Goal: Information Seeking & Learning: Learn about a topic

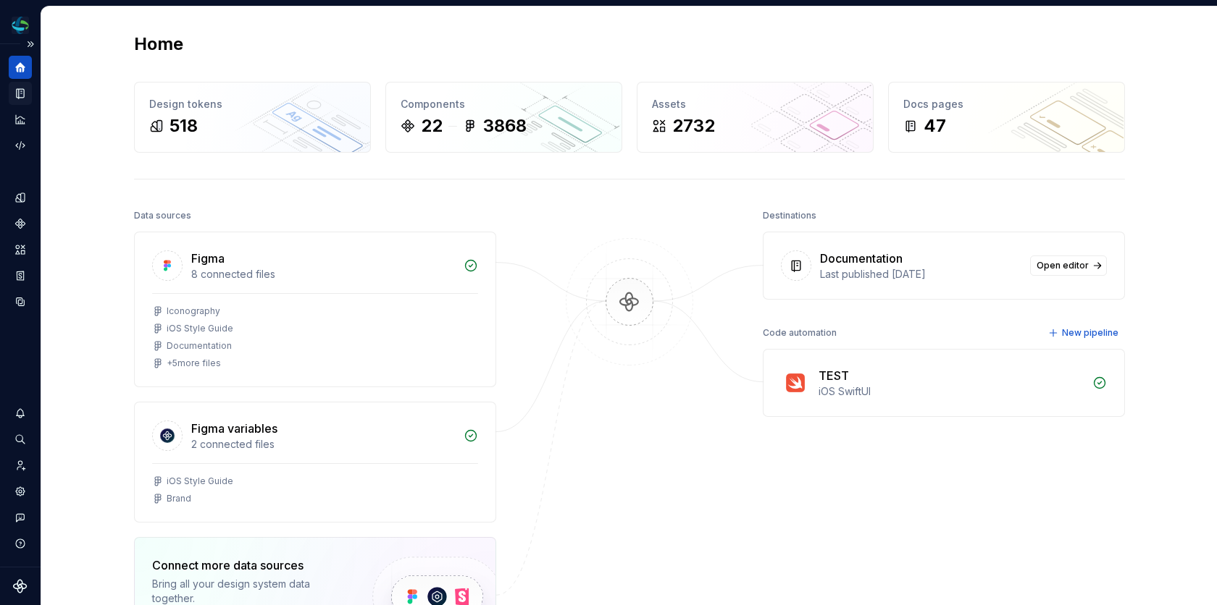
click at [20, 92] on icon "Documentation" at bounding box center [22, 94] width 6 height 8
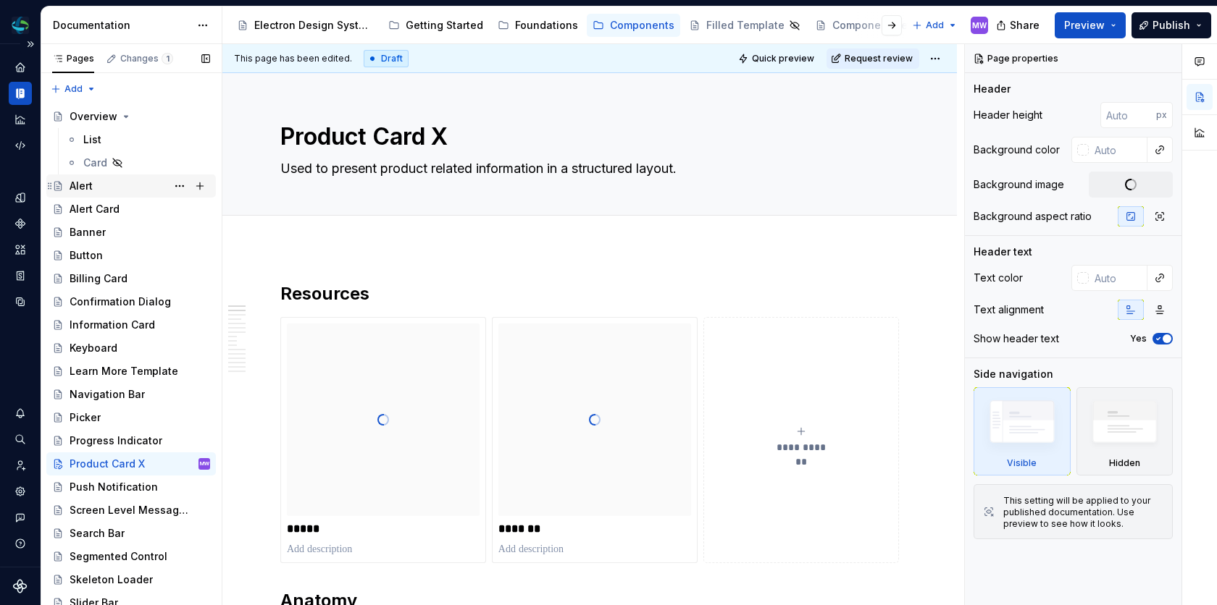
click at [92, 185] on div "Alert" at bounding box center [81, 186] width 23 height 14
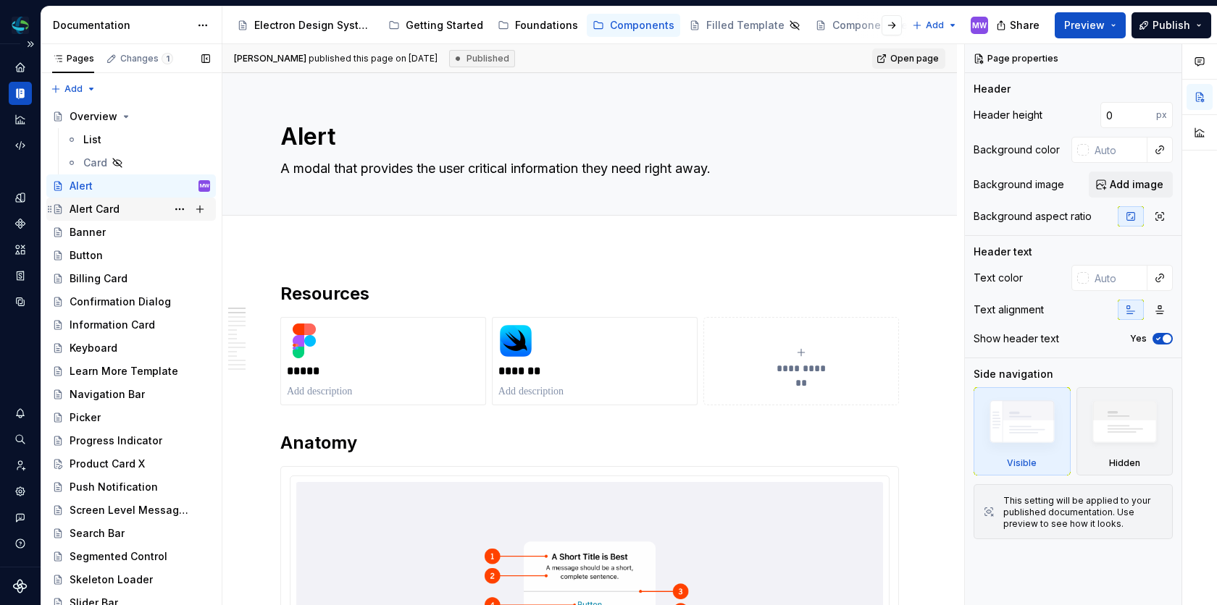
click at [105, 208] on div "Alert Card" at bounding box center [95, 209] width 50 height 14
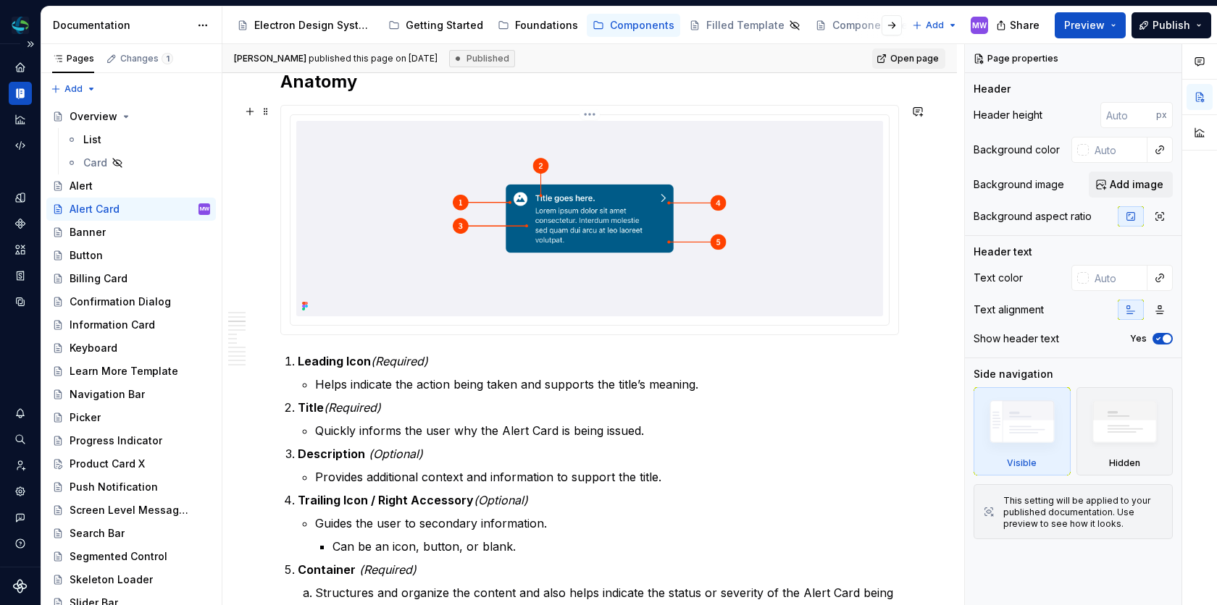
scroll to position [440, 0]
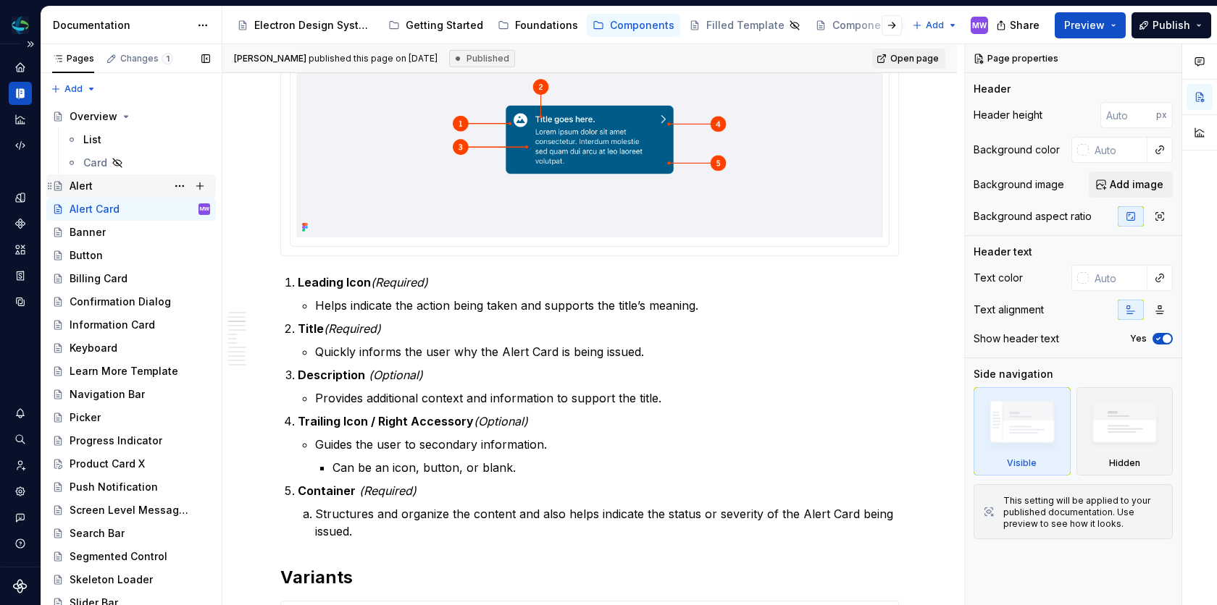
click at [100, 188] on div "Alert" at bounding box center [140, 186] width 140 height 20
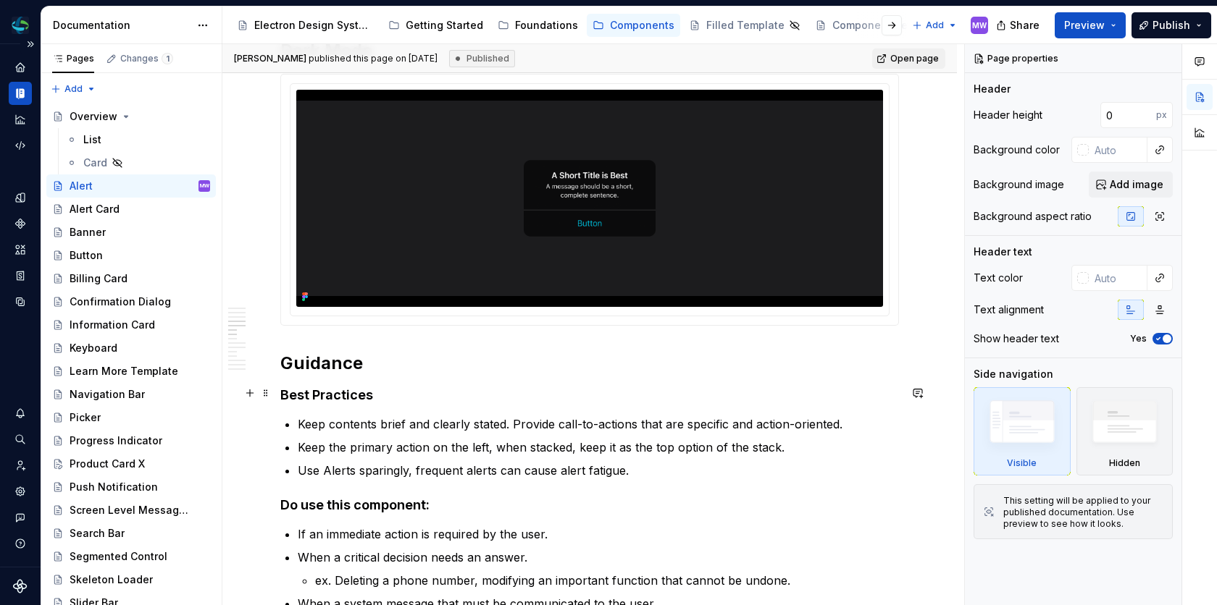
scroll to position [1543, 0]
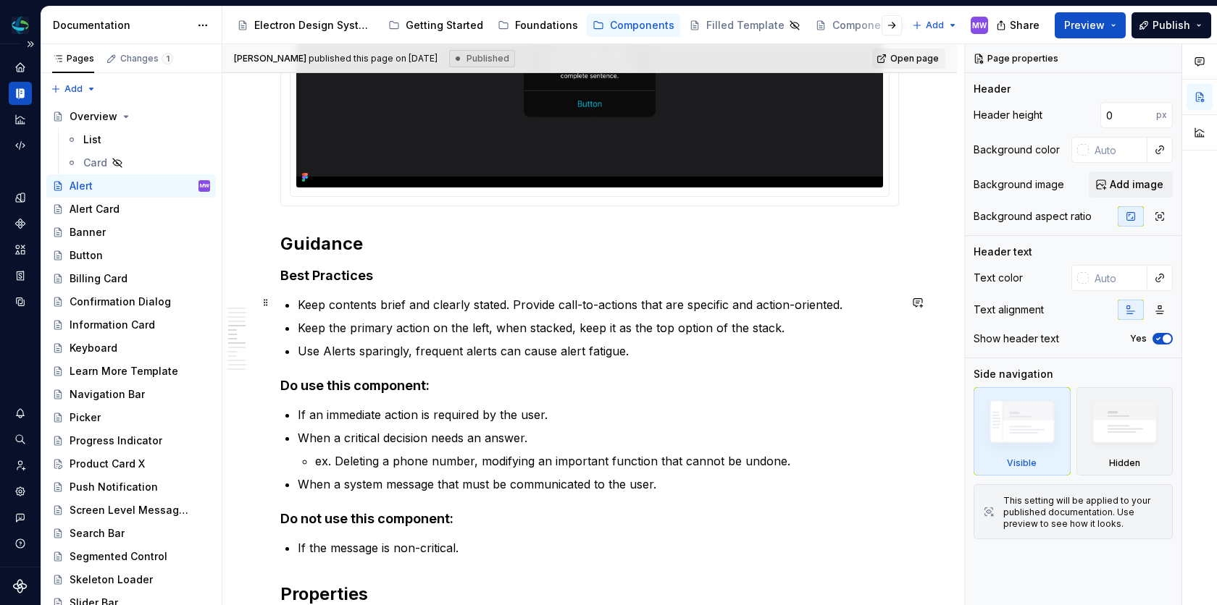
click at [513, 302] on p "Keep contents brief and clearly stated. Provide call-to-actions that are specif…" at bounding box center [598, 304] width 601 height 17
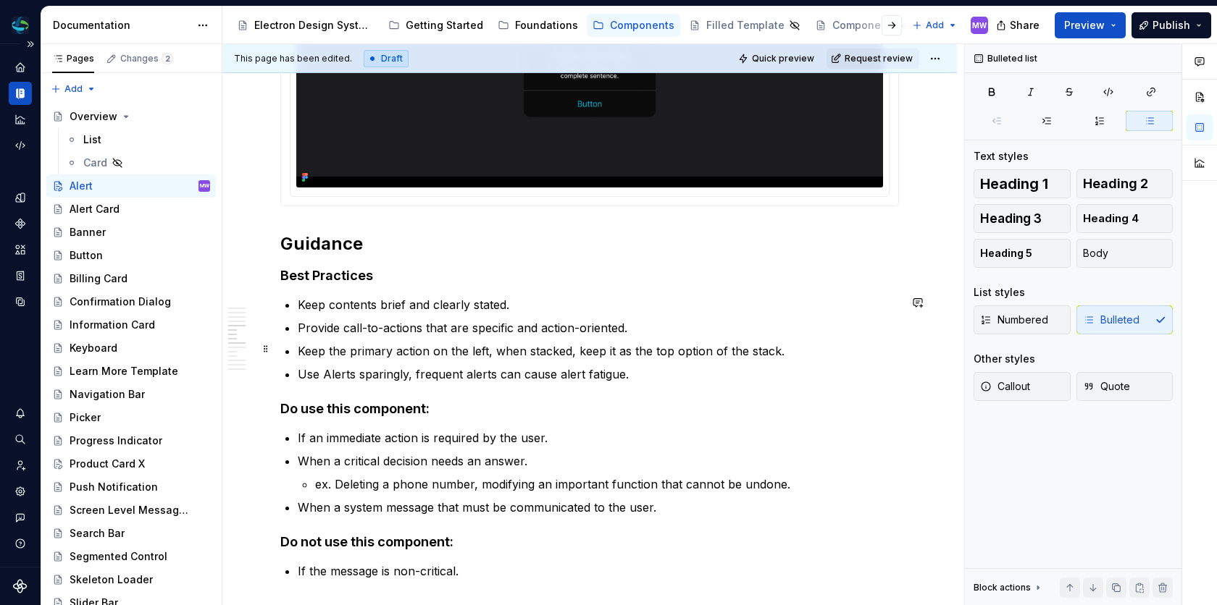
click at [298, 349] on p "Keep the primary action on the left, when stacked, keep it as the top option of…" at bounding box center [598, 351] width 601 height 17
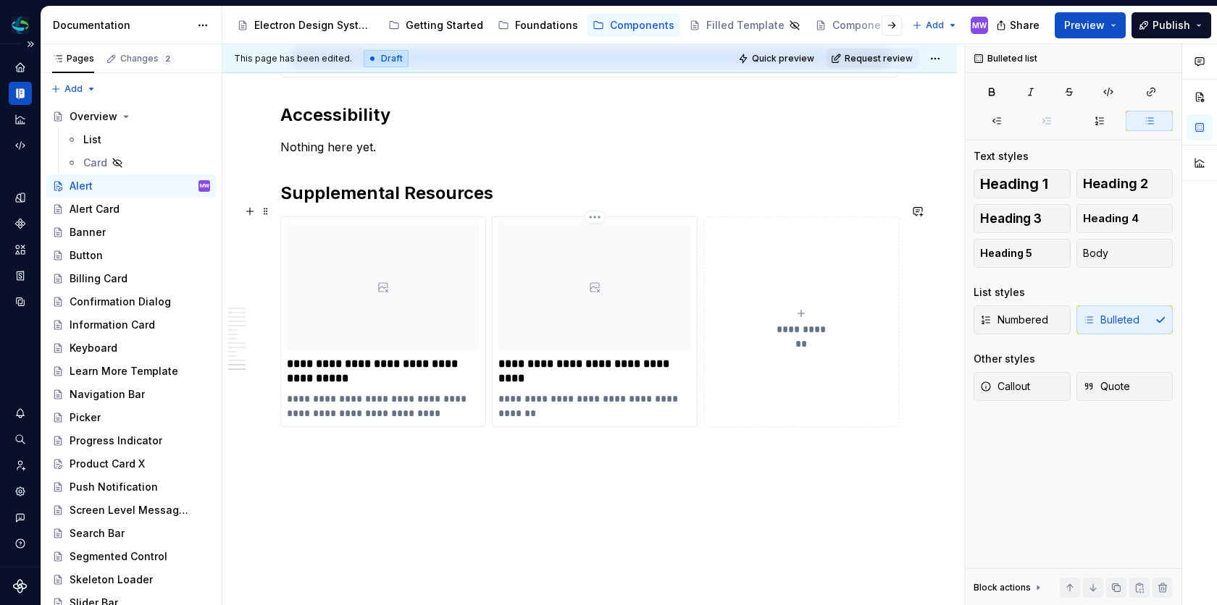
scroll to position [3906, 0]
click at [122, 206] on div "Alert Card" at bounding box center [140, 209] width 140 height 20
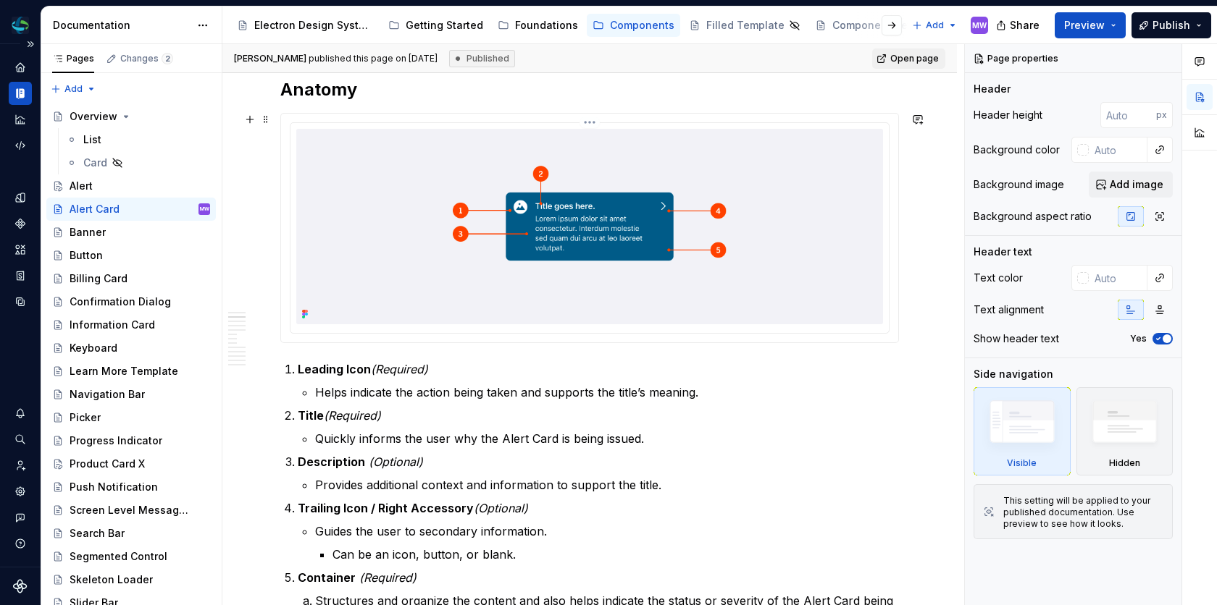
scroll to position [427, 0]
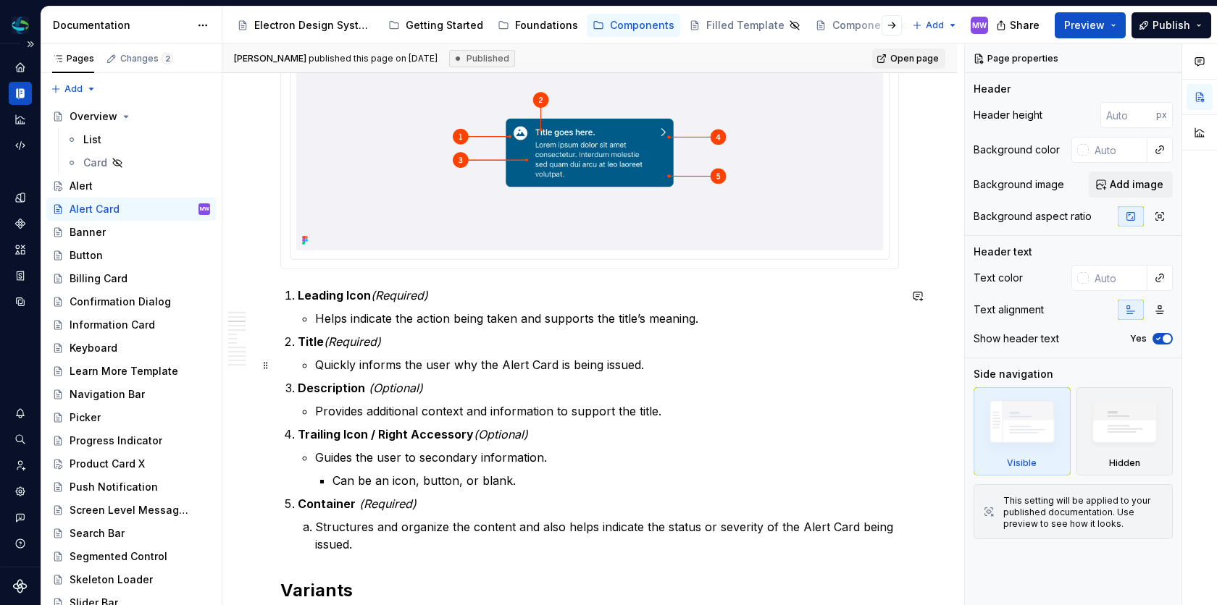
type textarea "*"
click at [553, 366] on p "Quickly informs the user why the Alert Card is being issued." at bounding box center [607, 364] width 584 height 17
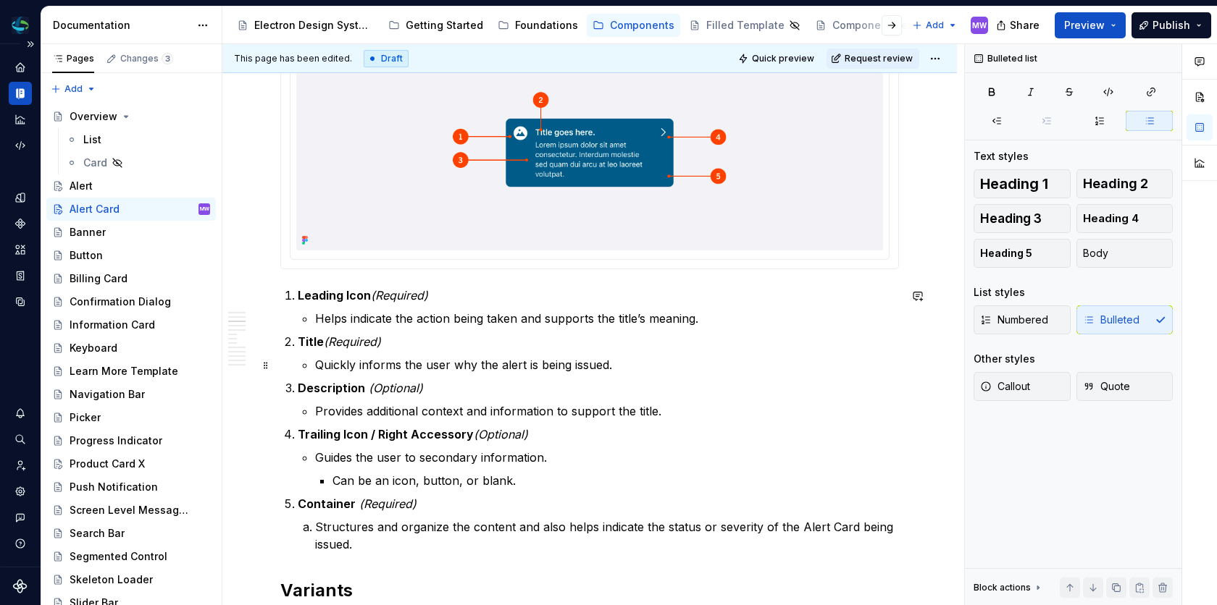
click at [813, 361] on p "Quickly informs the user why the alert is being issued." at bounding box center [607, 364] width 584 height 17
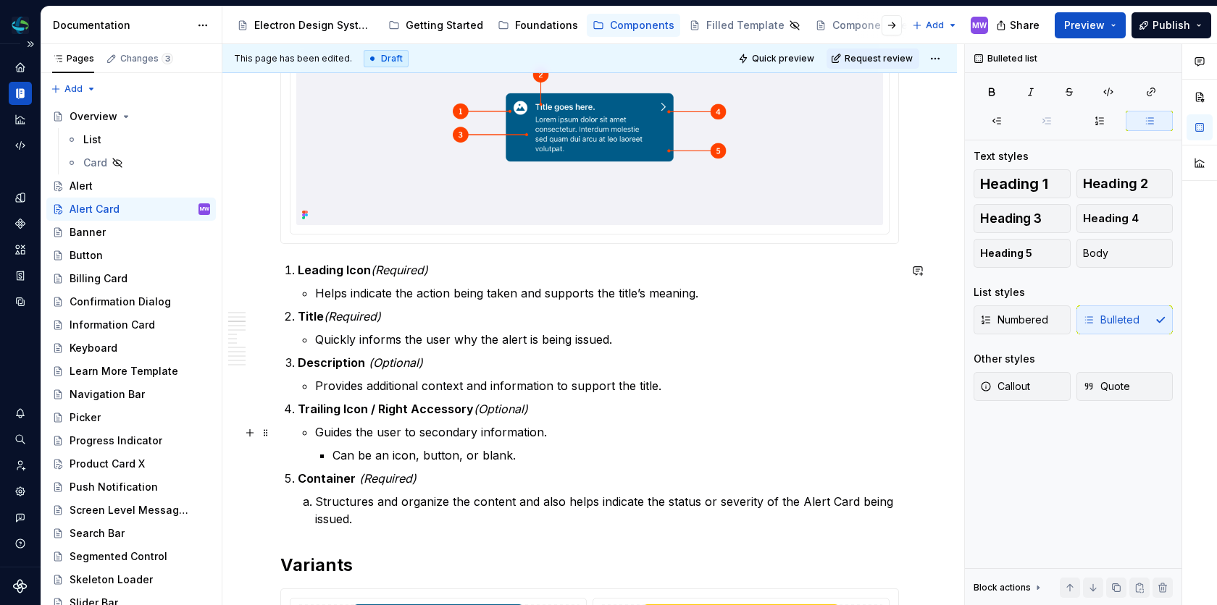
scroll to position [466, 0]
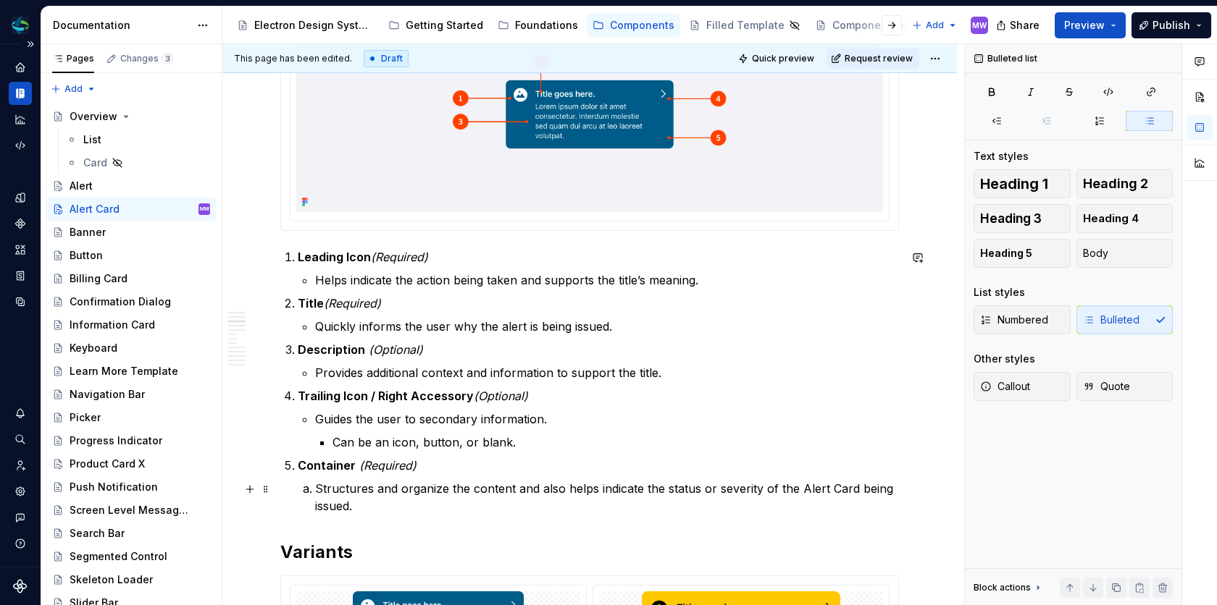
click at [505, 505] on p "Structures and organize the content and also helps indicate the status or sever…" at bounding box center [607, 497] width 584 height 35
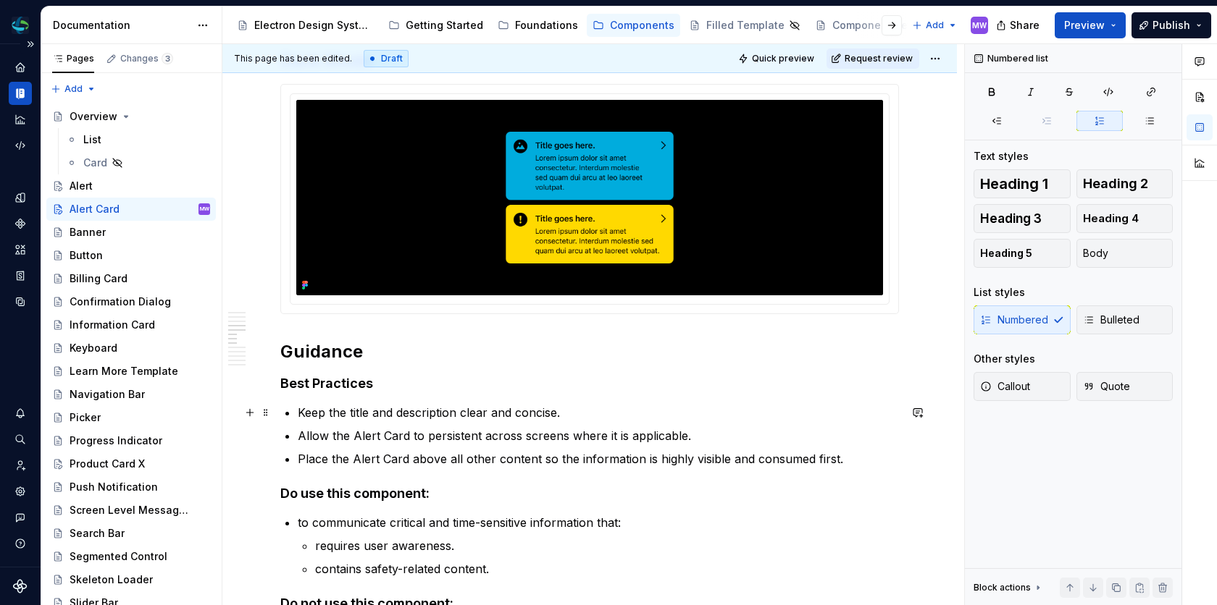
scroll to position [1414, 0]
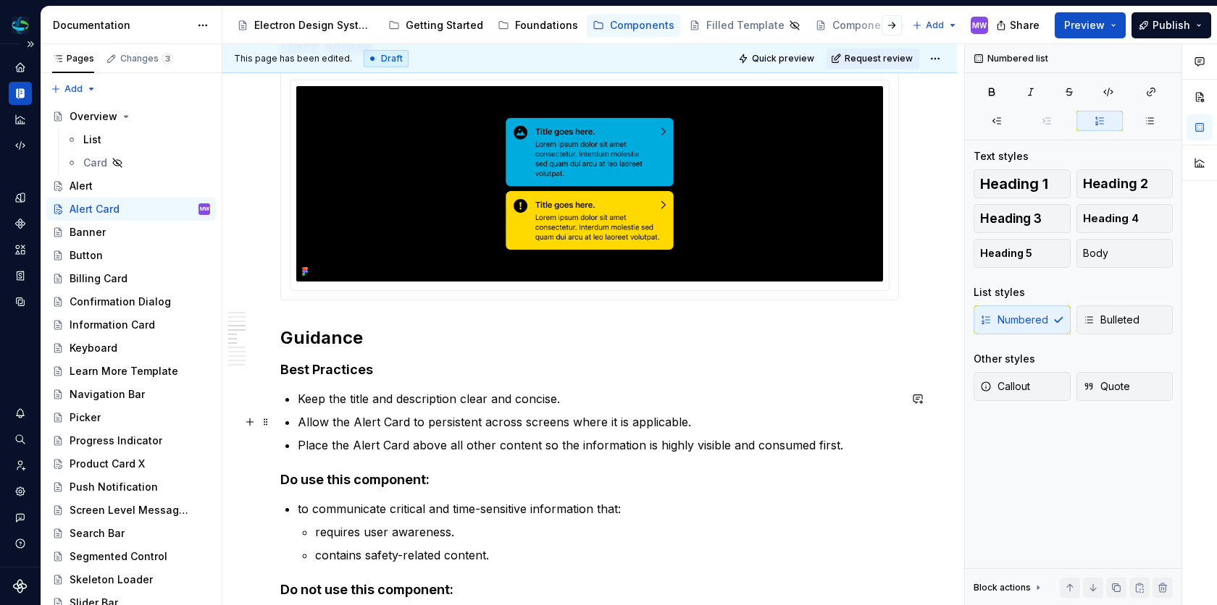
click at [359, 419] on p "Allow the Alert Card to persistent across screens where it is applicable." at bounding box center [598, 422] width 601 height 17
click at [386, 421] on p "Allow the alert Card to persistent across screens where it is applicable." at bounding box center [598, 422] width 601 height 17
click at [358, 445] on p "Place the Alert Card above all other content so the information is highly visib…" at bounding box center [598, 445] width 601 height 17
click at [386, 445] on p "Place the alert Card above all other content so the information is highly visib…" at bounding box center [598, 445] width 601 height 17
click at [666, 494] on div "**********" at bounding box center [589, 293] width 618 height 2851
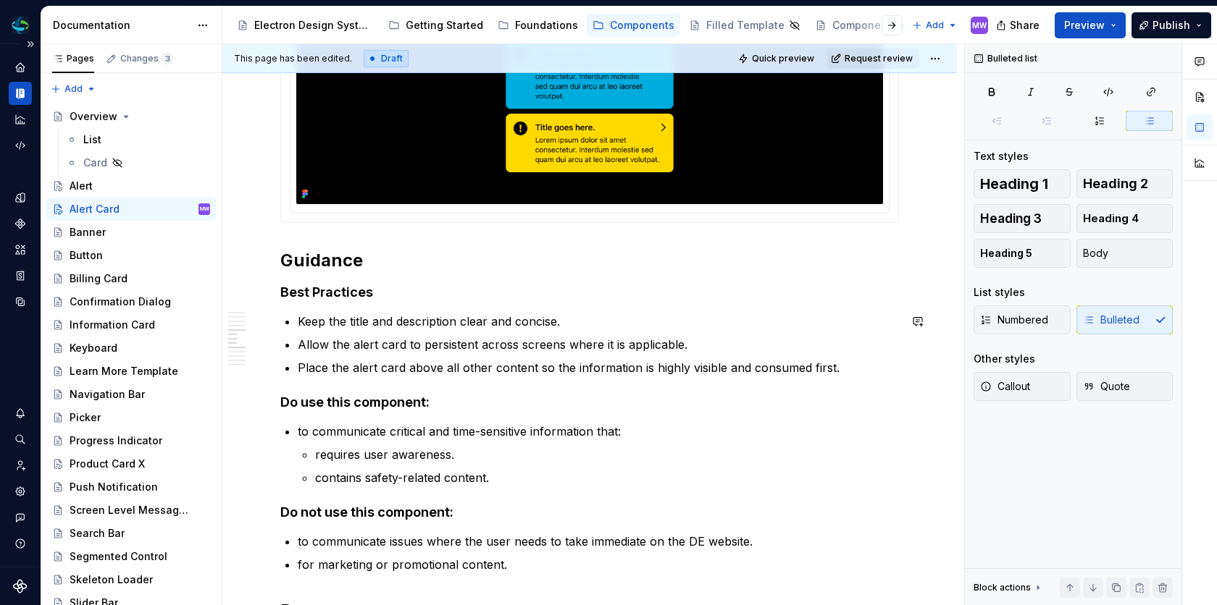
scroll to position [1493, 0]
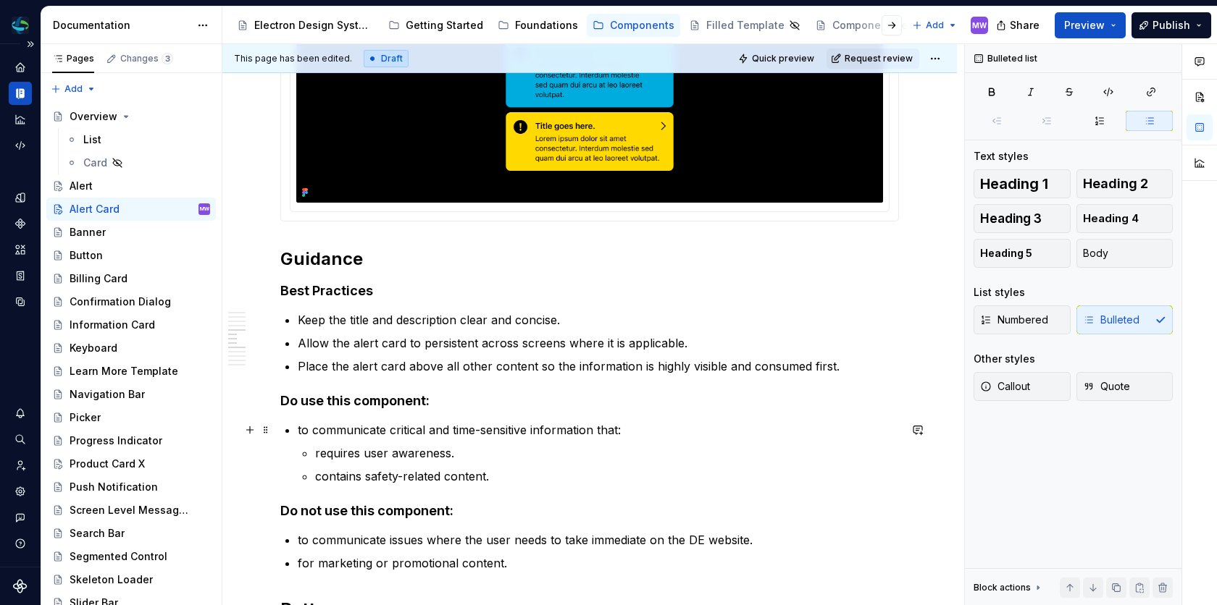
click at [302, 431] on p "to communicate critical and time-sensitive information that:" at bounding box center [598, 429] width 601 height 17
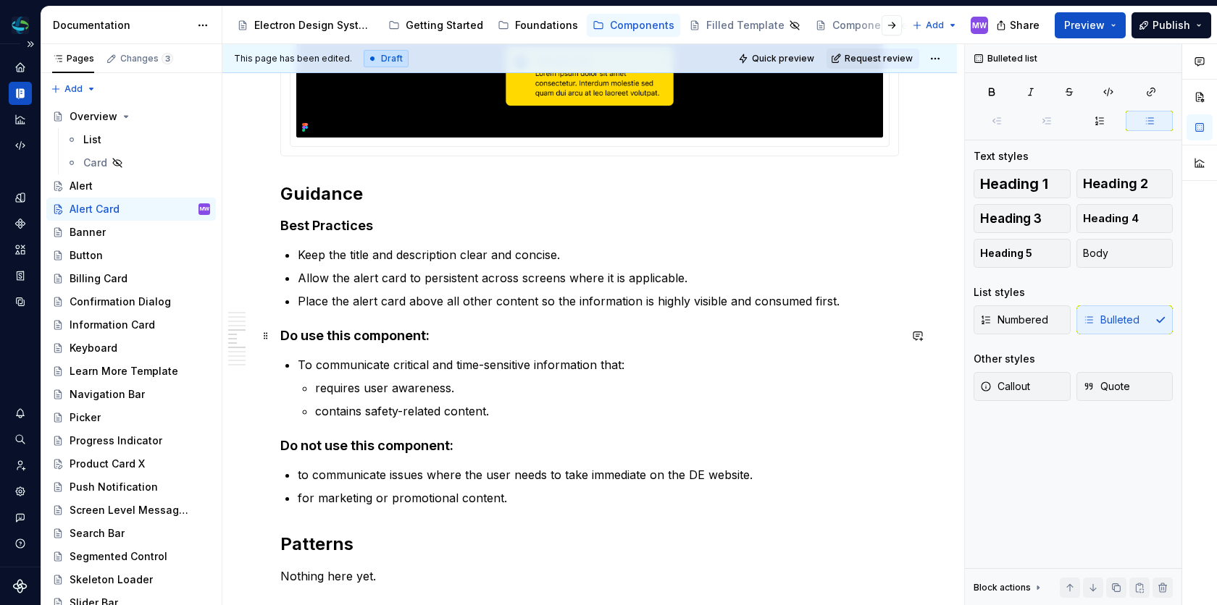
scroll to position [1569, 0]
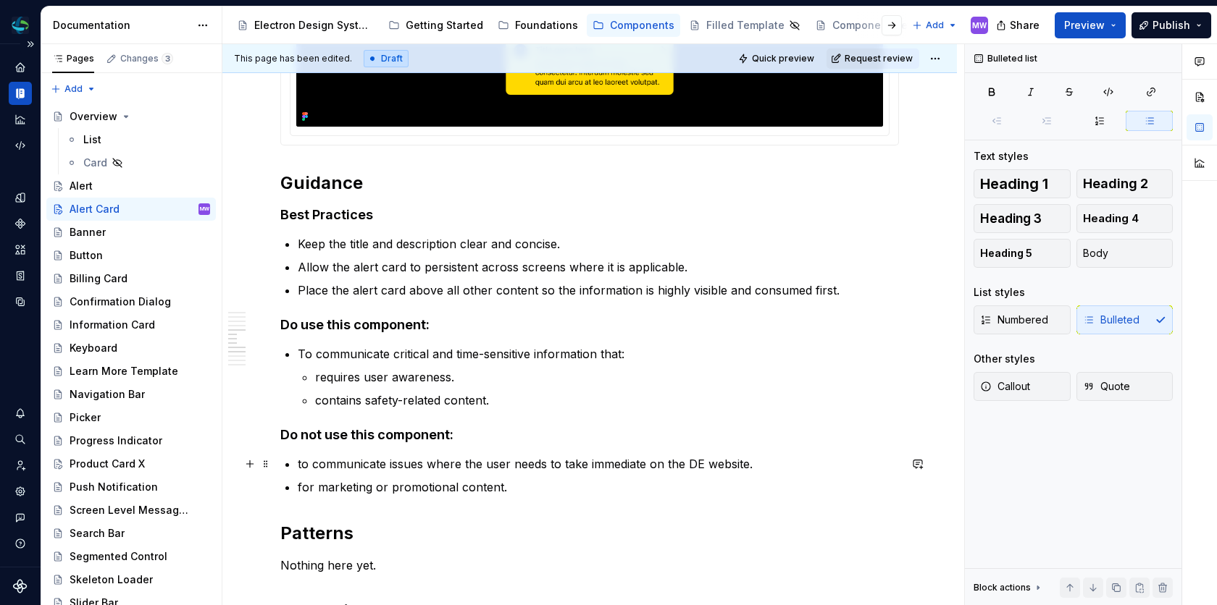
click at [299, 466] on p "to communicate issues where the user needs to take immediate on the DE website." at bounding box center [598, 464] width 601 height 17
click at [705, 464] on p "To communicate issues where the user needs to take immediate on the DE website." at bounding box center [598, 464] width 601 height 17
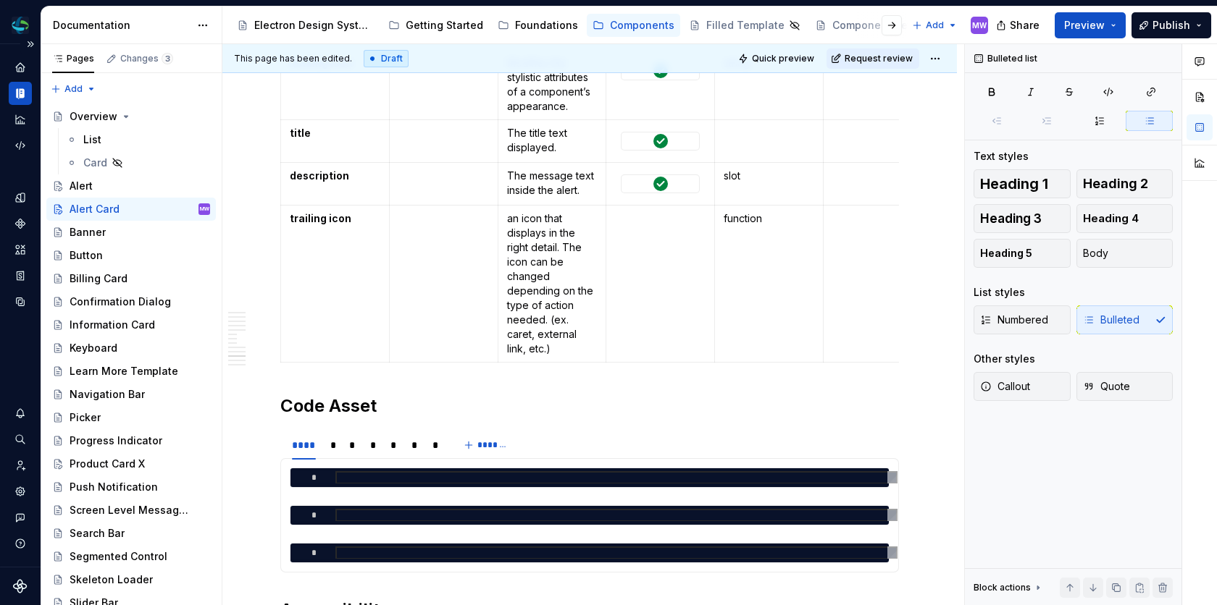
scroll to position [2449, 0]
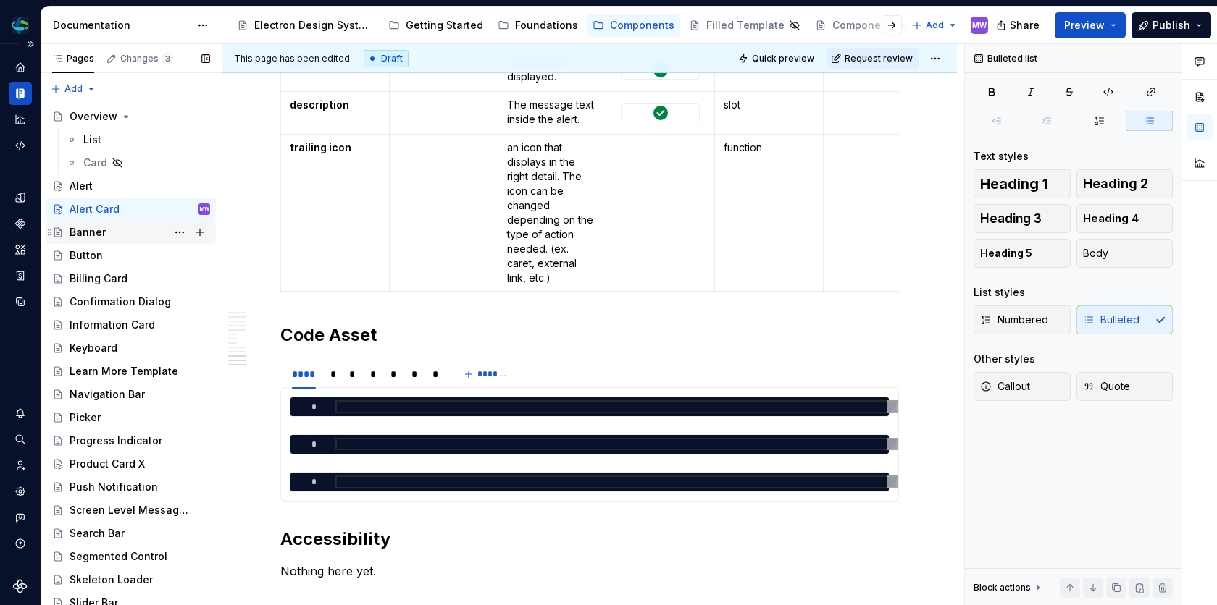
click at [106, 230] on div "Banner" at bounding box center [140, 232] width 140 height 20
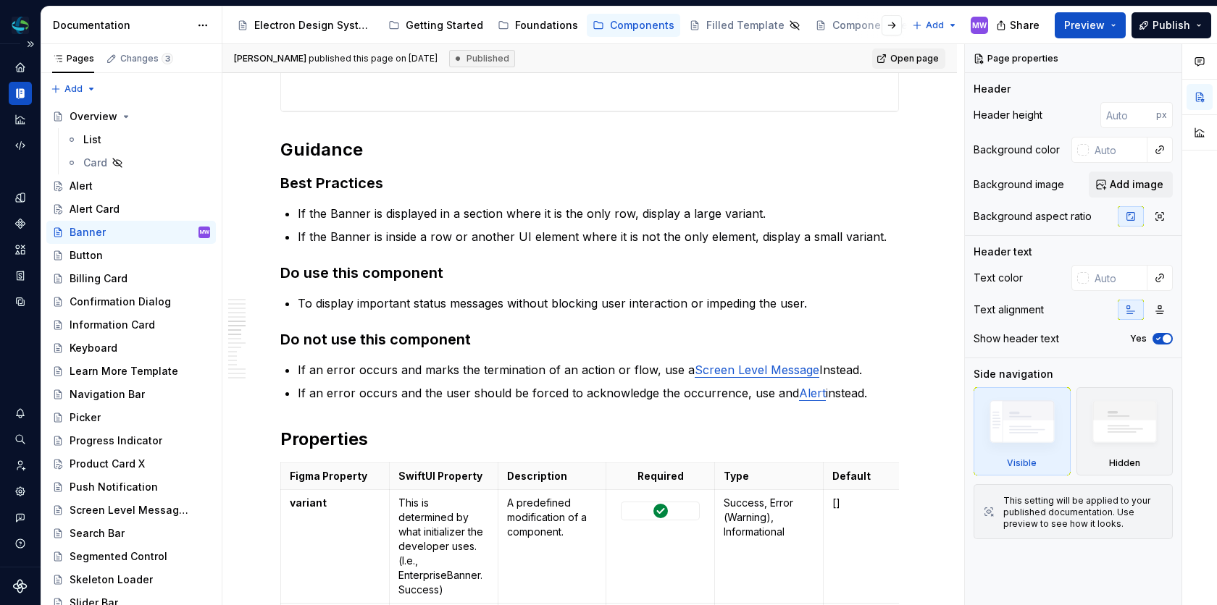
scroll to position [2139, 0]
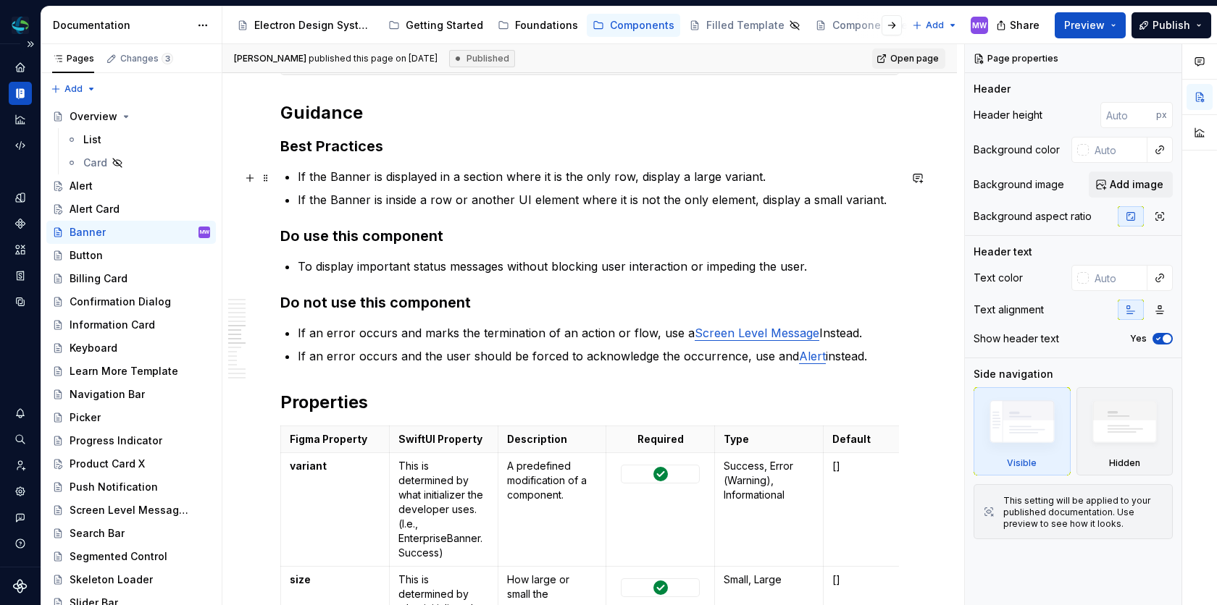
type textarea "*"
click at [335, 180] on p "If the Banner is displayed in a section where it is the only row, display a lar…" at bounding box center [598, 176] width 601 height 17
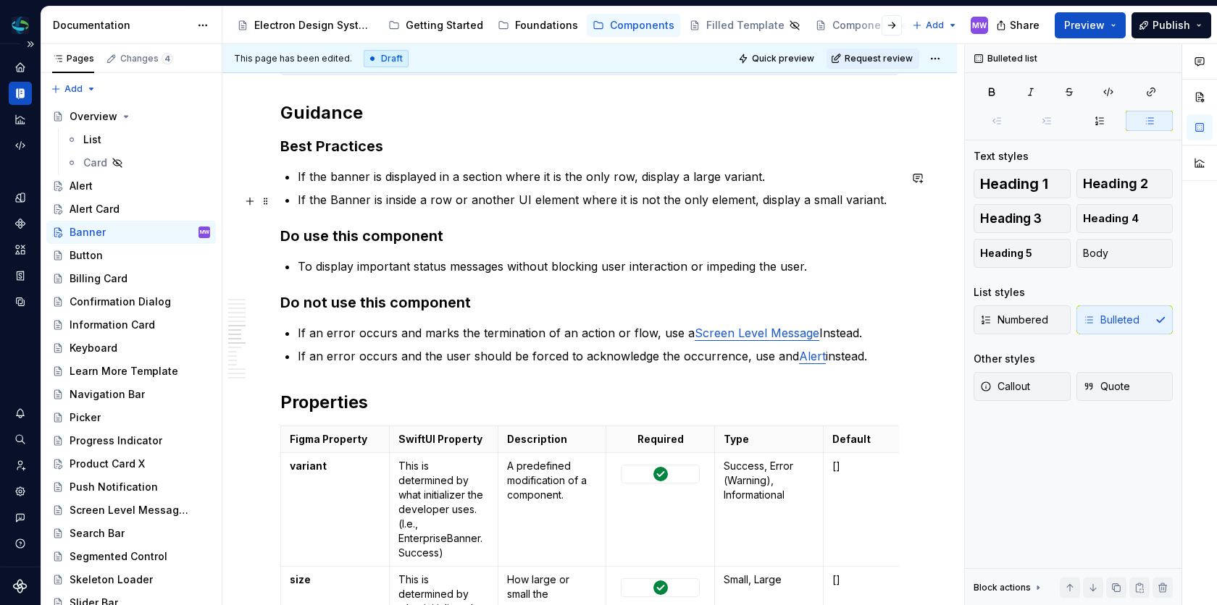
click at [334, 198] on p "If the Banner is inside a row or another UI element where it is not the only el…" at bounding box center [598, 199] width 601 height 17
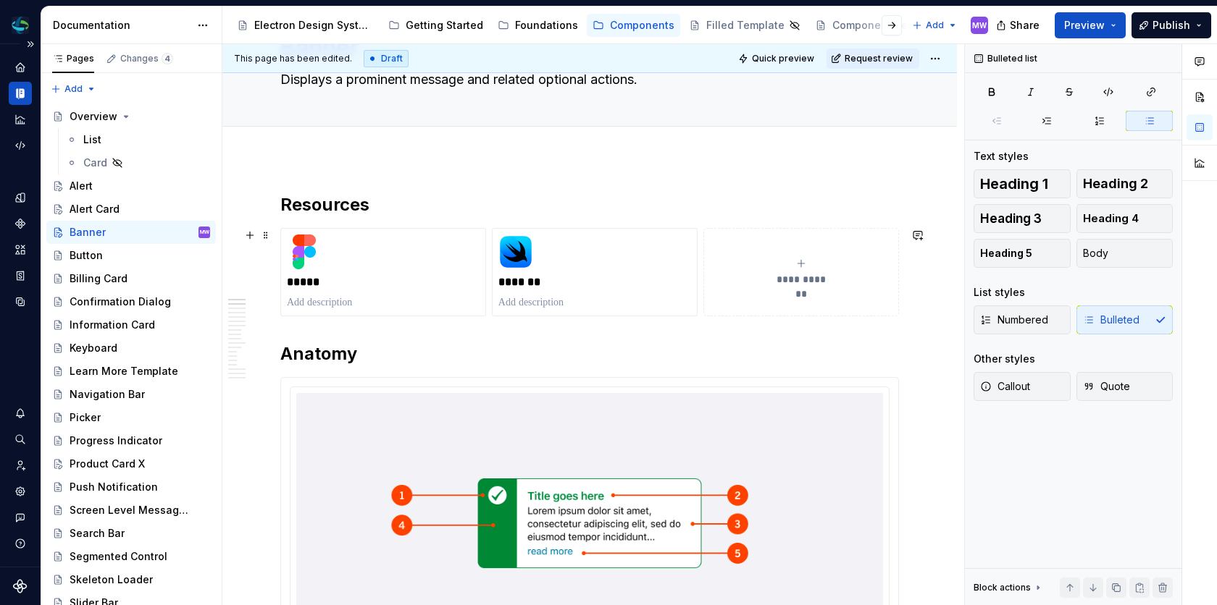
scroll to position [0, 0]
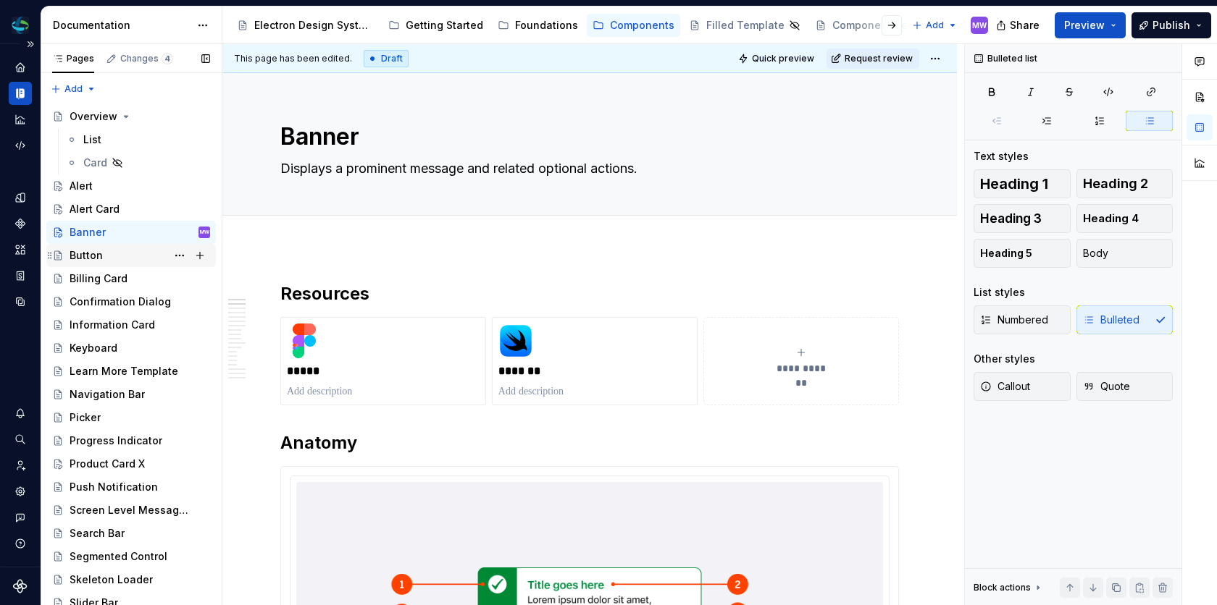
click at [75, 255] on div "Button" at bounding box center [86, 255] width 33 height 14
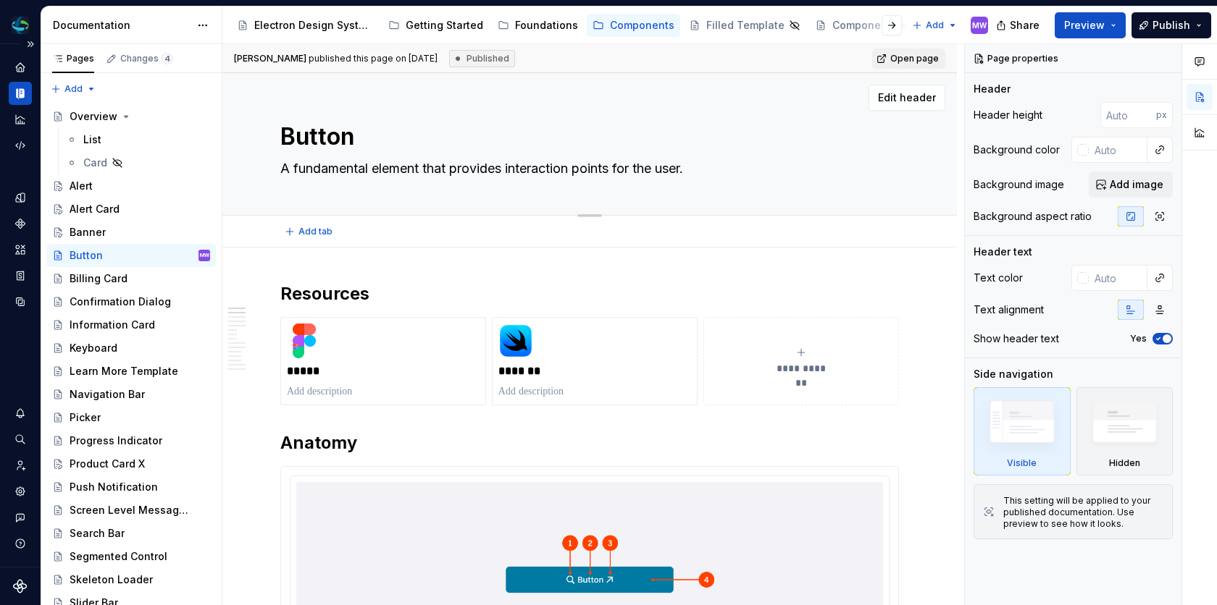
click at [540, 189] on div "Button A fundamental element that provides interaction points for the user." at bounding box center [589, 144] width 618 height 142
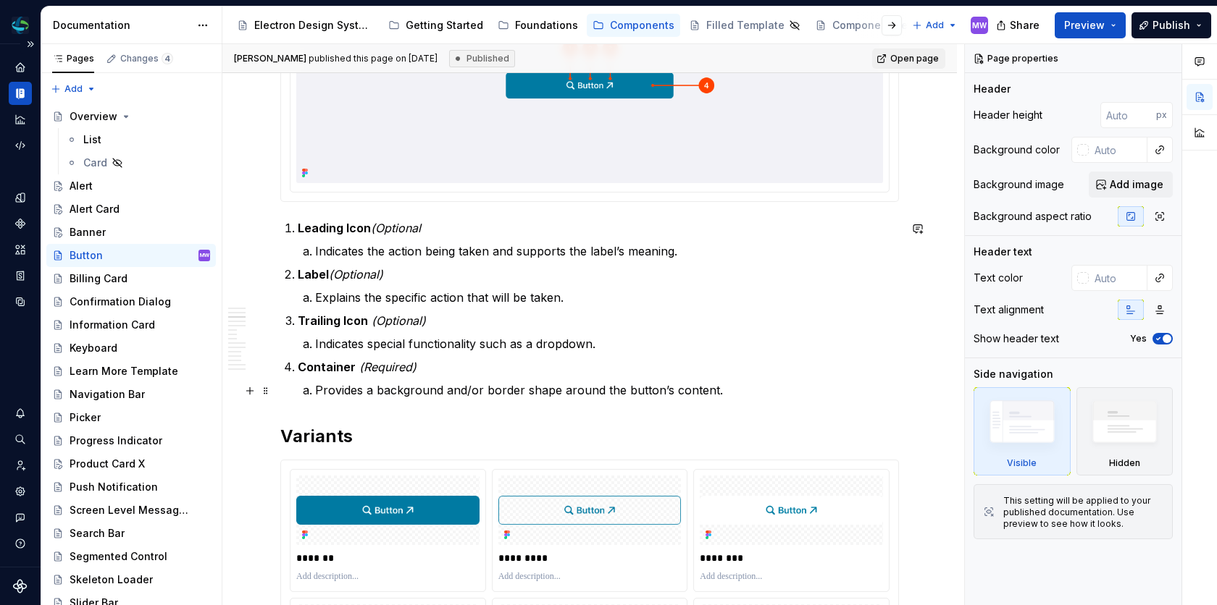
scroll to position [496, 0]
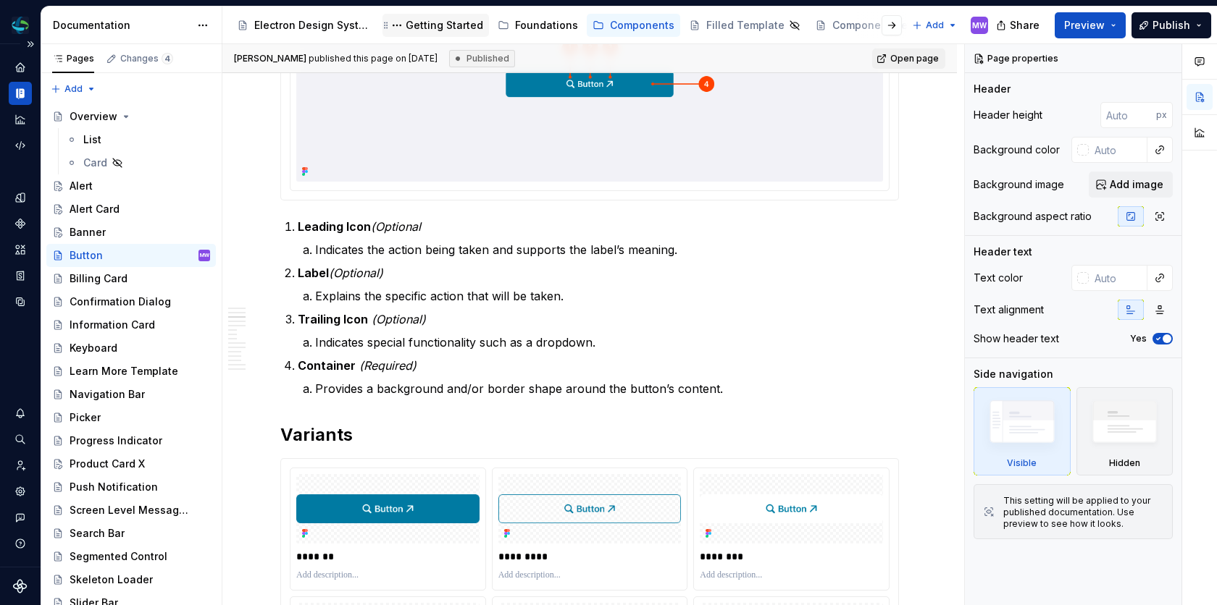
type textarea "*"
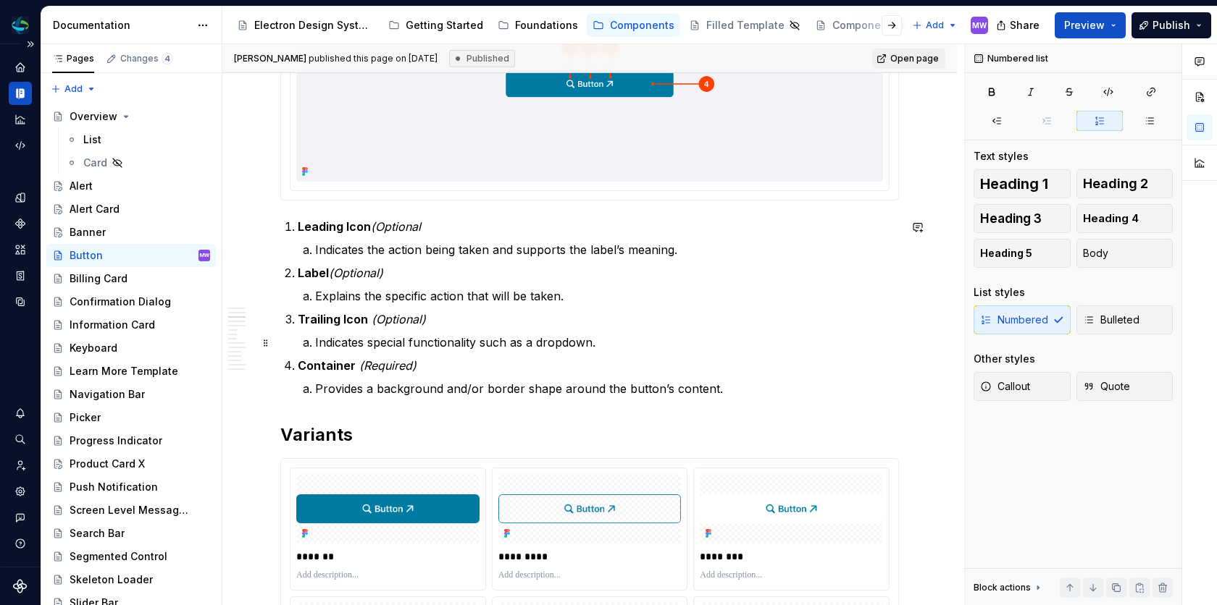
click at [590, 343] on p "Indicates special functionality such as a dropdown." at bounding box center [607, 342] width 584 height 17
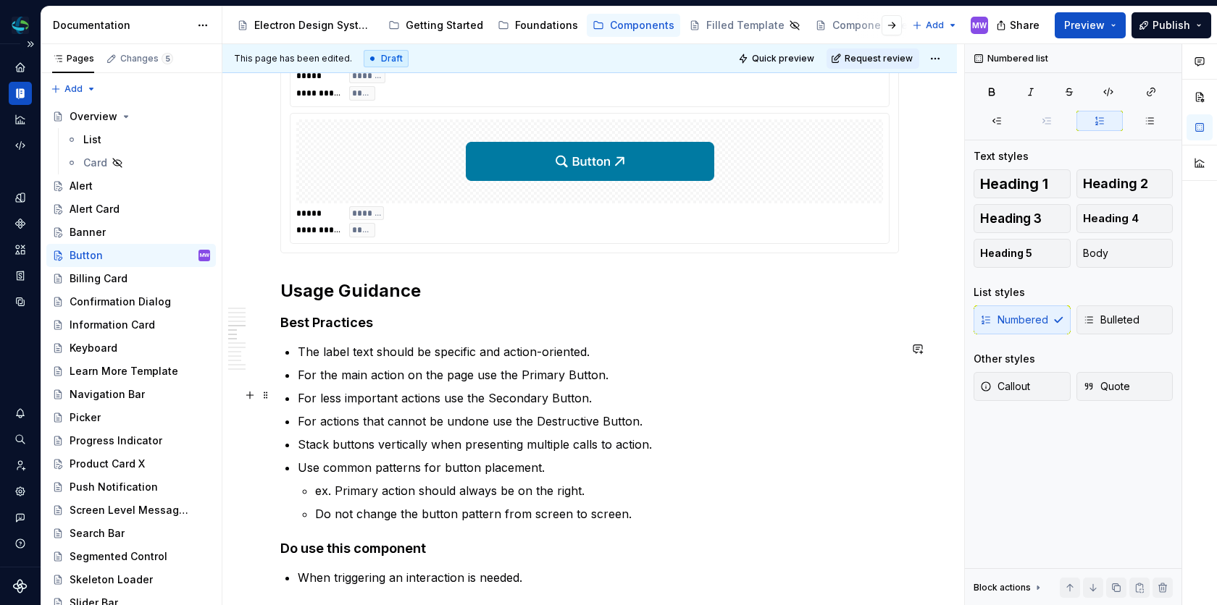
scroll to position [1563, 0]
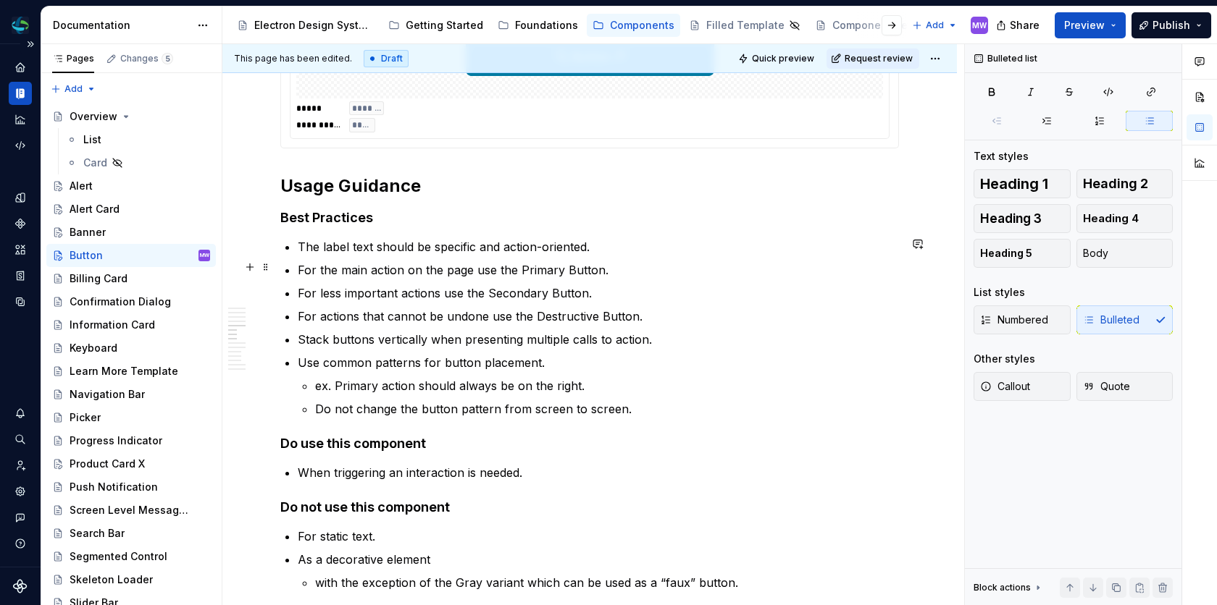
click at [523, 267] on p "For the main action on the page use the Primary Button." at bounding box center [598, 269] width 601 height 17
click at [569, 267] on p "For the main action on the page use the primary Button." at bounding box center [598, 269] width 601 height 17
click at [490, 290] on p "For less important actions use the Secondary Button." at bounding box center [598, 293] width 601 height 17
click at [555, 290] on p "For less important actions use the secondary Button." at bounding box center [598, 293] width 601 height 17
click at [540, 316] on p "For actions that cannot be undone use the Destructive Button." at bounding box center [598, 316] width 601 height 17
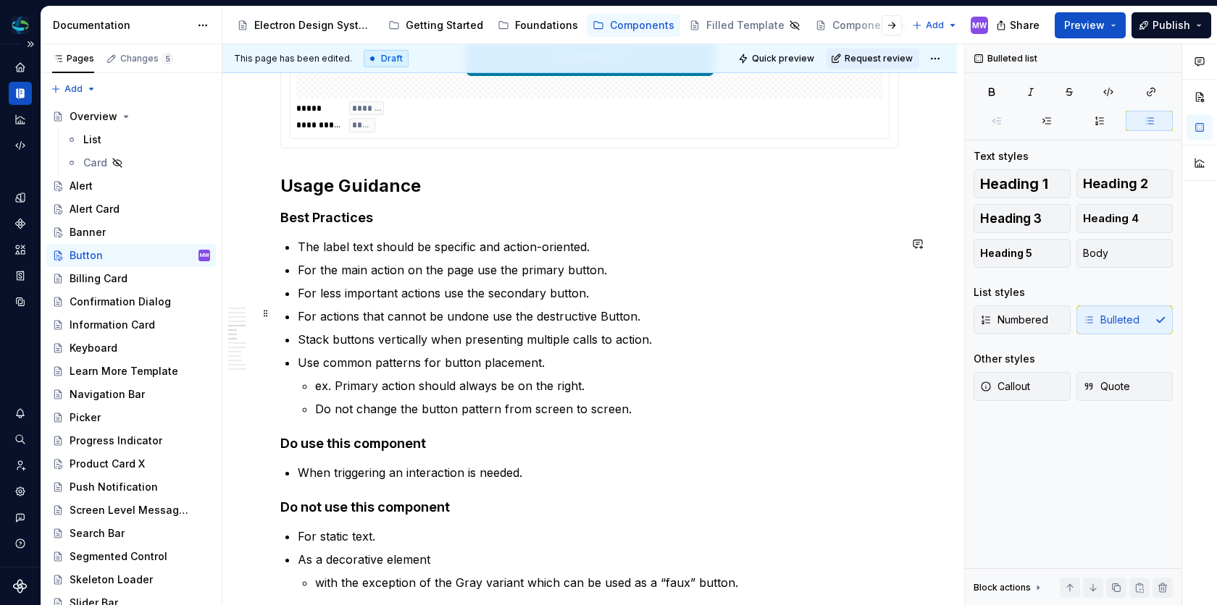
click at [602, 312] on p "For actions that cannot be undone use the destructive Button." at bounding box center [598, 316] width 601 height 17
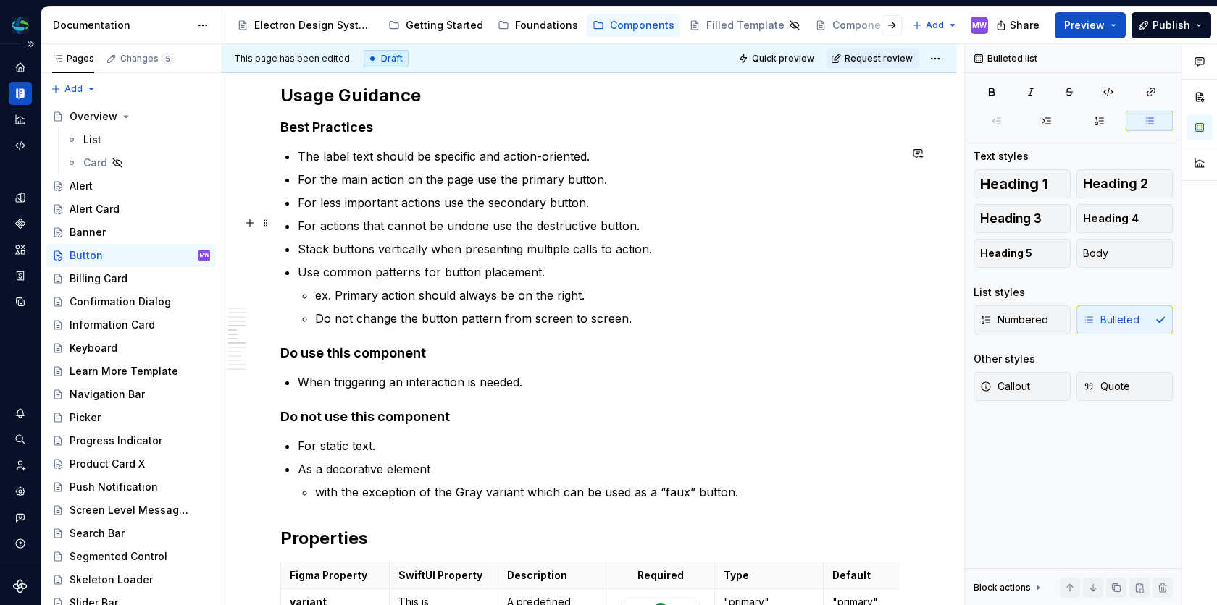
scroll to position [1655, 0]
click at [458, 488] on p "with the exception of the Gray variant which can be used as a “faux” button." at bounding box center [607, 490] width 584 height 17
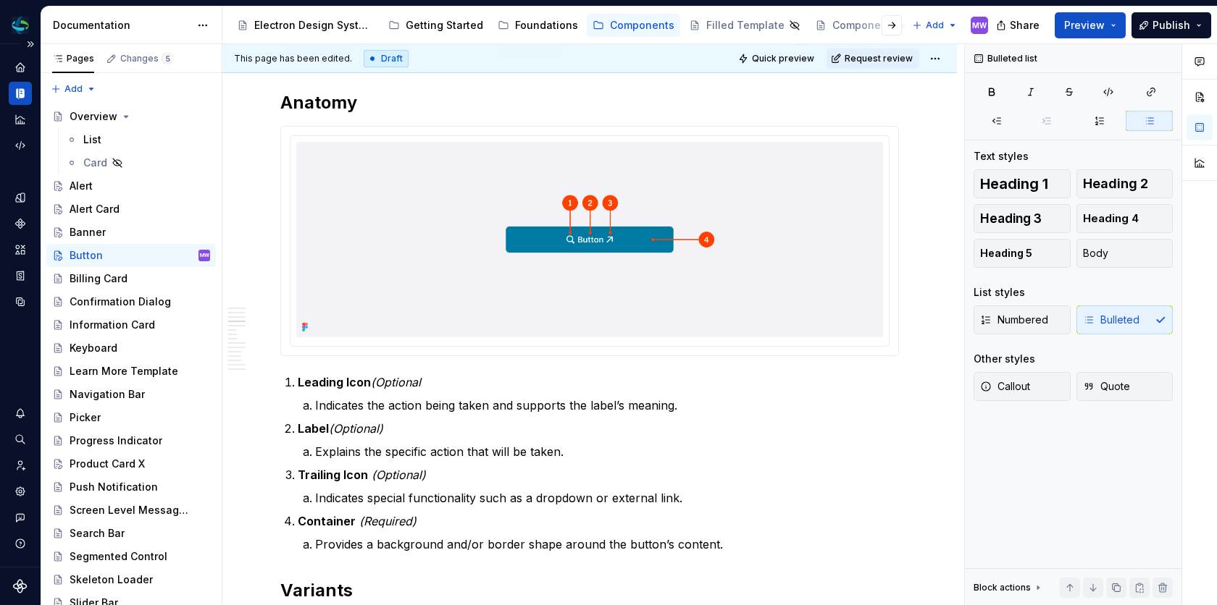
scroll to position [0, 0]
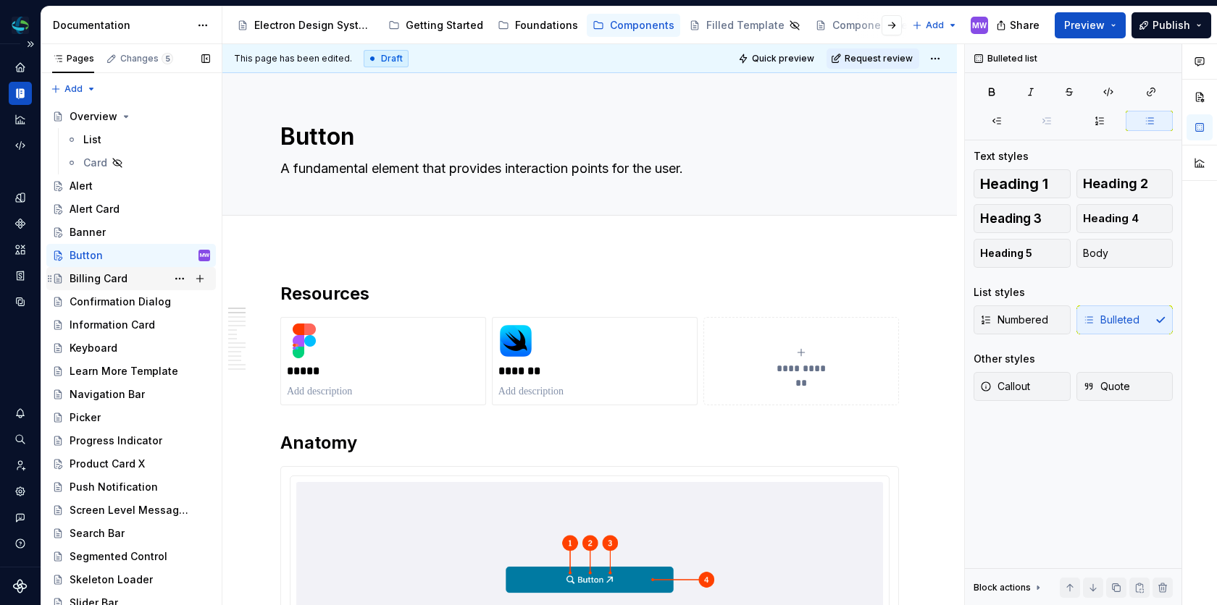
click at [84, 286] on div "Billing Card" at bounding box center [140, 279] width 140 height 20
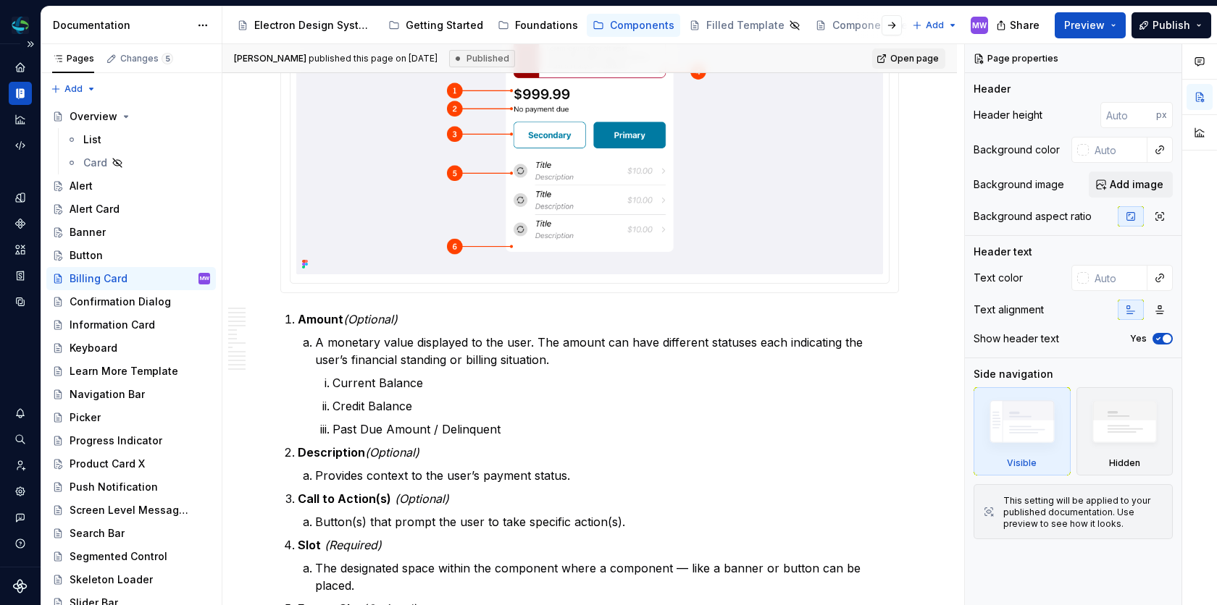
scroll to position [541, 0]
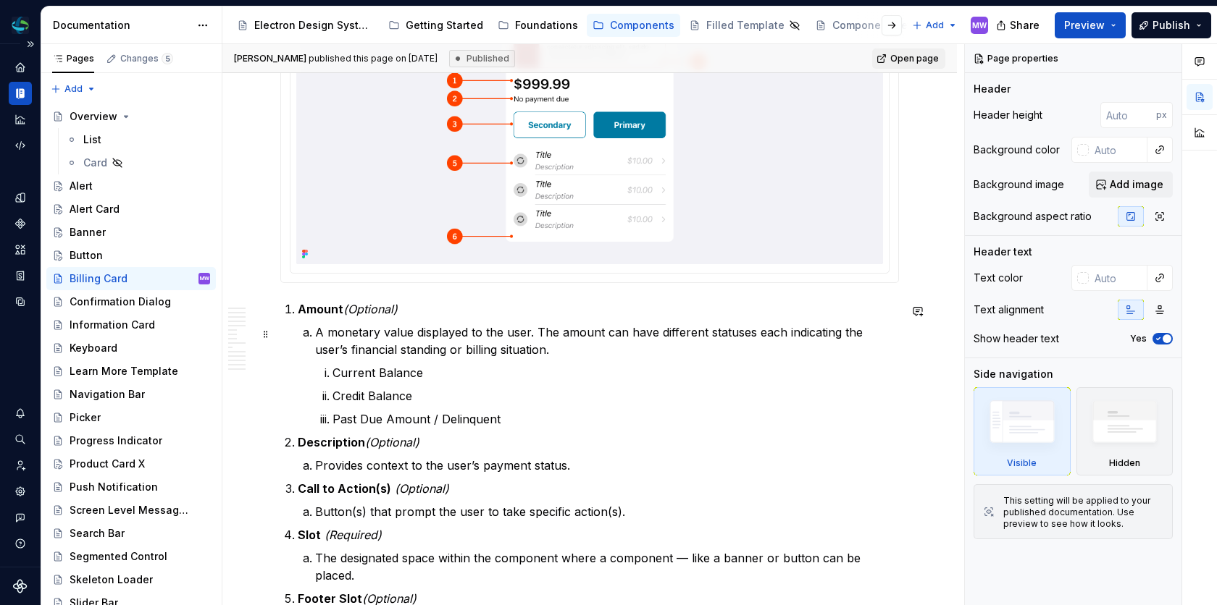
type textarea "*"
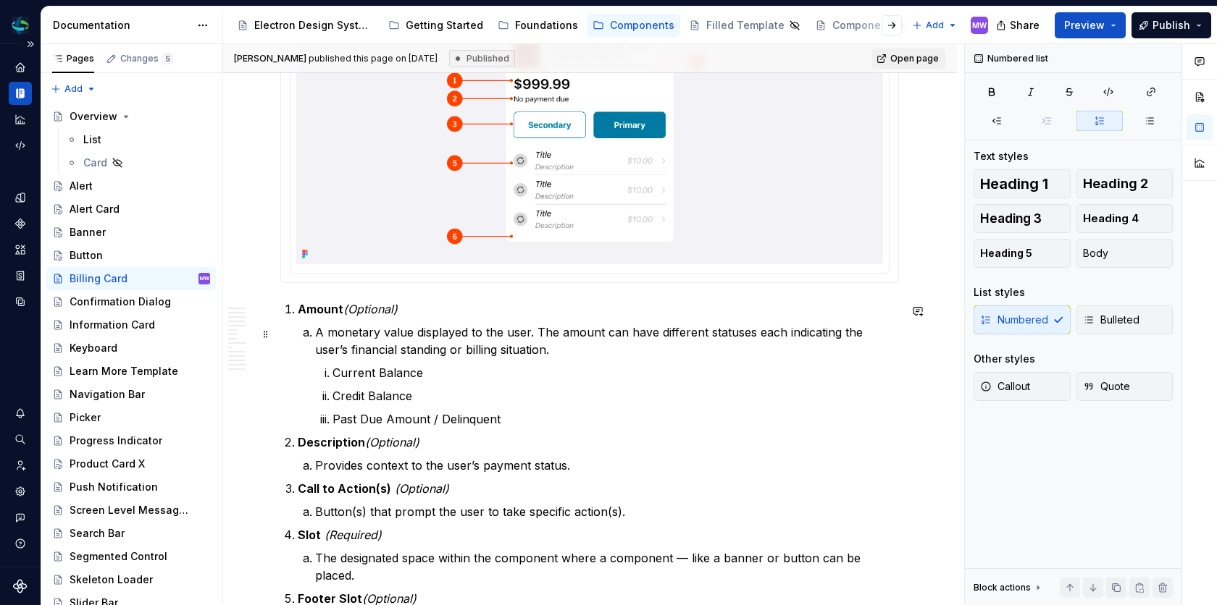
click at [534, 332] on p "A monetary value displayed to the user. The amount can have different statuses …" at bounding box center [607, 341] width 584 height 35
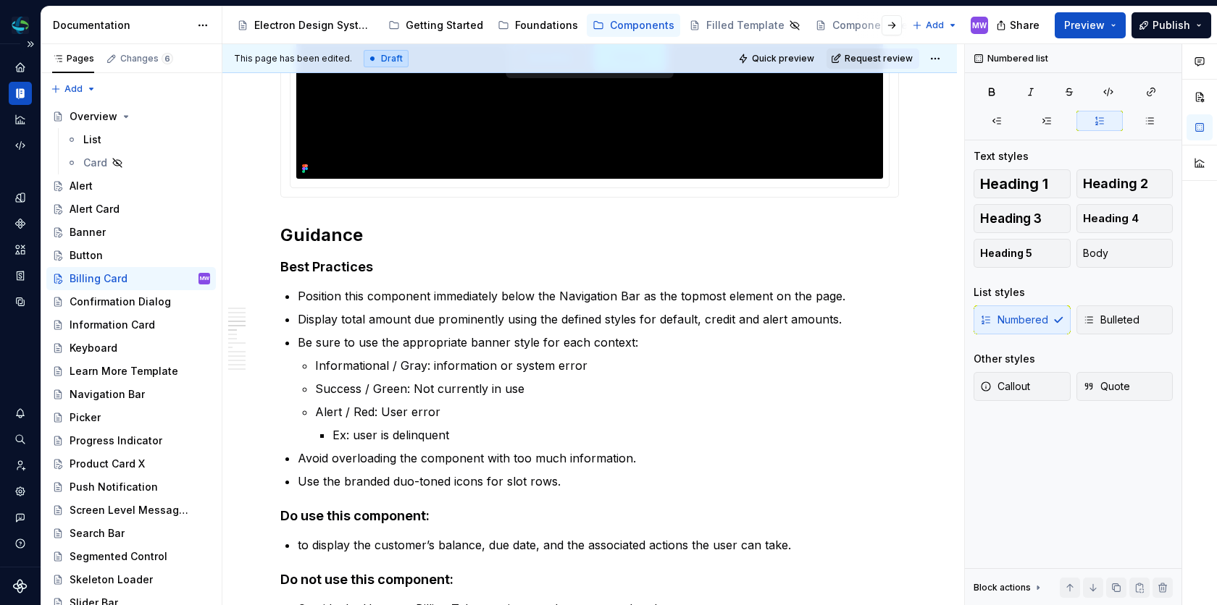
scroll to position [2131, 0]
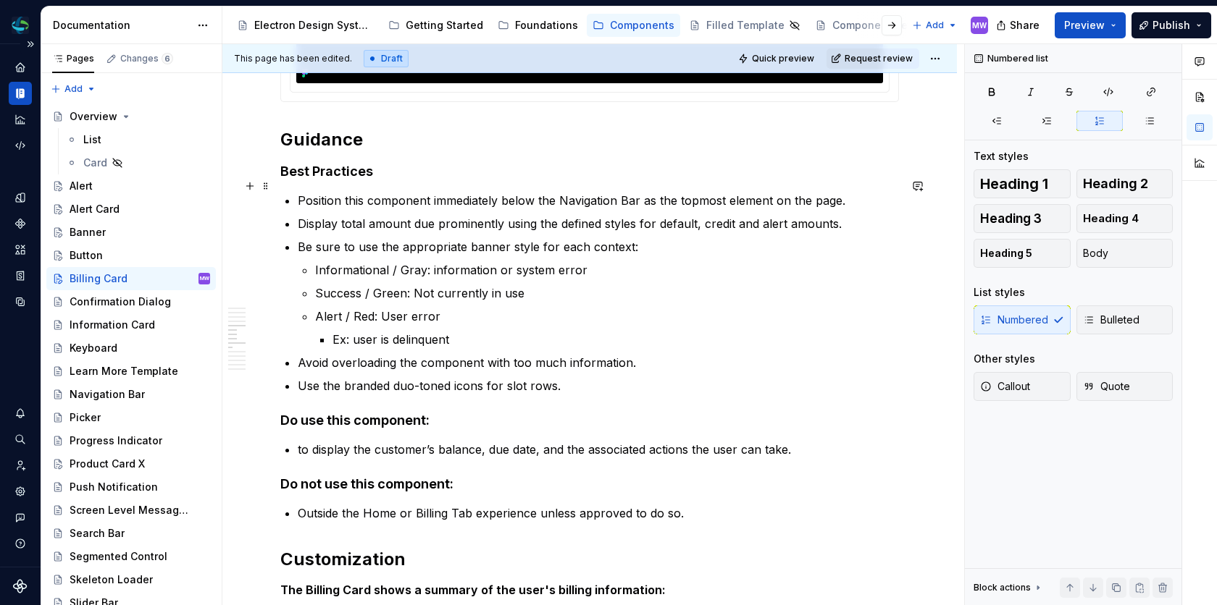
click at [565, 192] on p "Position this component immediately below the Navigation Bar as the topmost ele…" at bounding box center [598, 200] width 601 height 17
click at [627, 192] on p "Position this component immediately below the navigation Bar as the topmost ele…" at bounding box center [598, 200] width 601 height 17
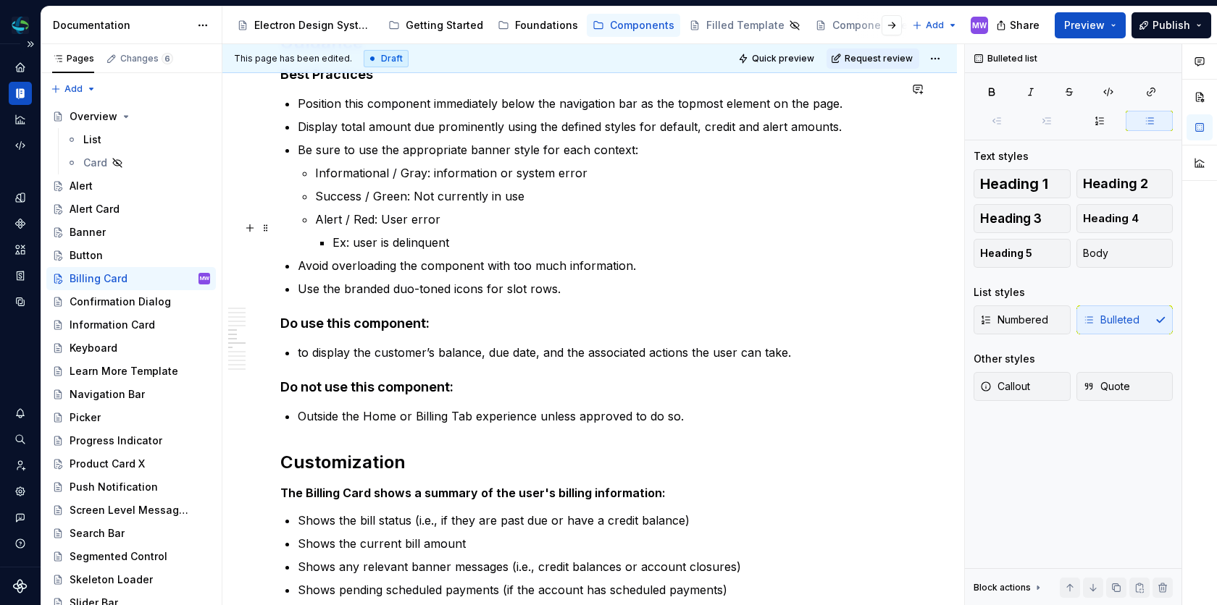
scroll to position [2312, 0]
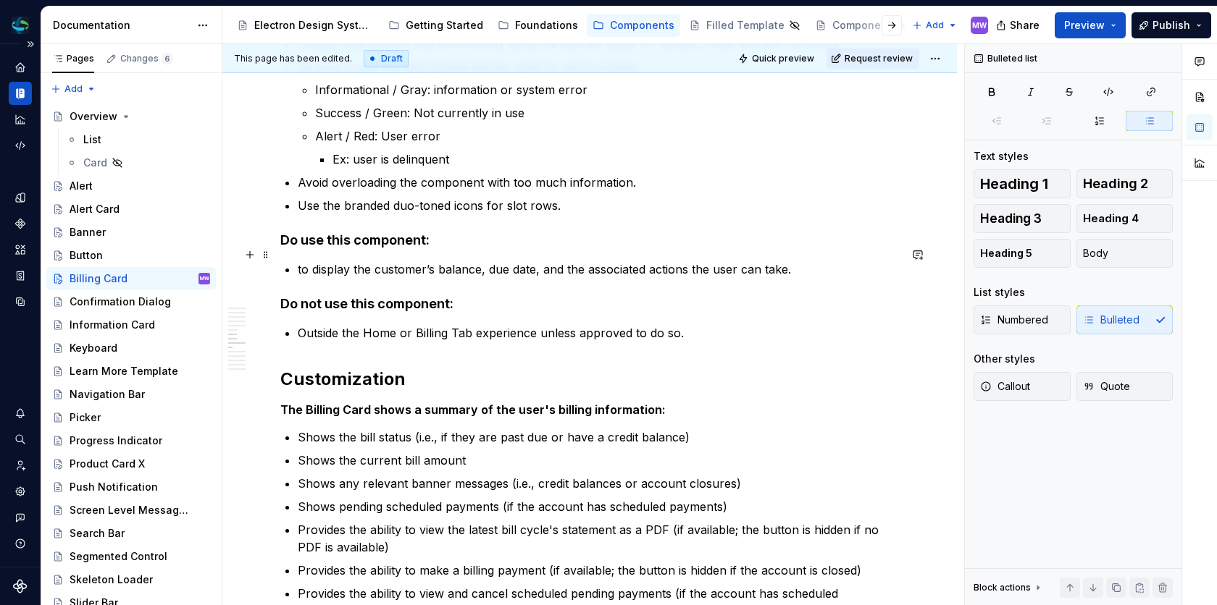
click at [301, 261] on p "to display the customer’s balance, due date, and the associated actions the use…" at bounding box center [598, 269] width 601 height 17
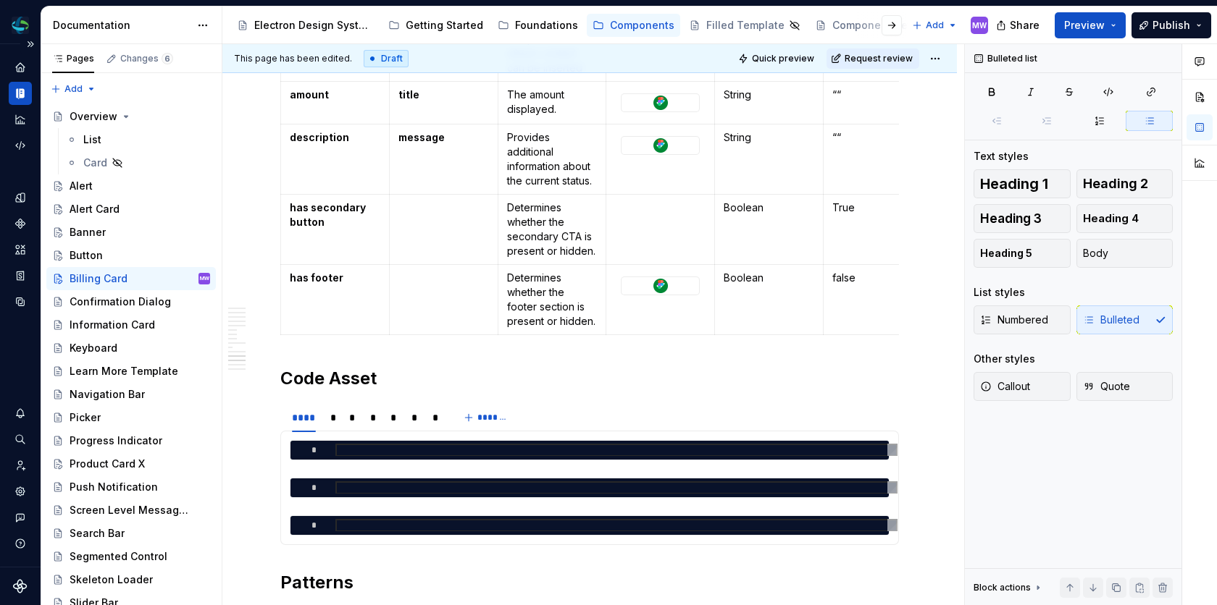
scroll to position [3496, 0]
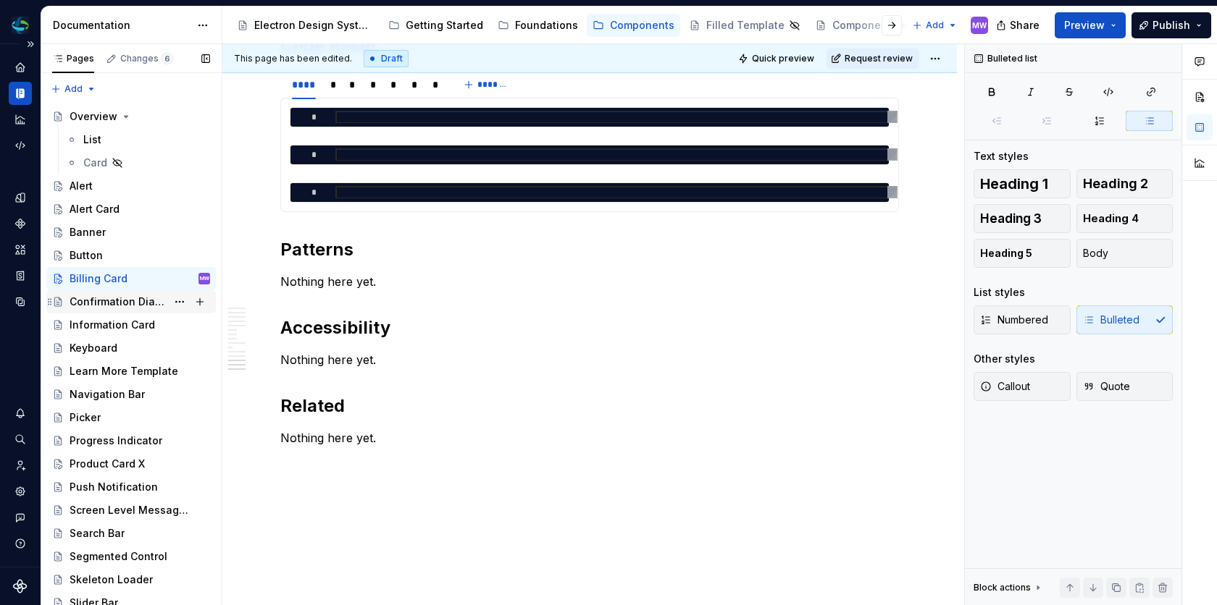
click at [135, 300] on div "Confirmation Dialog" at bounding box center [118, 302] width 97 height 14
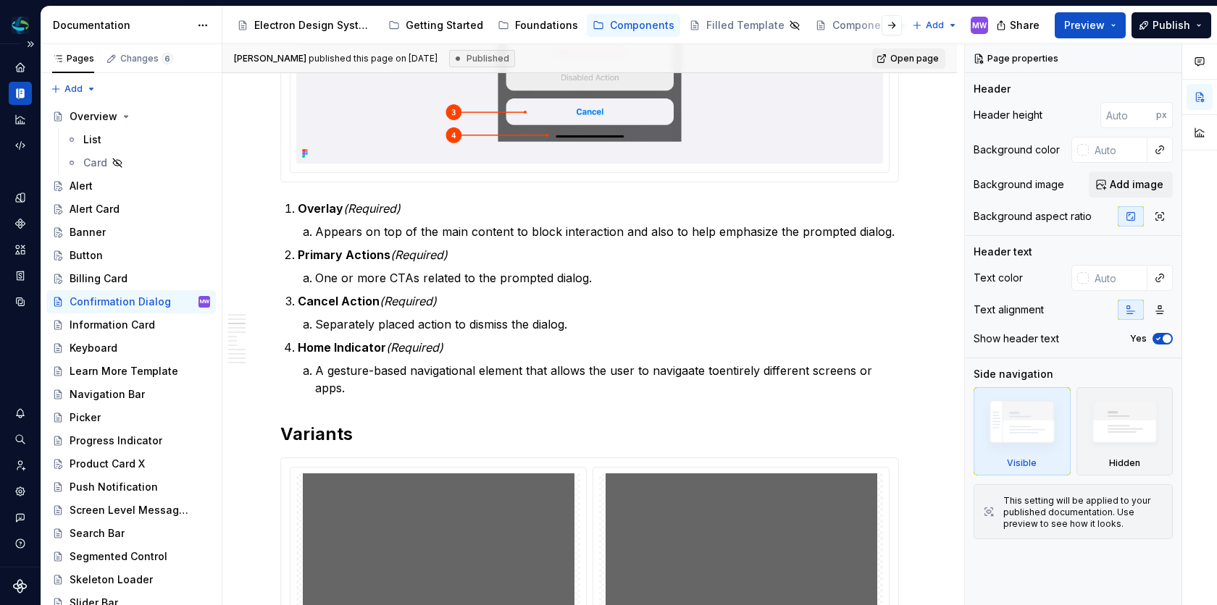
scroll to position [711, 0]
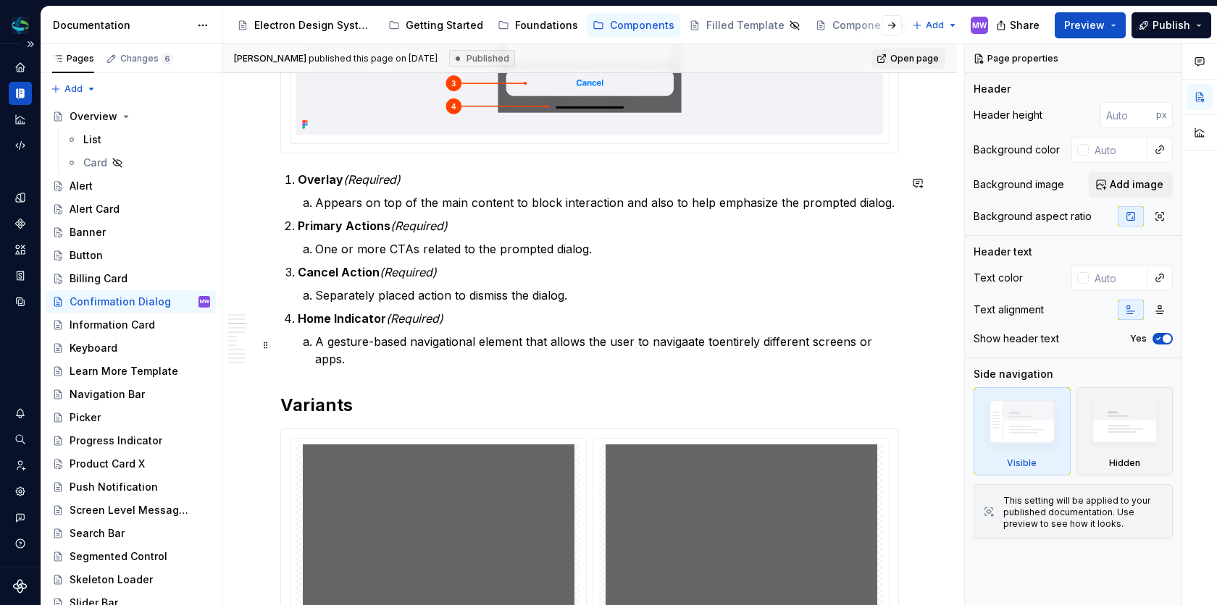
type textarea "*"
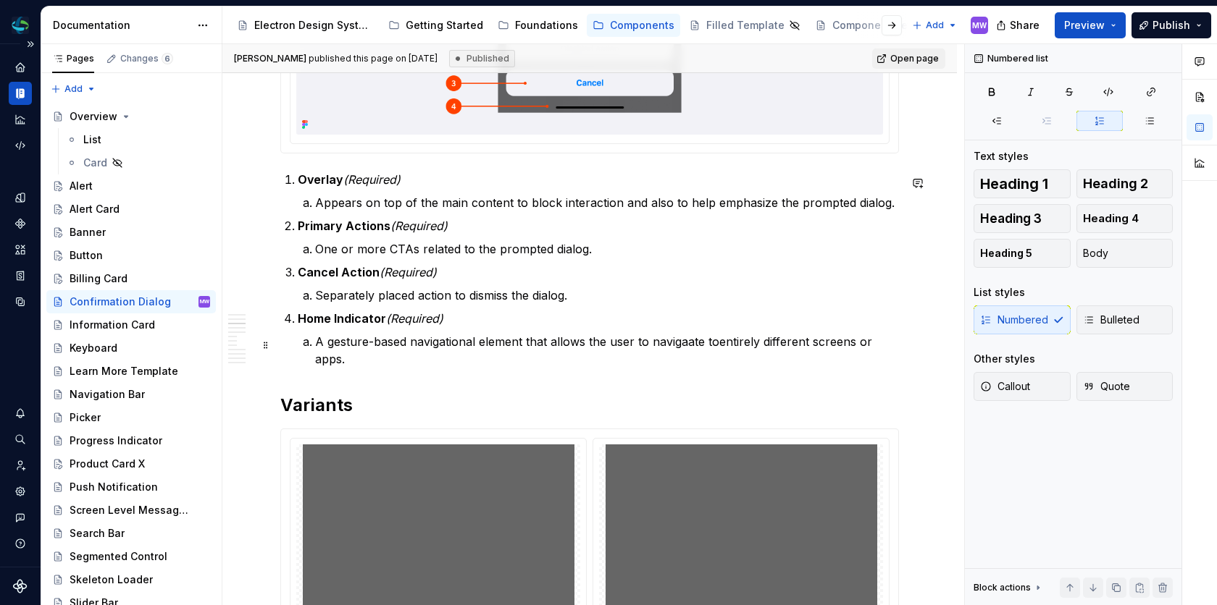
click at [718, 348] on p "A gesture-based navigational element that allows the user to navigaate toentire…" at bounding box center [607, 350] width 584 height 35
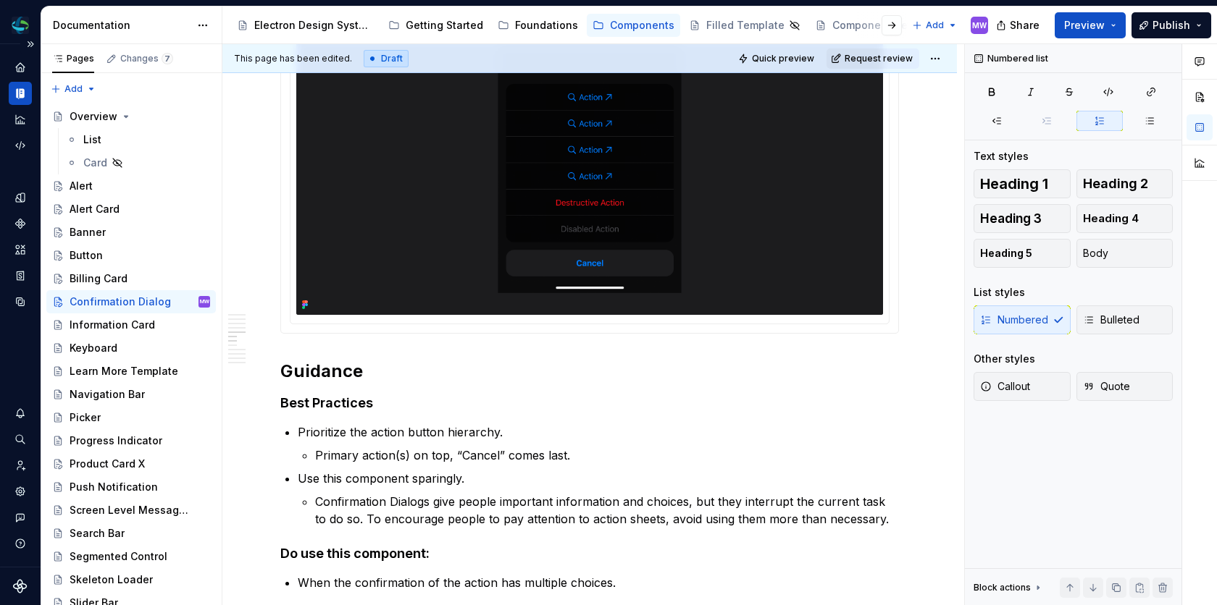
scroll to position [1824, 0]
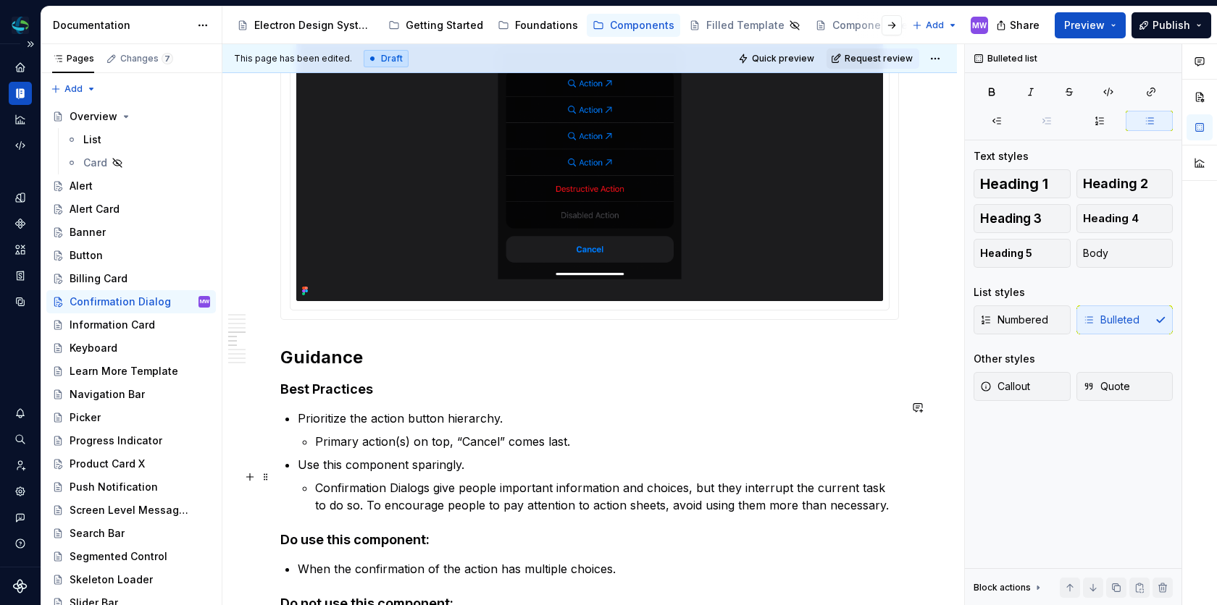
click at [397, 479] on p "Confirmation Dialogs give people important information and choices, but they in…" at bounding box center [607, 496] width 584 height 35
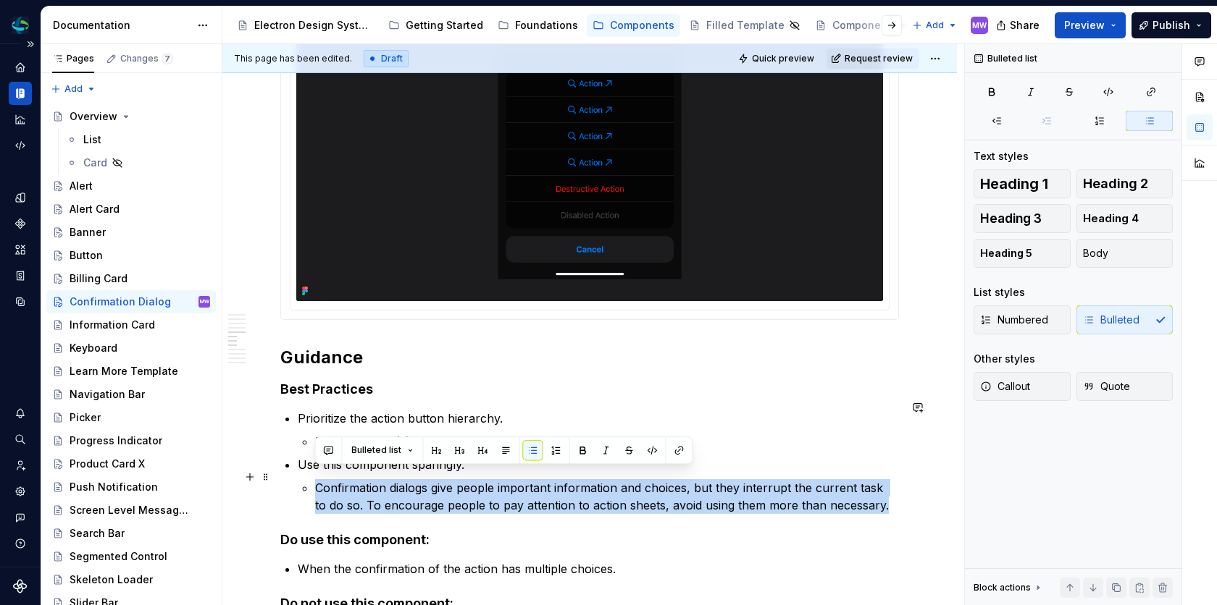
drag, startPoint x: 876, startPoint y: 495, endPoint x: 316, endPoint y: 482, distance: 560.7
click at [316, 482] on p "Confirmation dialogs give people important information and choices, but they in…" at bounding box center [607, 496] width 584 height 35
copy p "Confirmation dialogs give people important information and choices, but they in…"
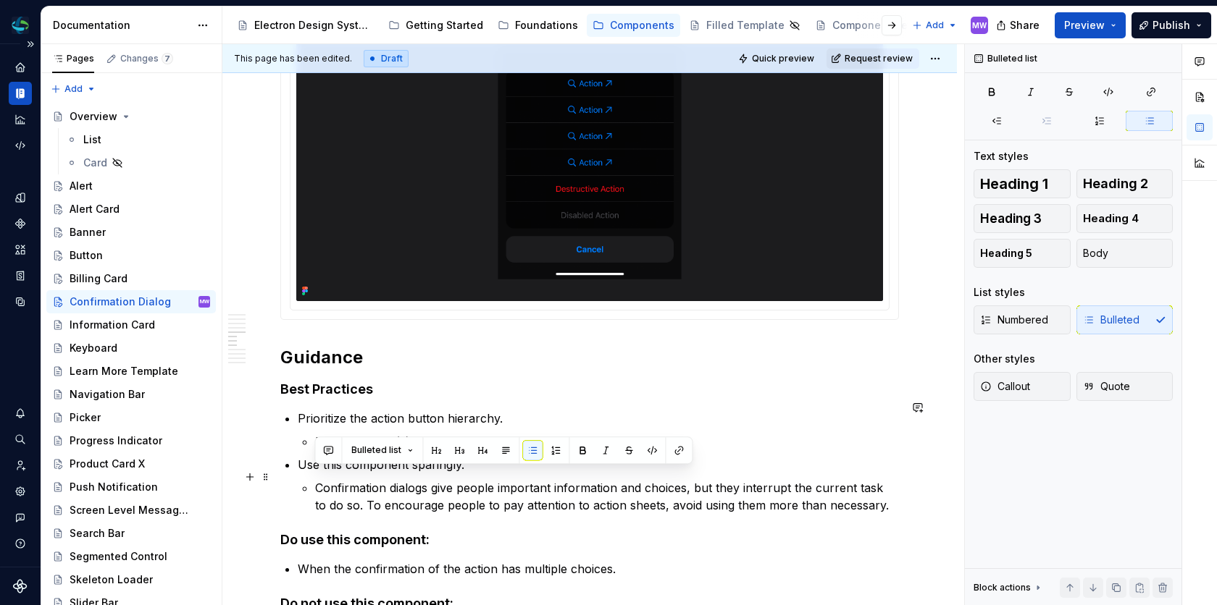
click at [708, 484] on p "Confirmation dialogs give people important information and choices, but they in…" at bounding box center [607, 496] width 584 height 35
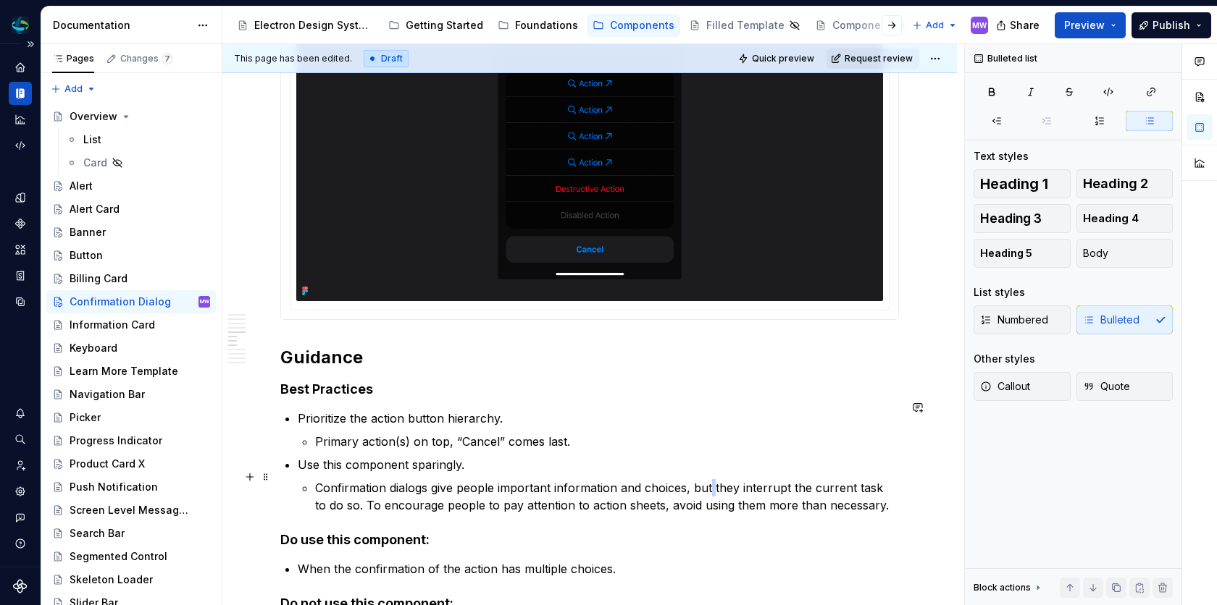
click at [708, 484] on p "Confirmation dialogs give people important information and choices, but they in…" at bounding box center [607, 496] width 584 height 35
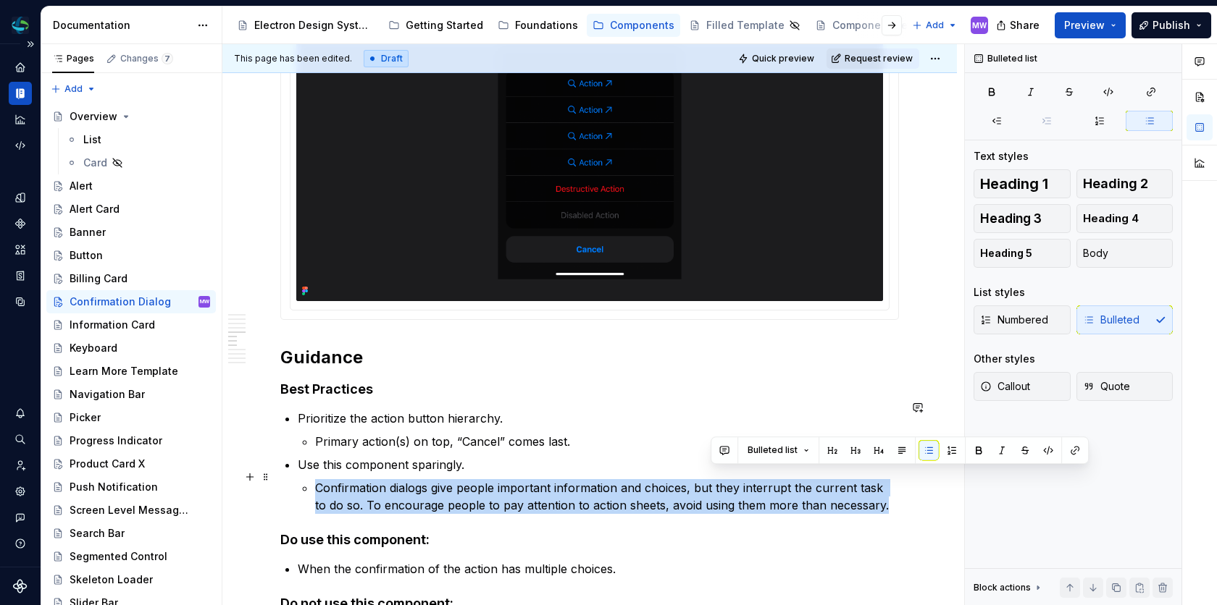
click at [708, 484] on p "Confirmation dialogs give people important information and choices, but they in…" at bounding box center [607, 496] width 584 height 35
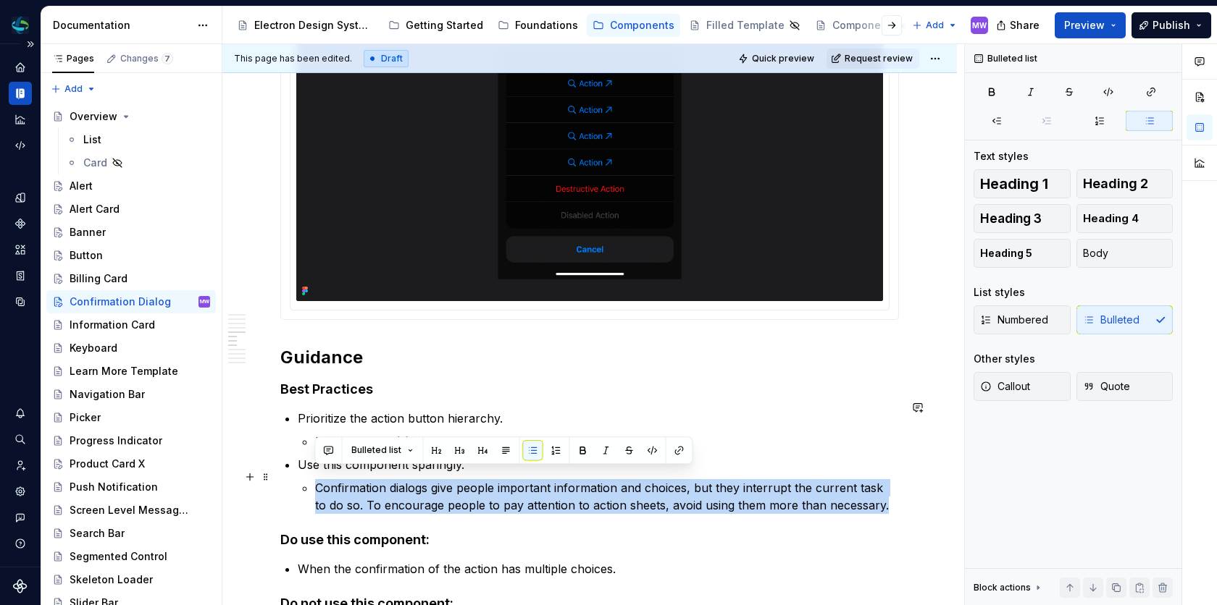
drag, startPoint x: 868, startPoint y: 496, endPoint x: 318, endPoint y: 481, distance: 549.9
click at [318, 481] on p "Confirmation dialogs give people important information and choices, but they in…" at bounding box center [607, 496] width 584 height 35
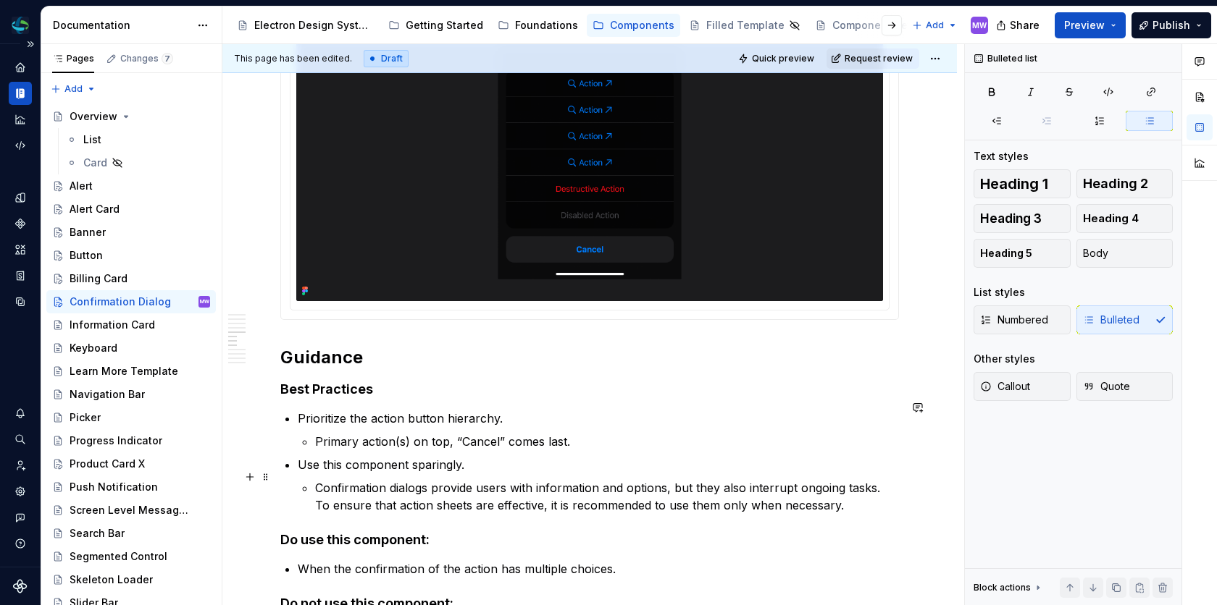
click at [453, 498] on p "Confirmation dialogs provide users with information and options, but they also …" at bounding box center [607, 496] width 584 height 35
click at [836, 491] on p "Confirmation dialogs provide users with information and options, but they also …" at bounding box center [607, 496] width 584 height 35
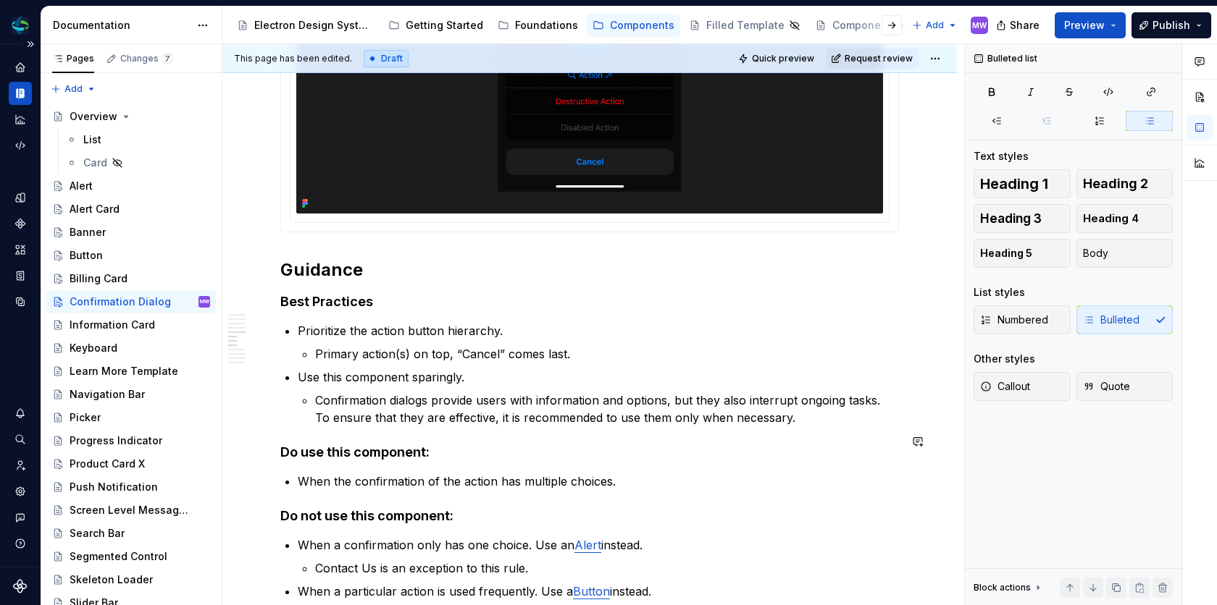
scroll to position [1926, 0]
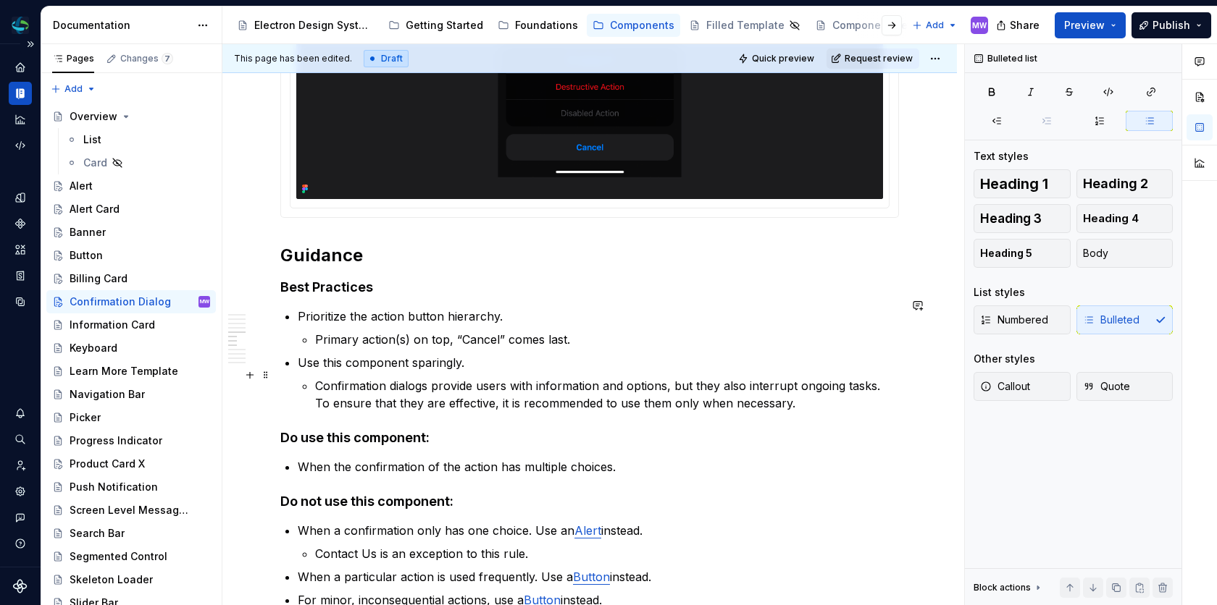
click at [484, 382] on p "Confirmation dialogs provide users with information and options, but they also …" at bounding box center [607, 394] width 584 height 35
click at [484, 384] on p "Confirmation dialogs provide users with information and options, but they also …" at bounding box center [607, 394] width 584 height 35
click at [445, 356] on p "Use this component sparingly." at bounding box center [598, 362] width 601 height 17
click at [441, 354] on p "Use this component sparingly." at bounding box center [598, 362] width 601 height 17
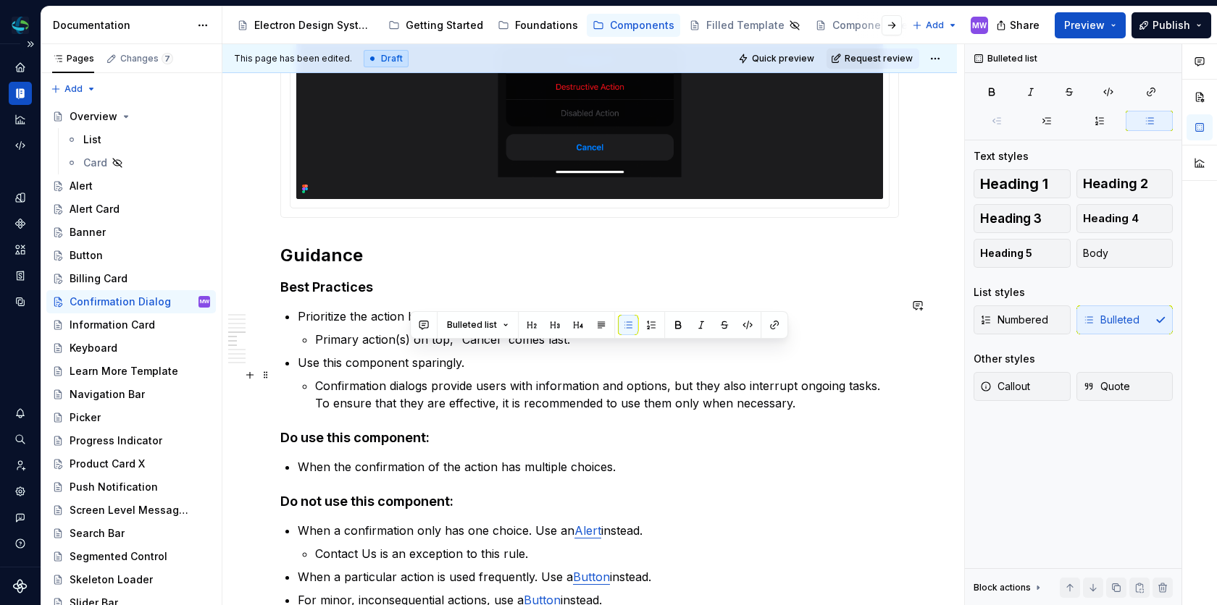
click at [474, 377] on p "Confirmation dialogs provide users with information and options, but they also …" at bounding box center [607, 394] width 584 height 35
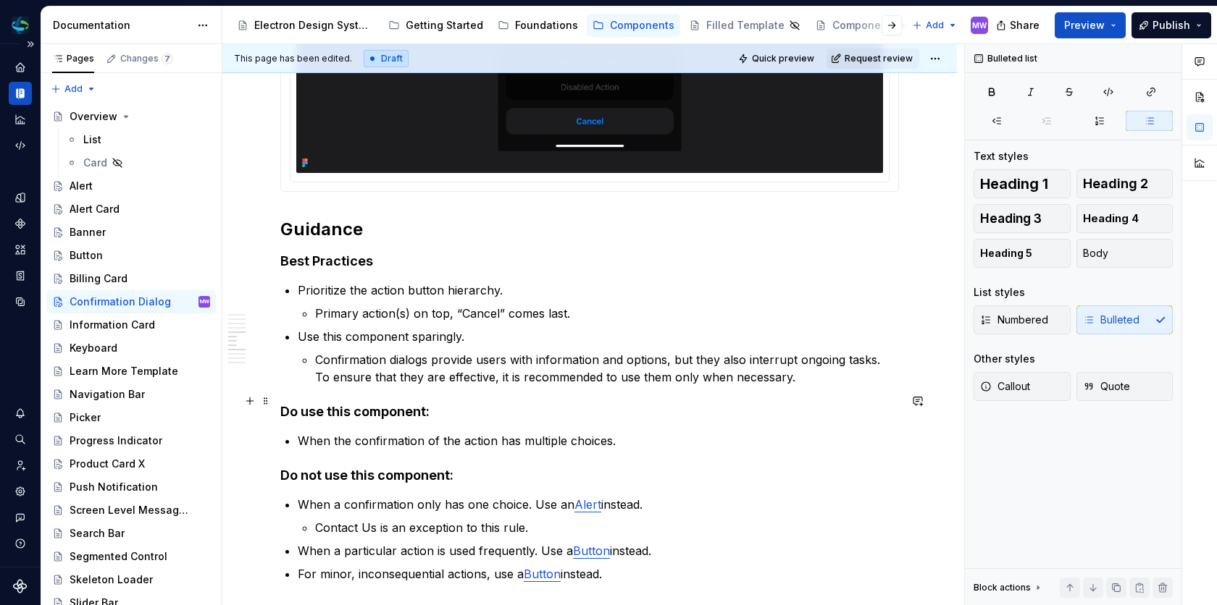
scroll to position [1953, 0]
click at [412, 433] on p "When the confirmation of the action has multiple choices." at bounding box center [598, 439] width 601 height 17
click at [429, 350] on p "Confirmation dialogs provide users with information and options, but they also …" at bounding box center [607, 367] width 584 height 35
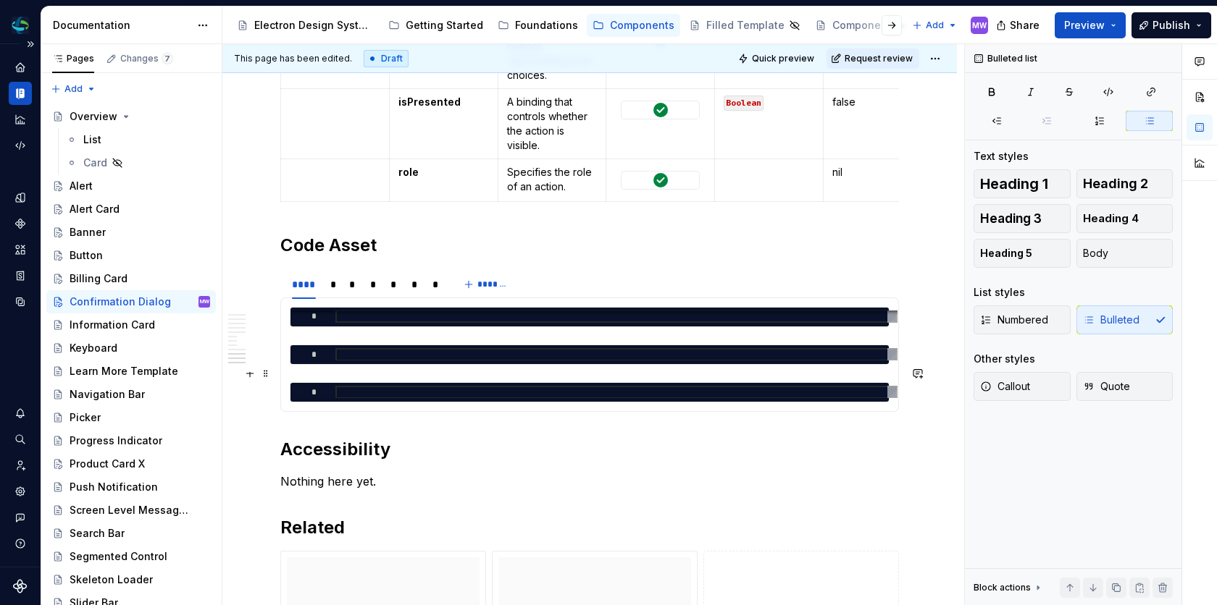
scroll to position [3158, 0]
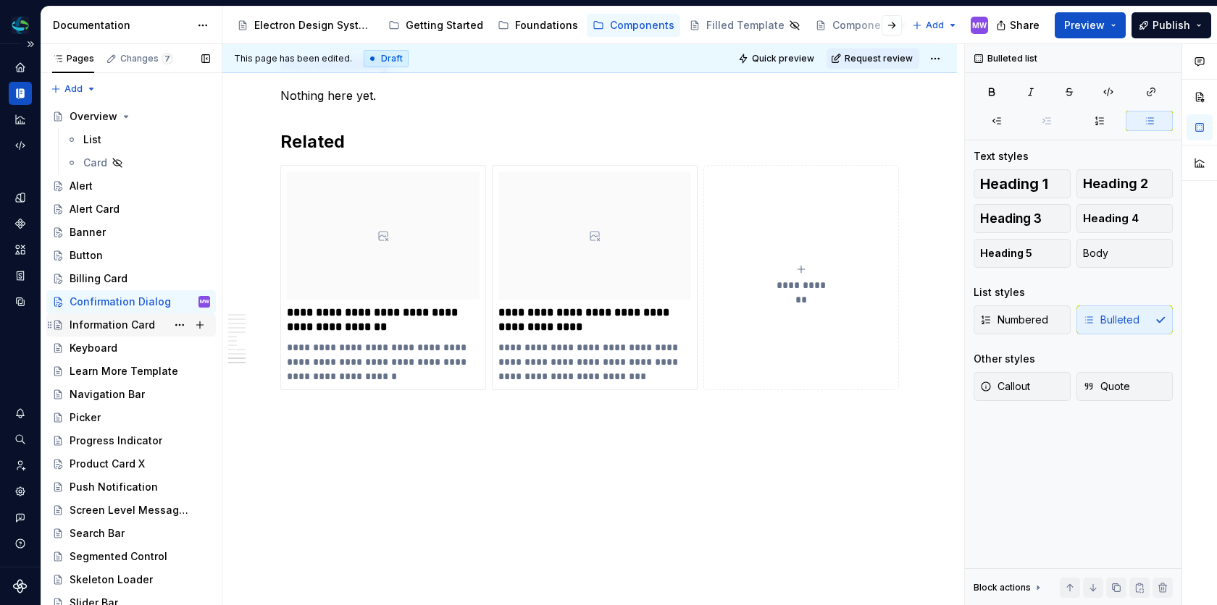
click at [131, 324] on div "Information Card" at bounding box center [112, 325] width 85 height 14
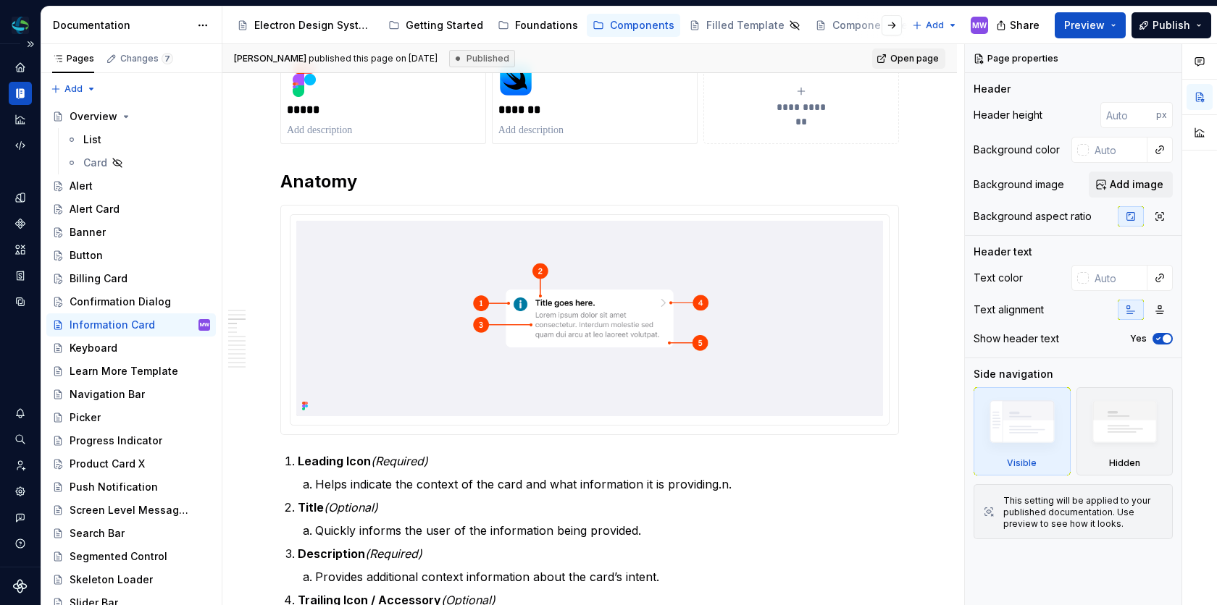
scroll to position [463, 0]
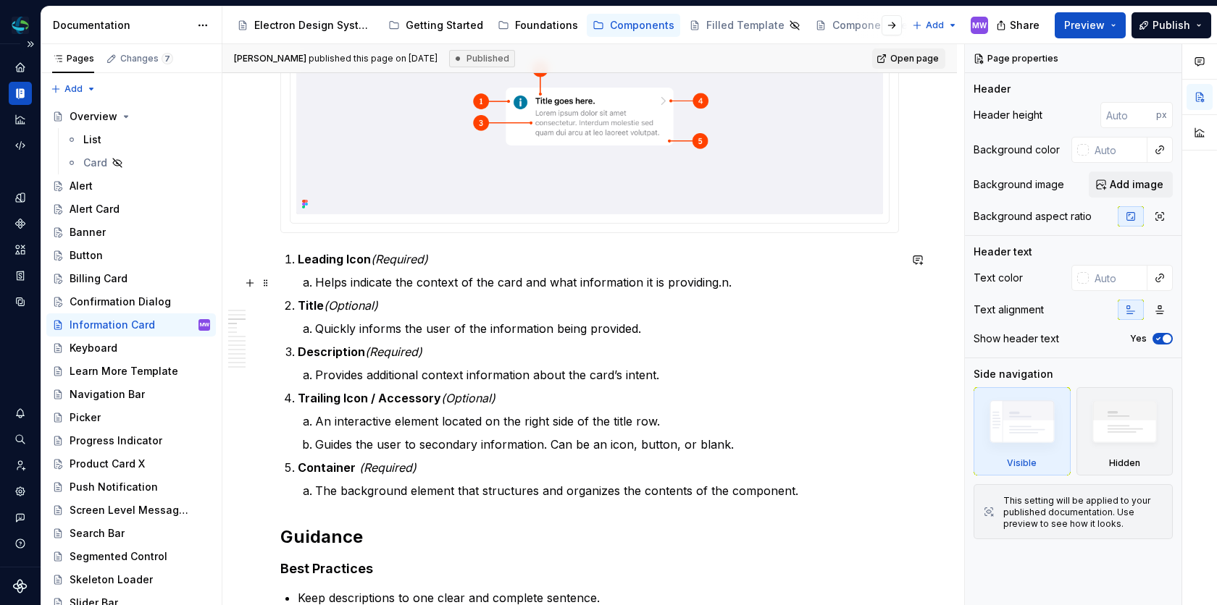
type textarea "*"
click at [731, 286] on p "Helps indicate the context of the card and what information it is providing.n." at bounding box center [607, 282] width 584 height 17
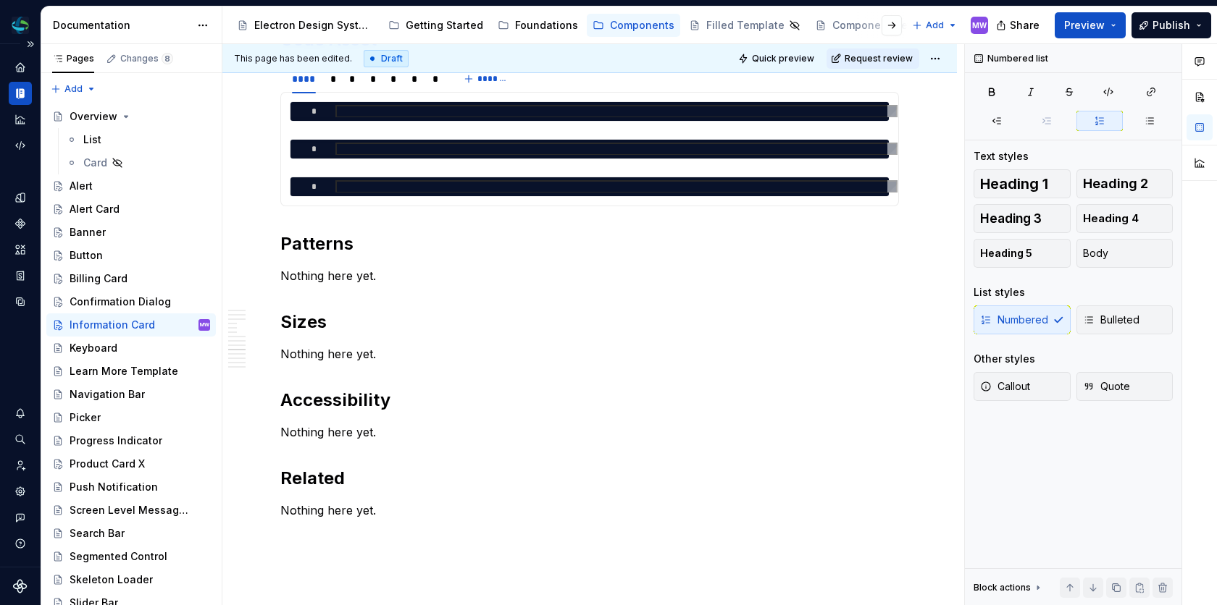
scroll to position [2937, 0]
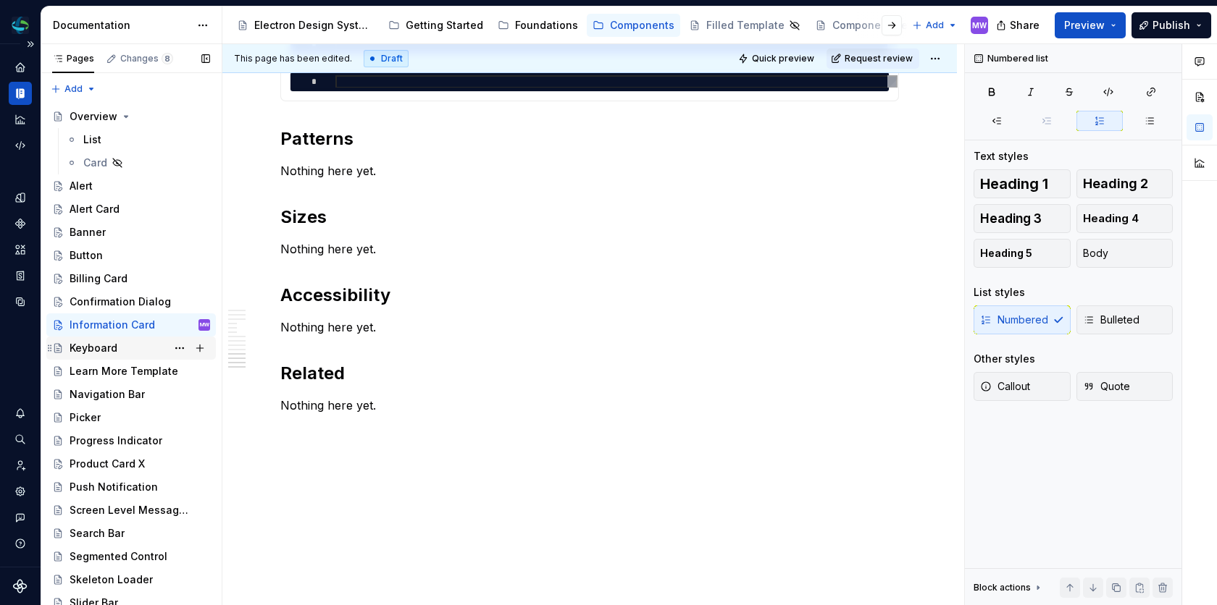
click at [95, 343] on div "Keyboard" at bounding box center [94, 348] width 48 height 14
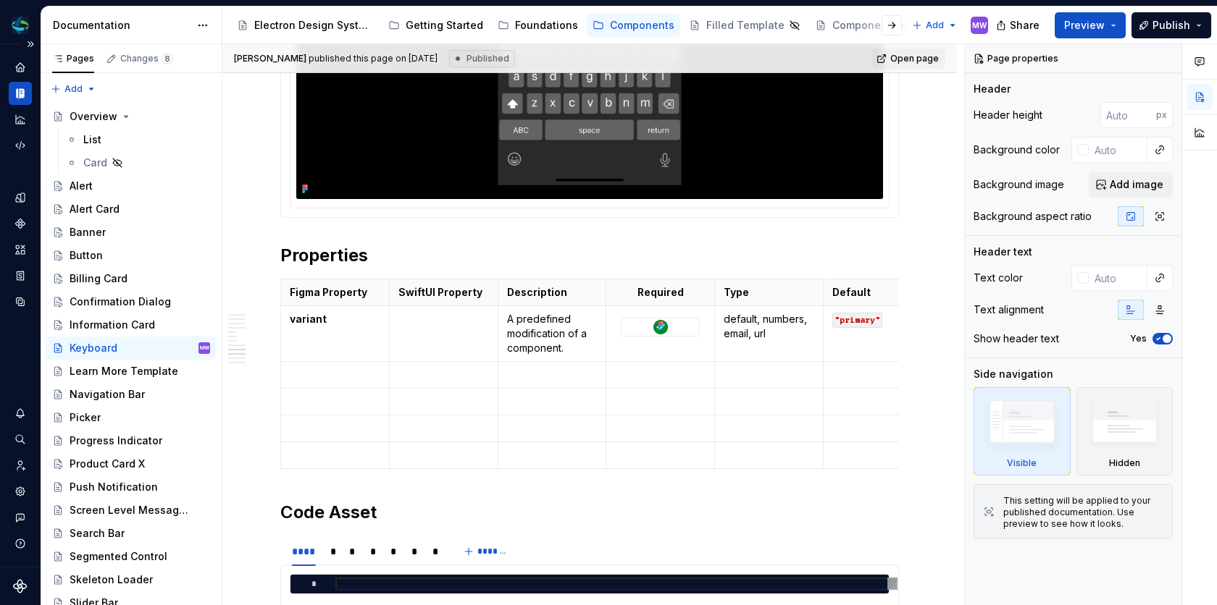
scroll to position [1721, 0]
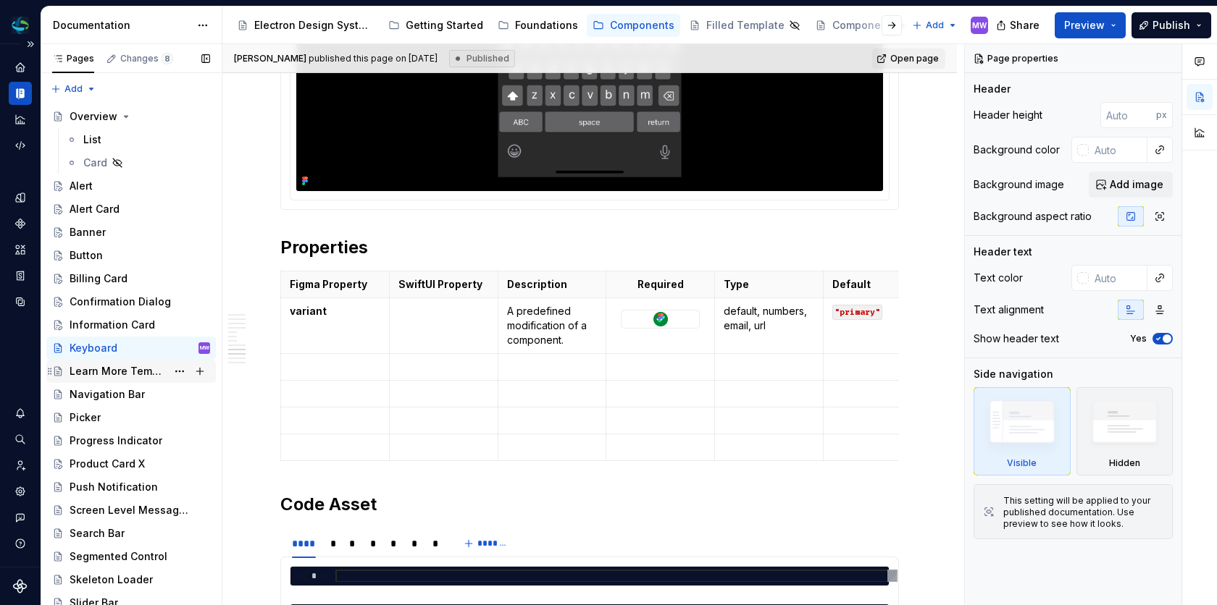
click at [115, 371] on div "Learn More Template" at bounding box center [118, 371] width 97 height 14
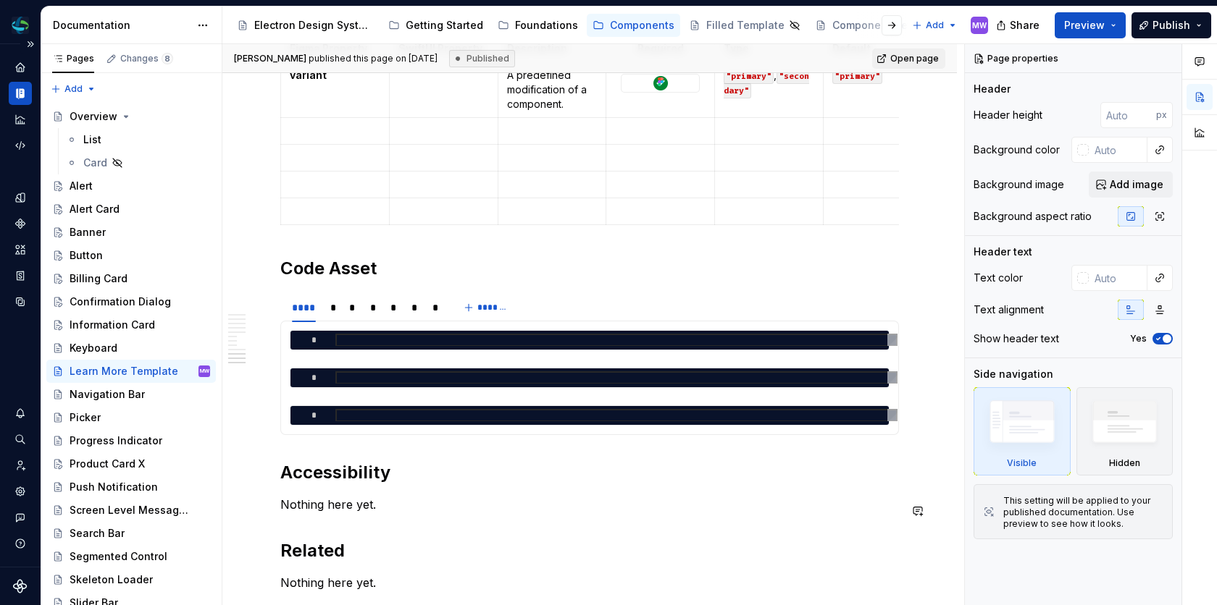
scroll to position [6067, 0]
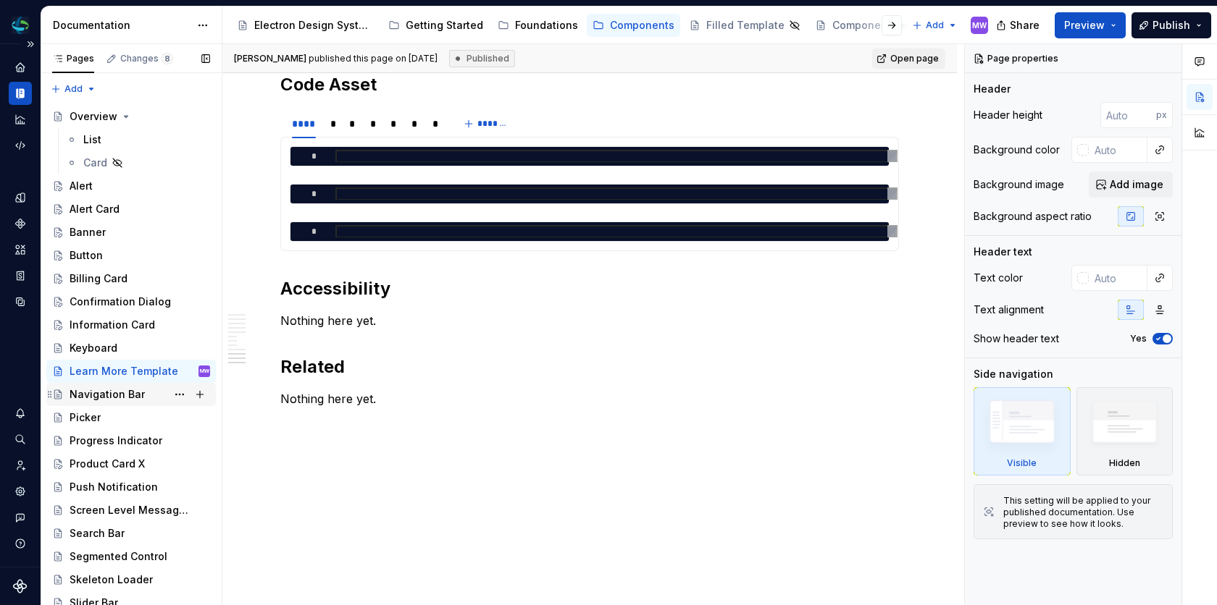
click at [106, 385] on div "Navigation Bar" at bounding box center [140, 395] width 140 height 20
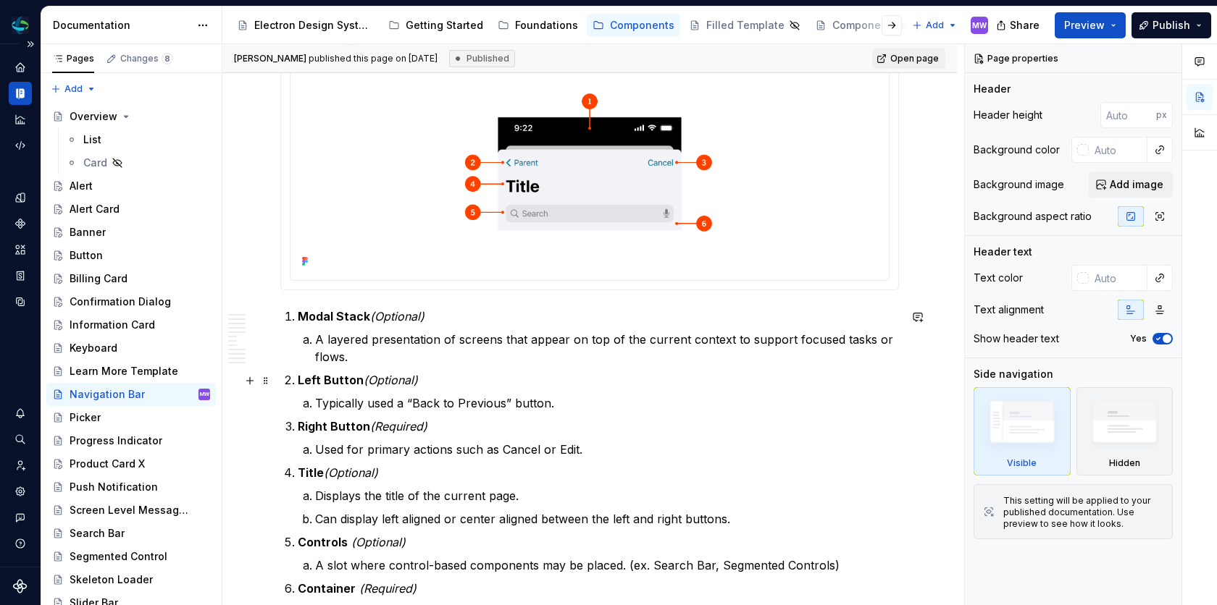
scroll to position [435, 0]
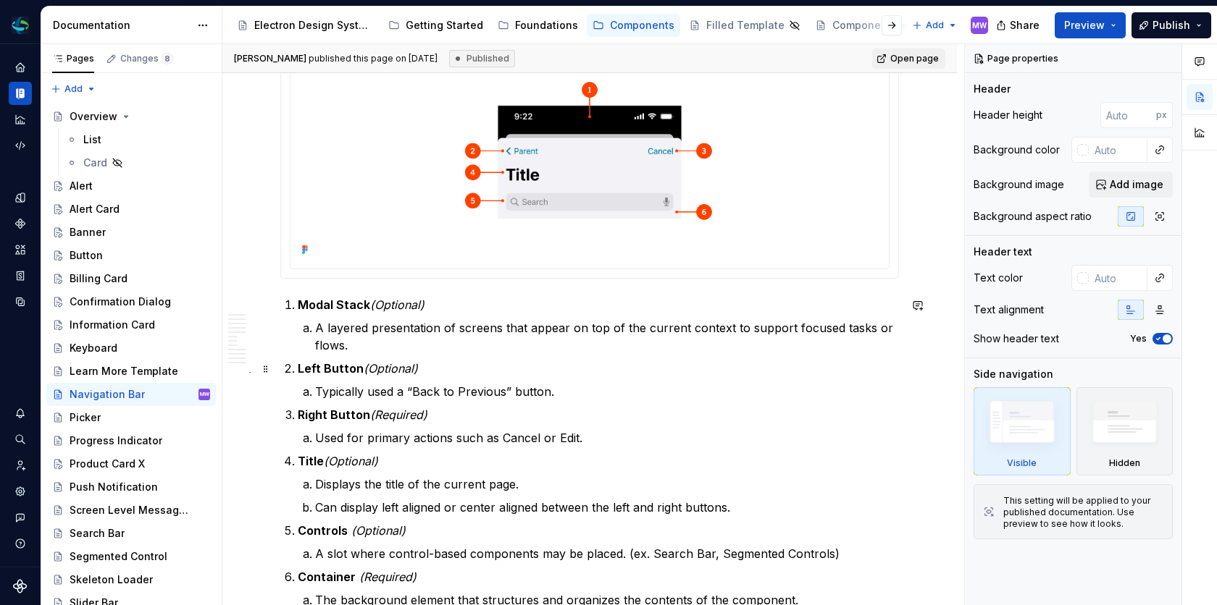
click at [314, 366] on strong "Left Button" at bounding box center [331, 368] width 66 height 14
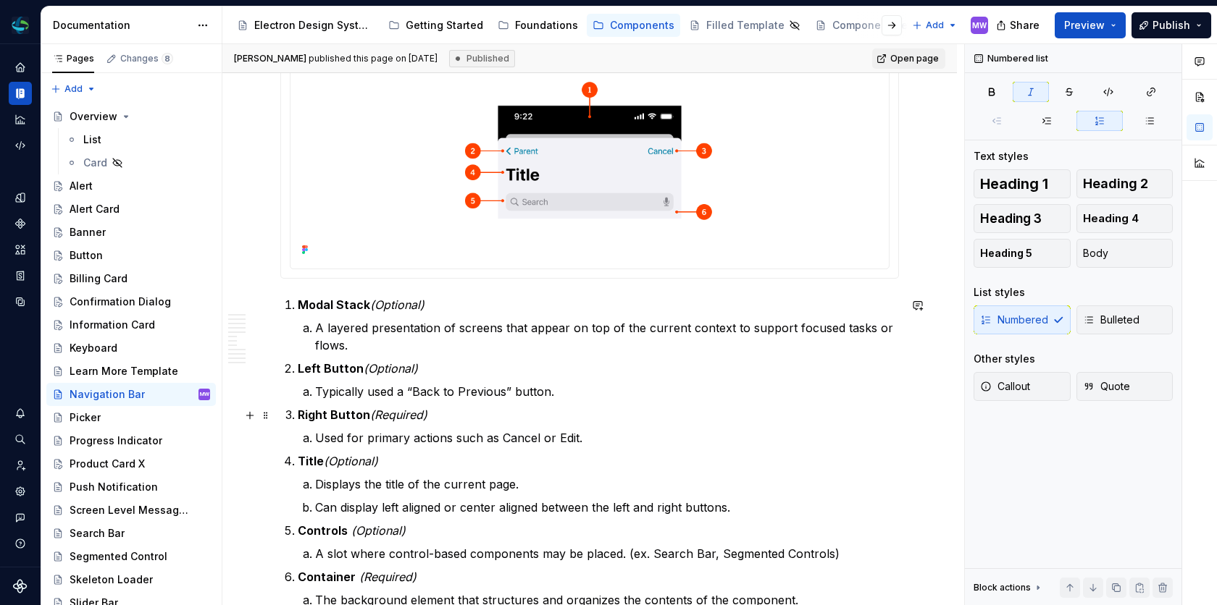
click at [726, 416] on p "Right Button (Required)" at bounding box center [598, 414] width 601 height 17
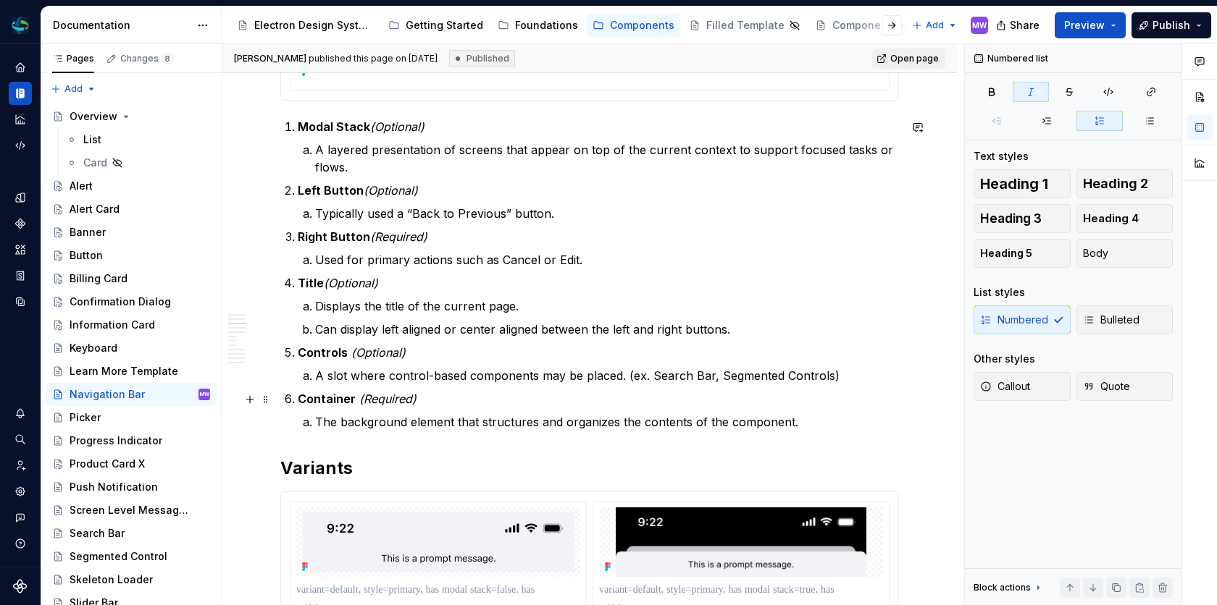
scroll to position [618, 0]
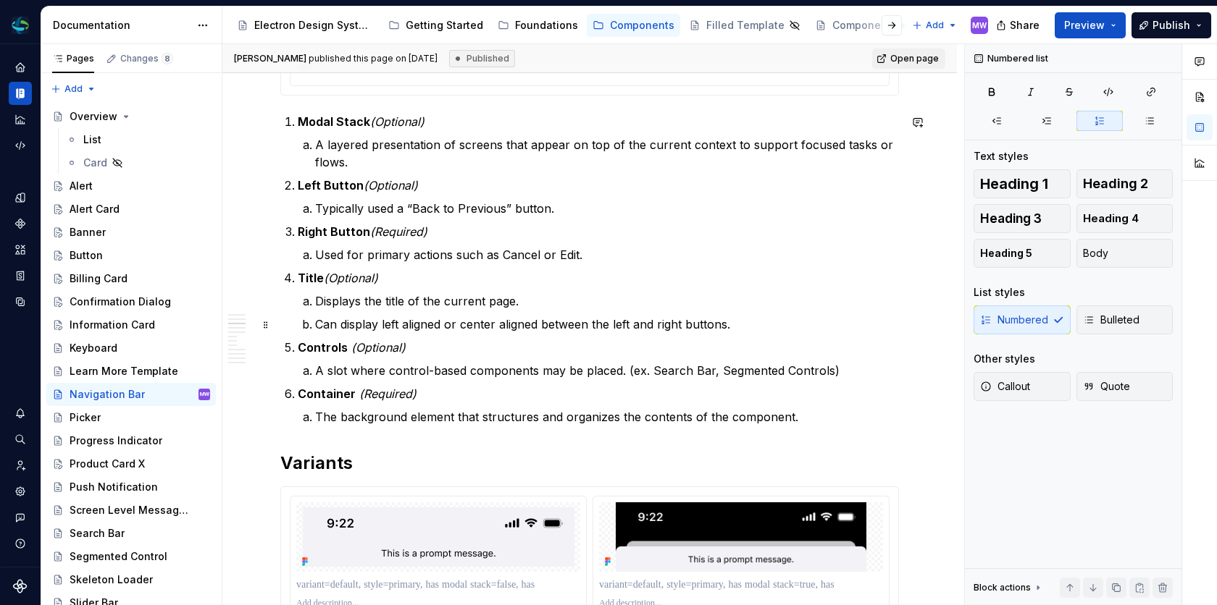
click at [315, 323] on li "Can display left aligned or center aligned between the left and right buttons." at bounding box center [607, 324] width 584 height 17
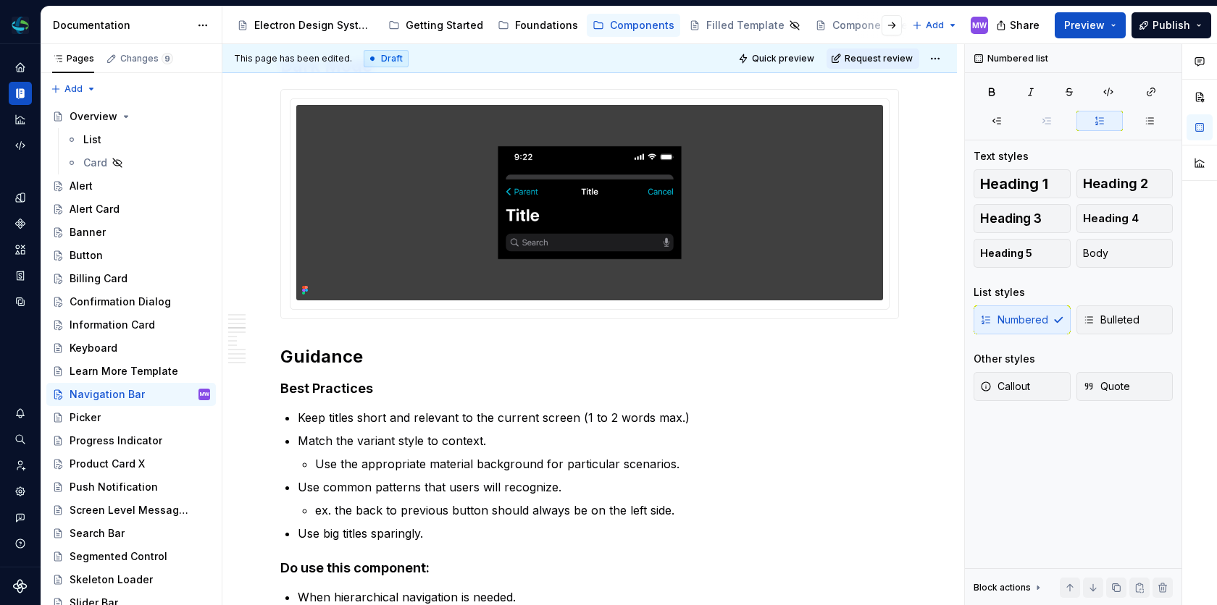
scroll to position [2600, 0]
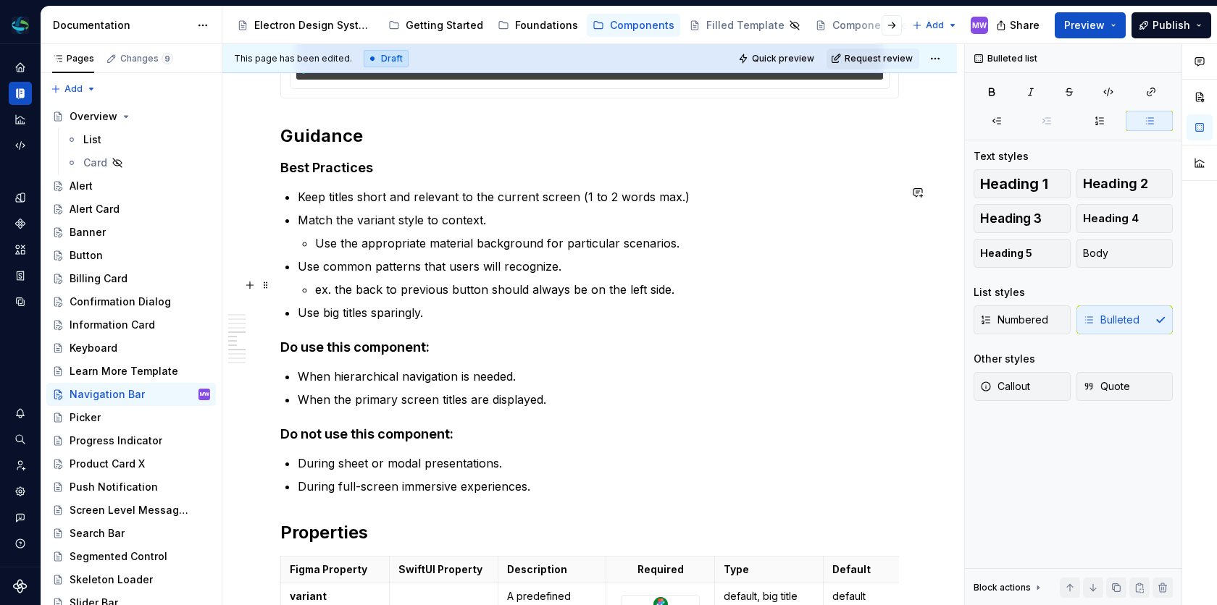
click at [354, 283] on p "ex. the back to previous button should always be on the left side." at bounding box center [607, 289] width 584 height 17
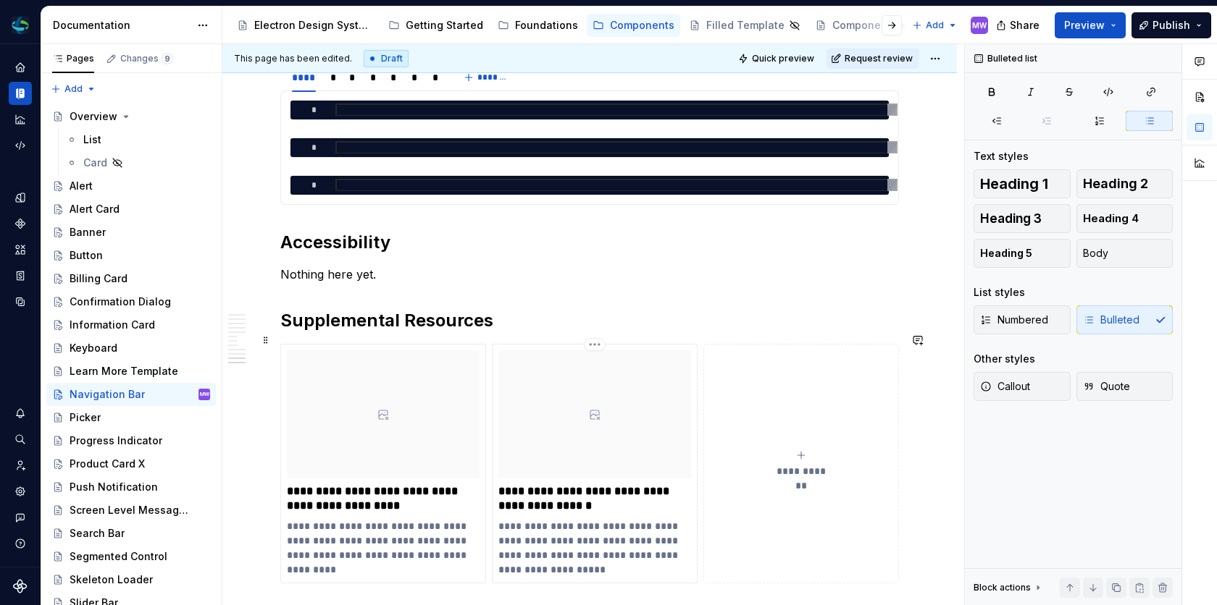
scroll to position [3709, 0]
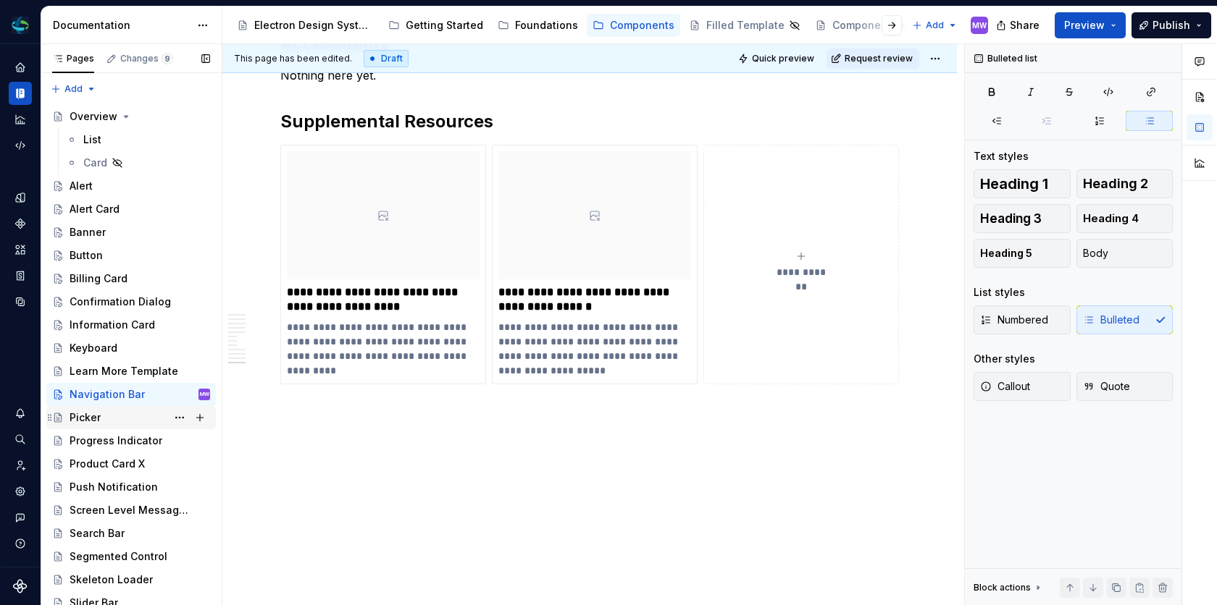
click at [108, 414] on div "Picker" at bounding box center [140, 418] width 140 height 20
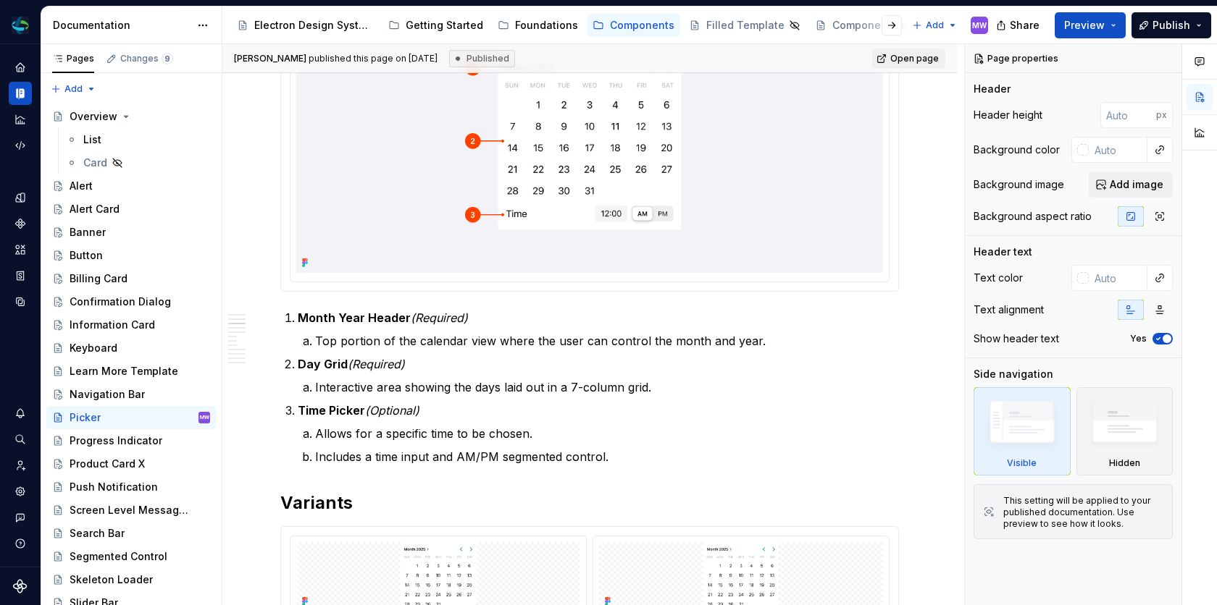
scroll to position [475, 0]
type textarea "*"
click at [315, 342] on li "Top portion of the calendar view where the user can control the month and year." at bounding box center [607, 339] width 584 height 17
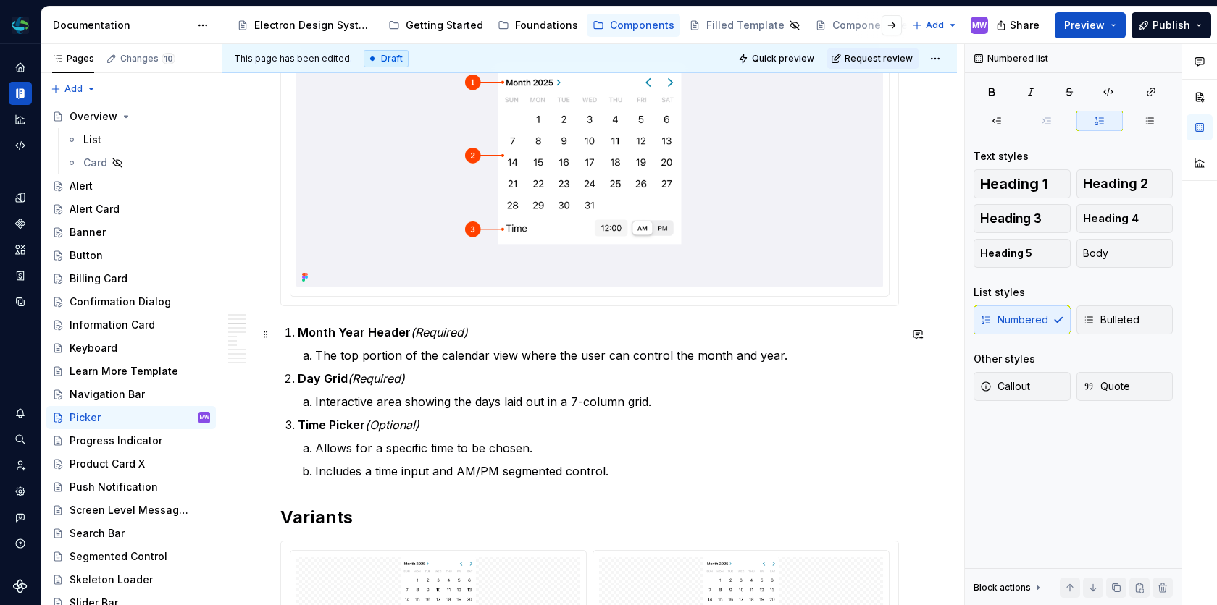
scroll to position [479, 0]
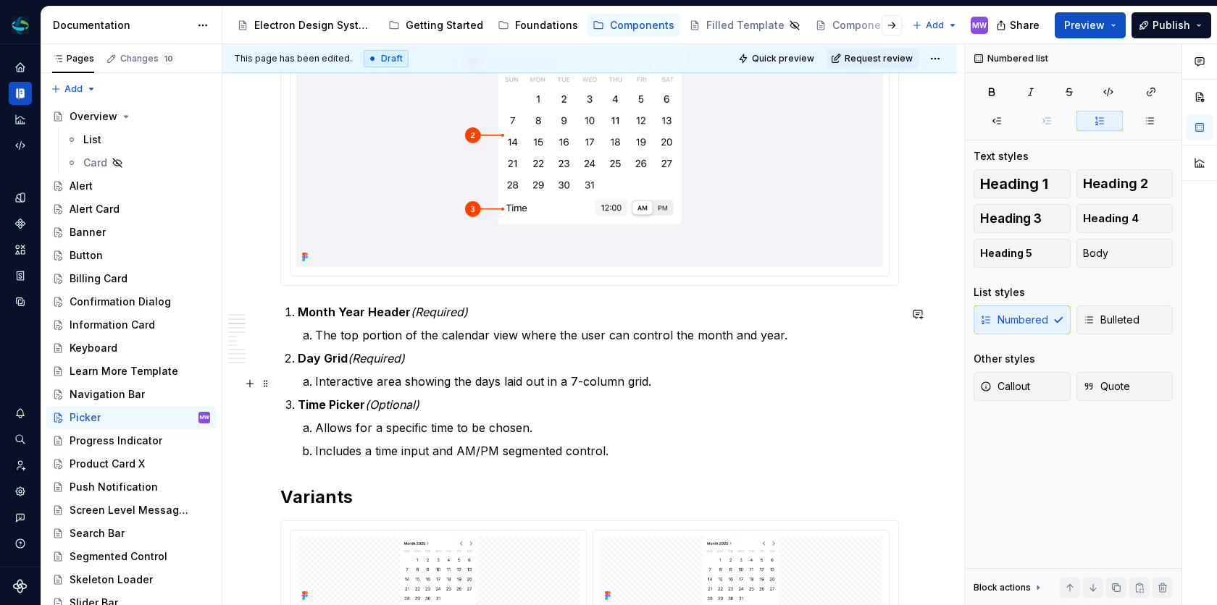
click at [544, 386] on p "Interactive area showing the days laid out in a 7-column grid." at bounding box center [607, 381] width 584 height 17
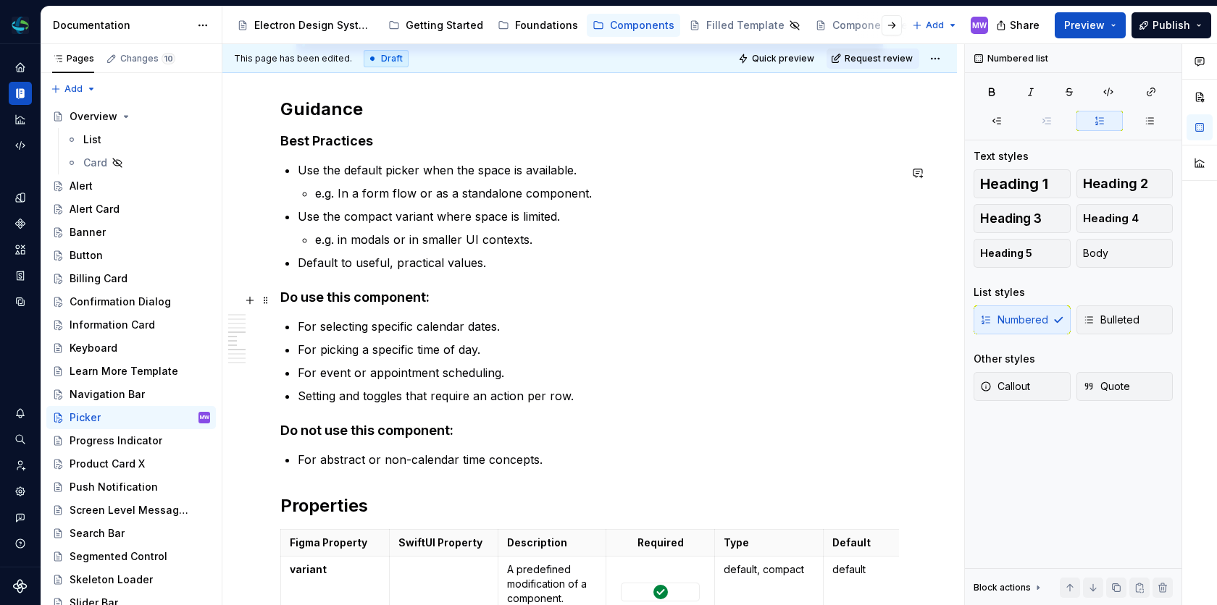
scroll to position [1560, 0]
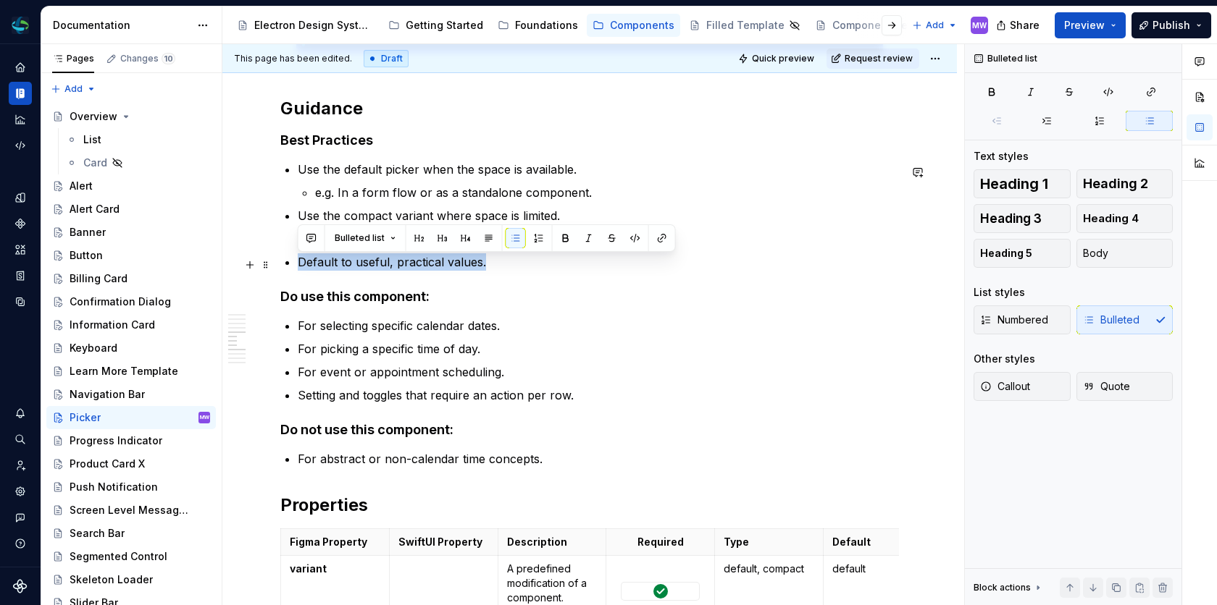
drag, startPoint x: 483, startPoint y: 268, endPoint x: 287, endPoint y: 270, distance: 196.3
click at [298, 270] on li "Default to useful, practical values." at bounding box center [598, 261] width 601 height 17
copy p "Default to useful, practical values."
click at [643, 287] on div "**********" at bounding box center [589, 29] width 618 height 2612
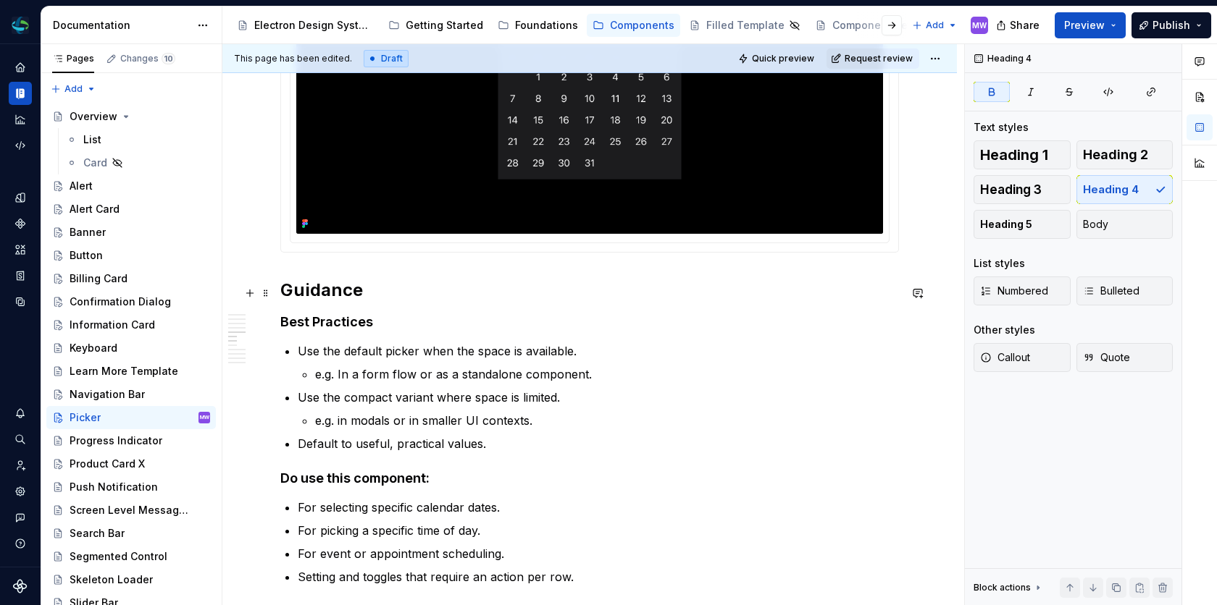
scroll to position [1380, 0]
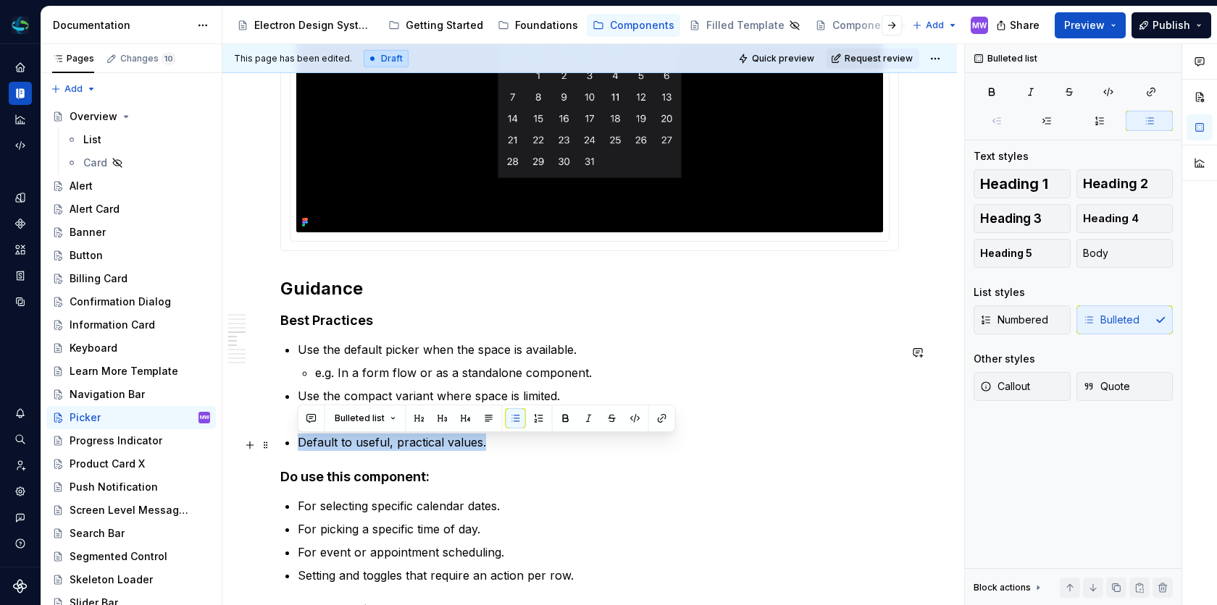
drag, startPoint x: 511, startPoint y: 450, endPoint x: 293, endPoint y: 437, distance: 218.4
click at [293, 437] on div "**********" at bounding box center [589, 209] width 618 height 2612
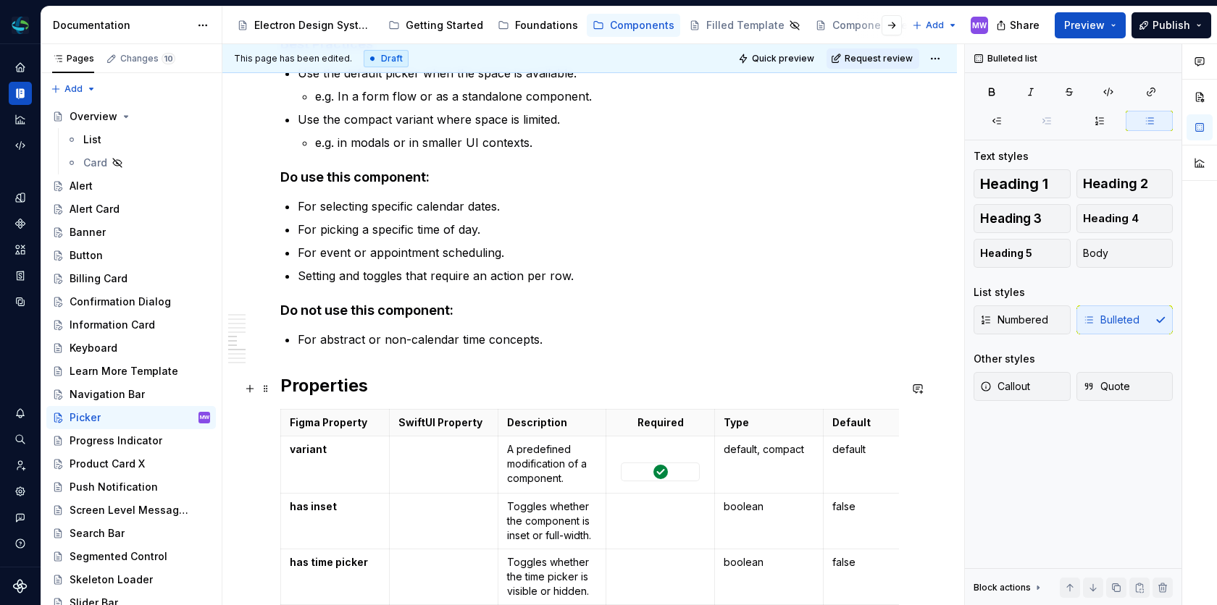
scroll to position [1666, 0]
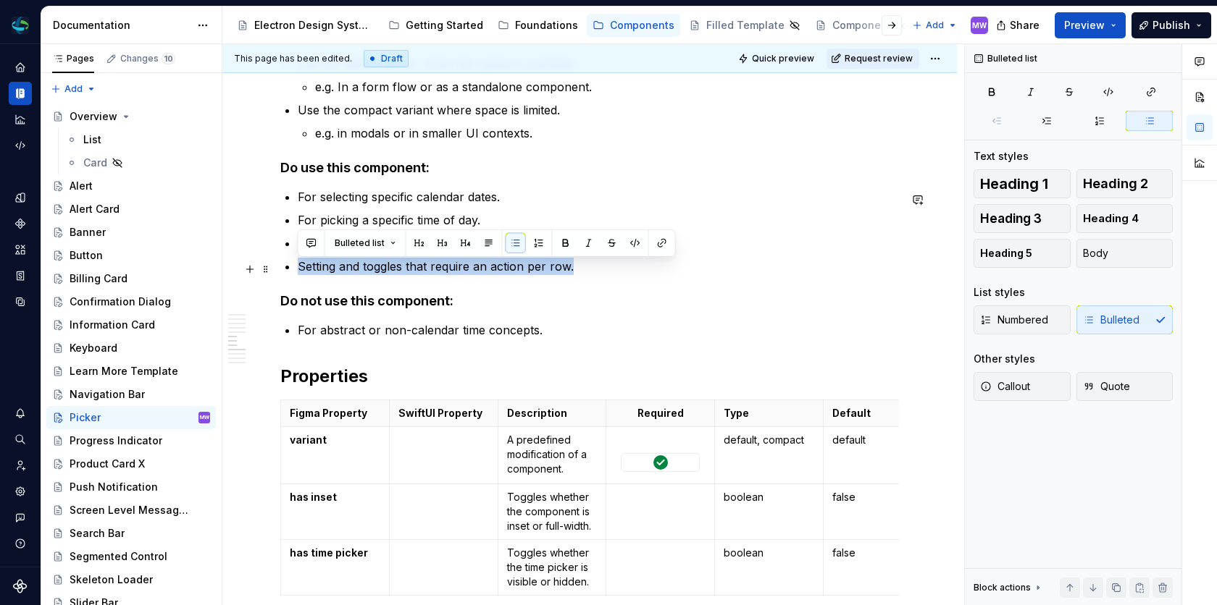
drag, startPoint x: 588, startPoint y: 266, endPoint x: 293, endPoint y: 271, distance: 294.8
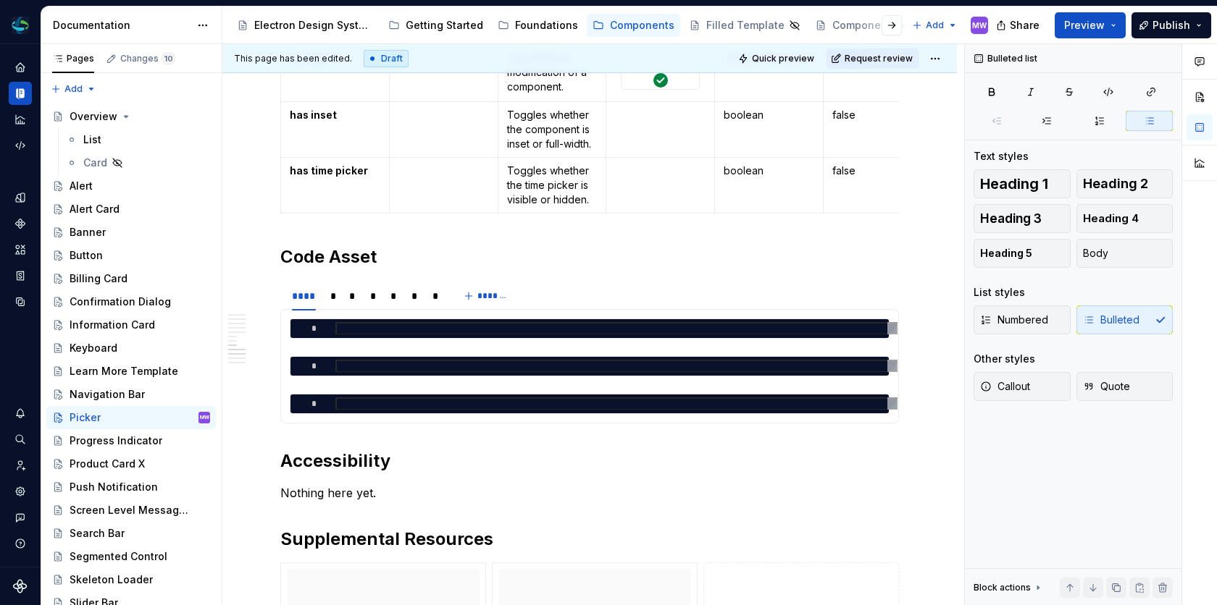
scroll to position [2437, 0]
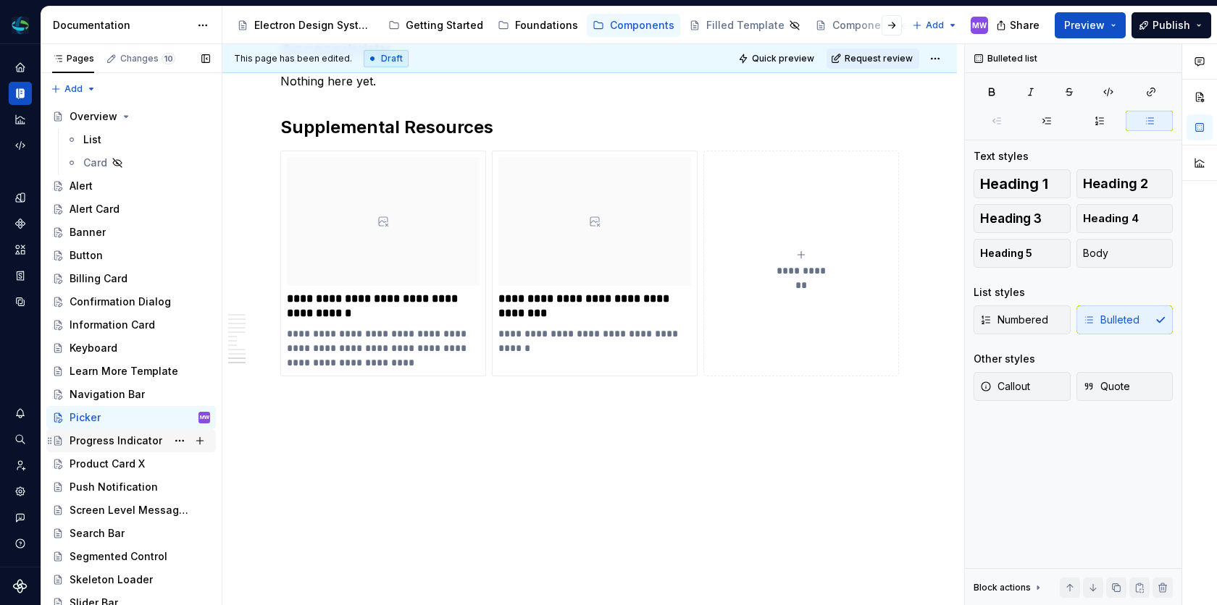
click at [96, 440] on div "Progress Indicator" at bounding box center [116, 441] width 93 height 14
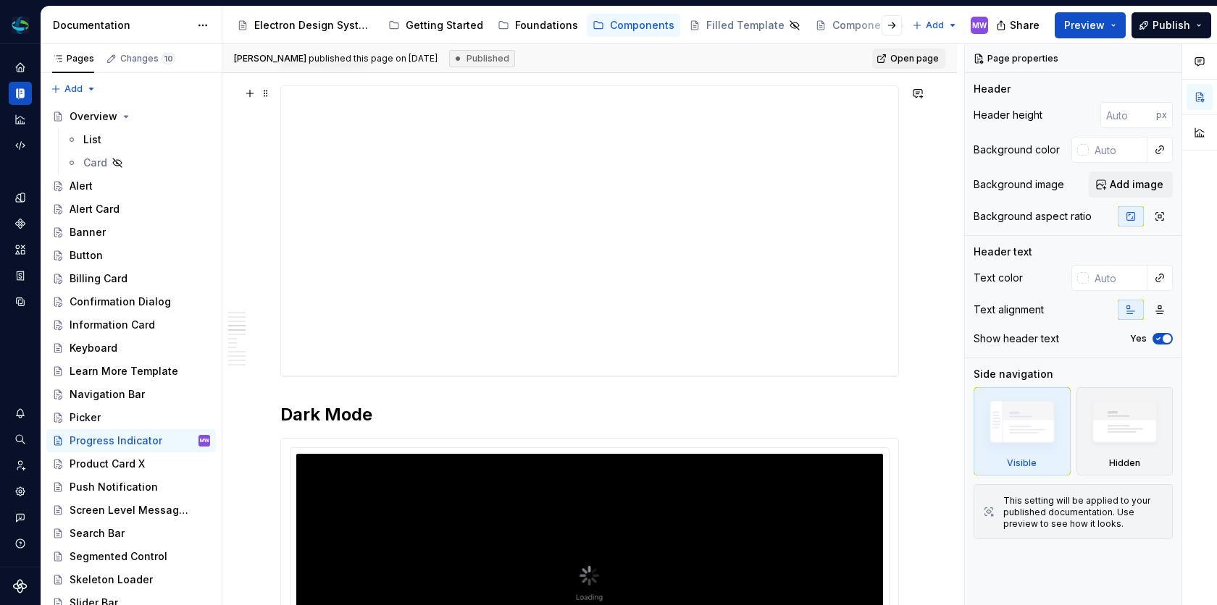
scroll to position [1046, 0]
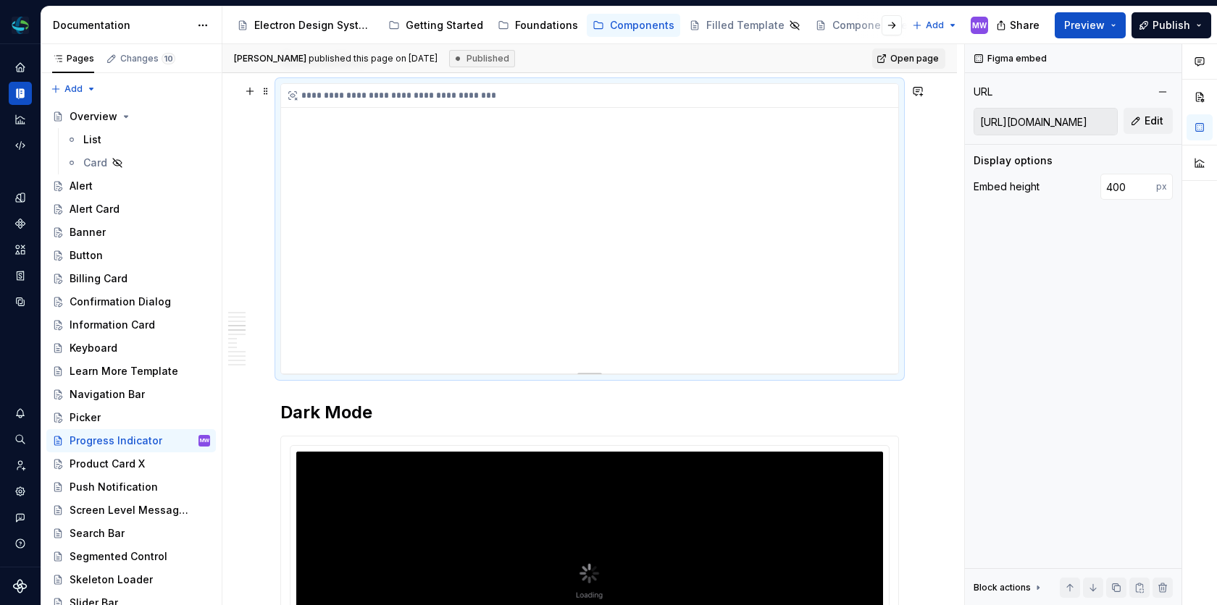
click at [692, 257] on div "**********" at bounding box center [589, 229] width 617 height 290
click at [680, 267] on div "**********" at bounding box center [589, 229] width 617 height 290
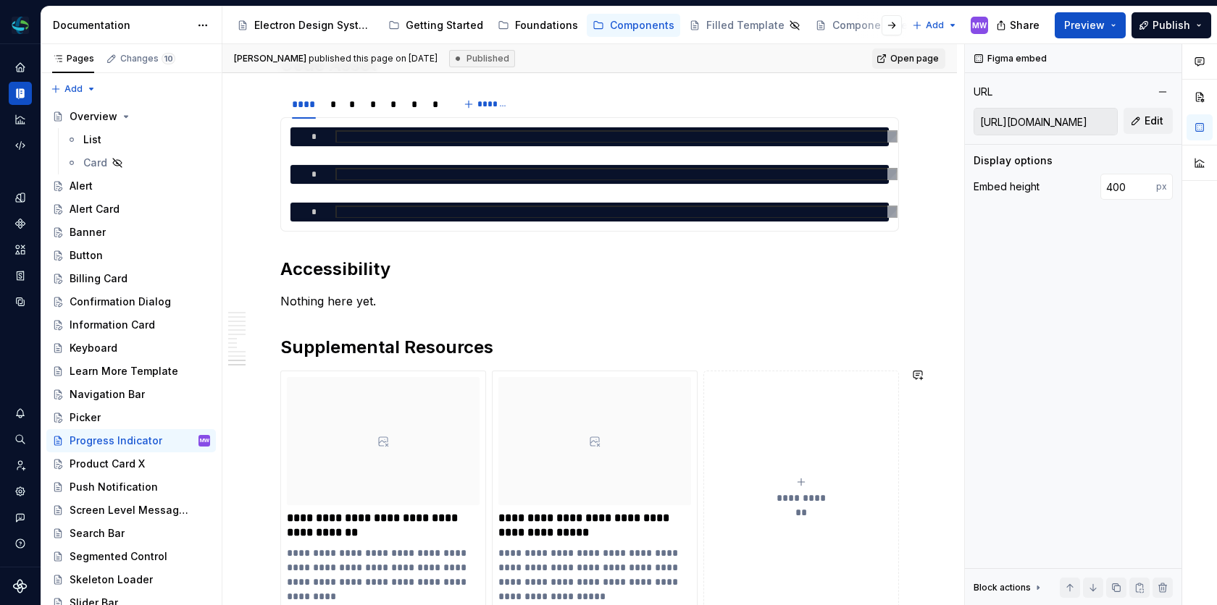
scroll to position [2543, 0]
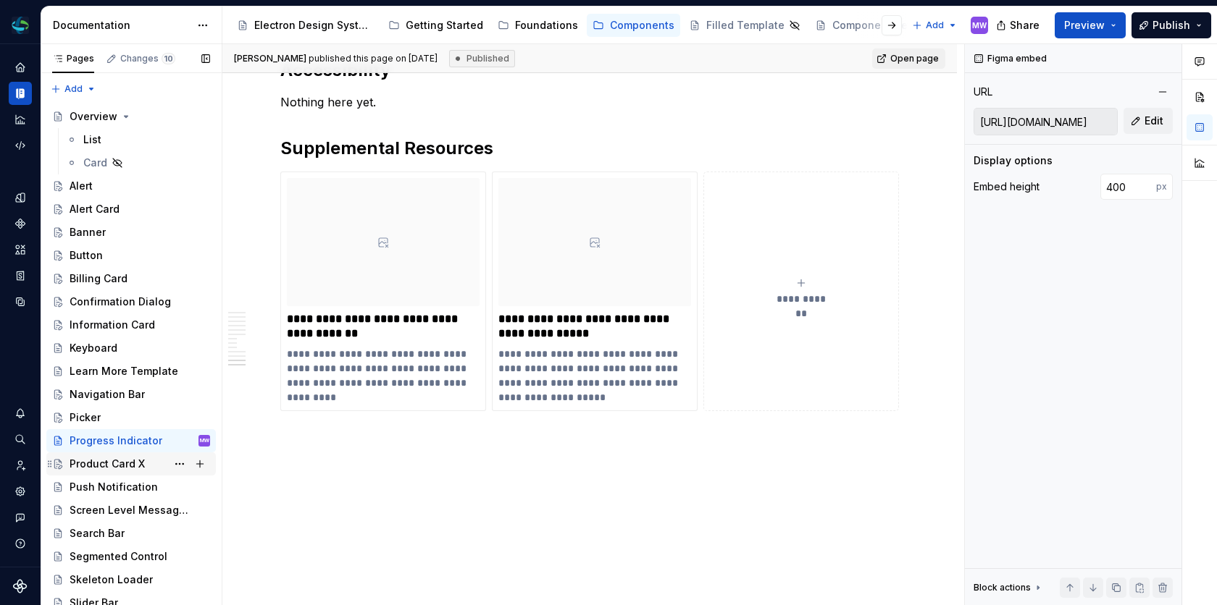
click at [116, 465] on div "Product Card X" at bounding box center [107, 464] width 75 height 14
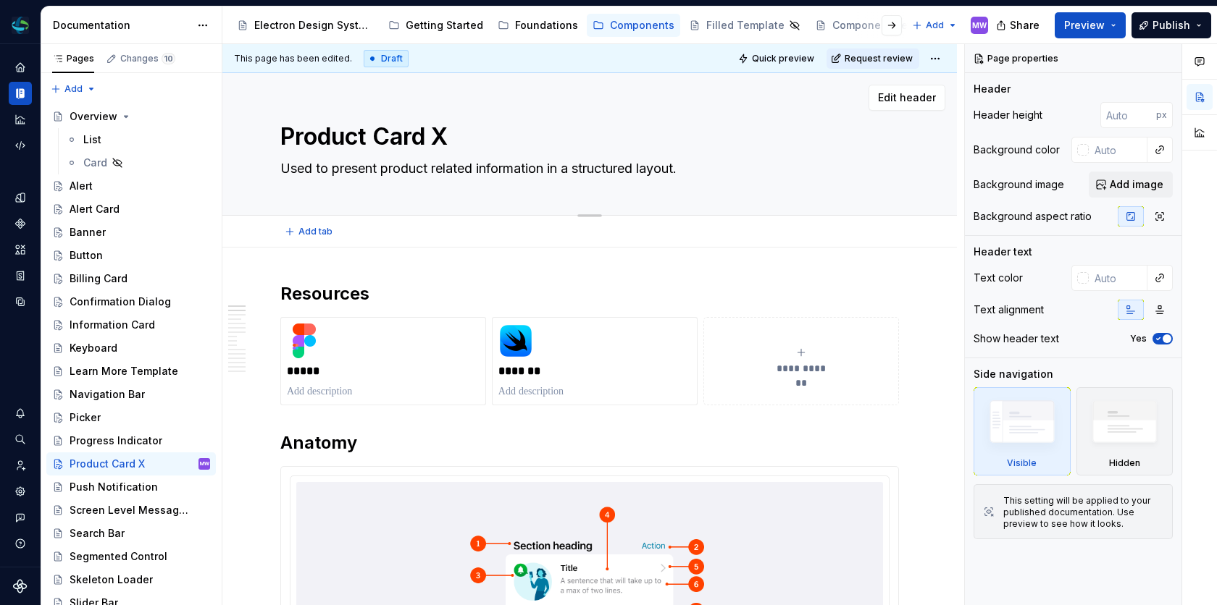
click at [333, 171] on textarea "Used to present product related information in a structured layout." at bounding box center [586, 168] width 618 height 23
type textarea "*"
type textarea "Used topresent product related information in a structured layout."
type textarea "*"
type textarea "Used tpresent product related information in a structured layout."
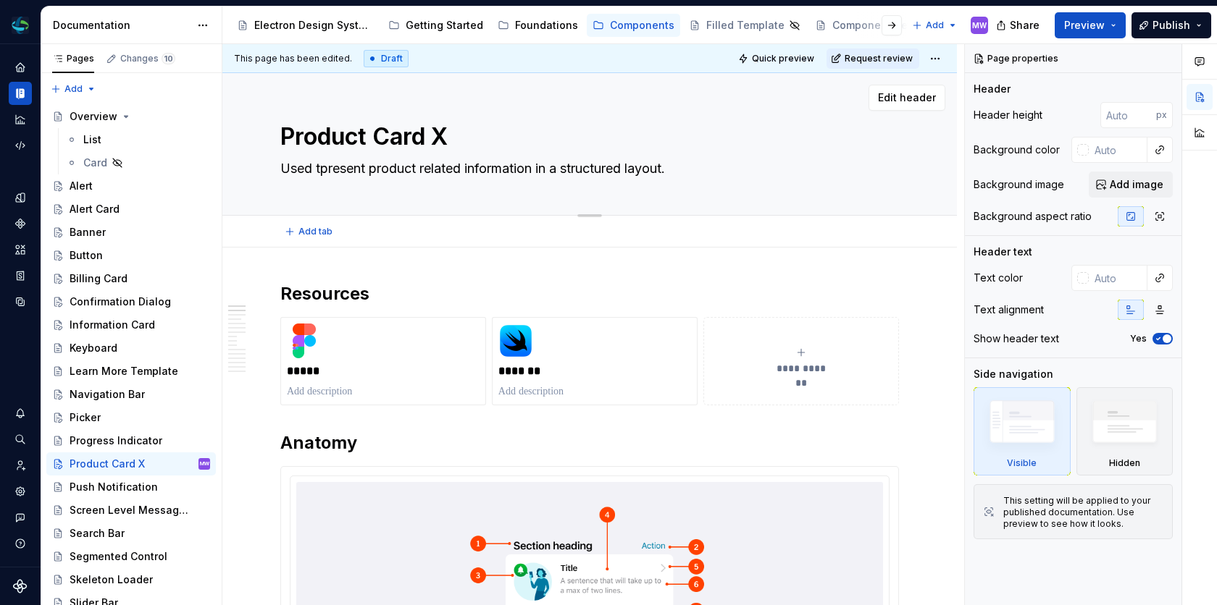
type textarea "*"
type textarea "Used present product related information in a structured layout."
type textarea "*"
type textarea "Usedpresent product related information in a structured layout."
type textarea "*"
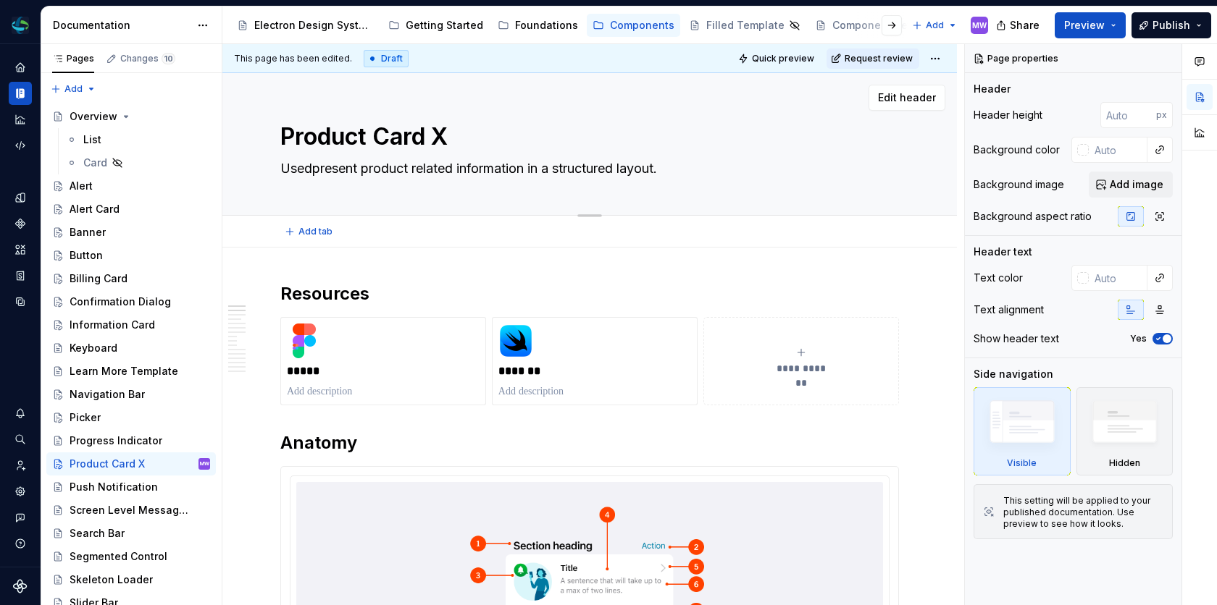
type textarea "Usepresent product related information in a structured layout."
type textarea "*"
type textarea "Uspresent product related information in a structured layout."
type textarea "*"
type textarea "Upresent product related information in a structured layout."
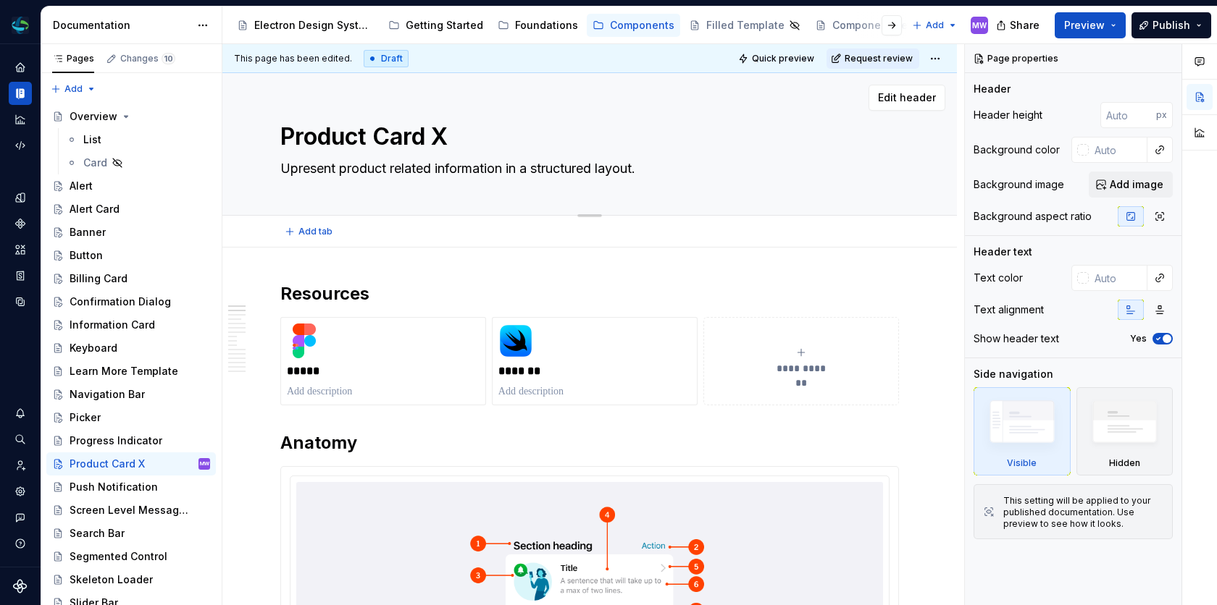
type textarea "*"
type textarea "present product related information in a structured layout."
type textarea "*"
type textarea "resent product related information in a structured layout."
type textarea "*"
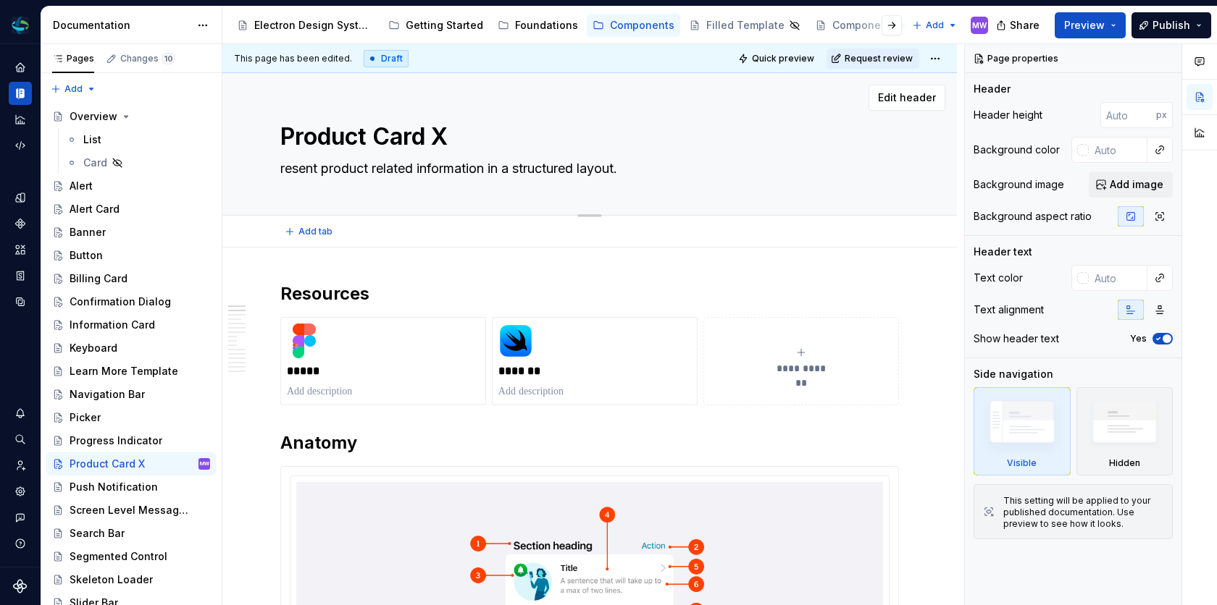
type textarea "Present product related information in a structured layout."
click at [327, 172] on textarea "Present product related information in a structured layout." at bounding box center [586, 168] width 618 height 23
type textarea "*"
type textarea "Presents product related information in a structured layout."
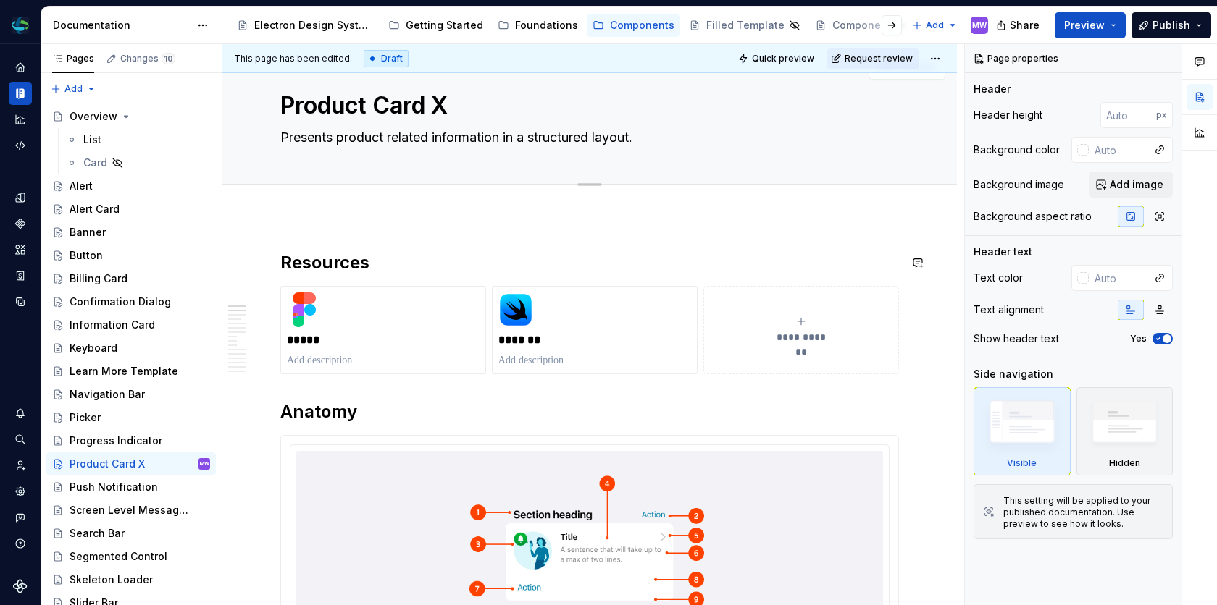
scroll to position [29, 0]
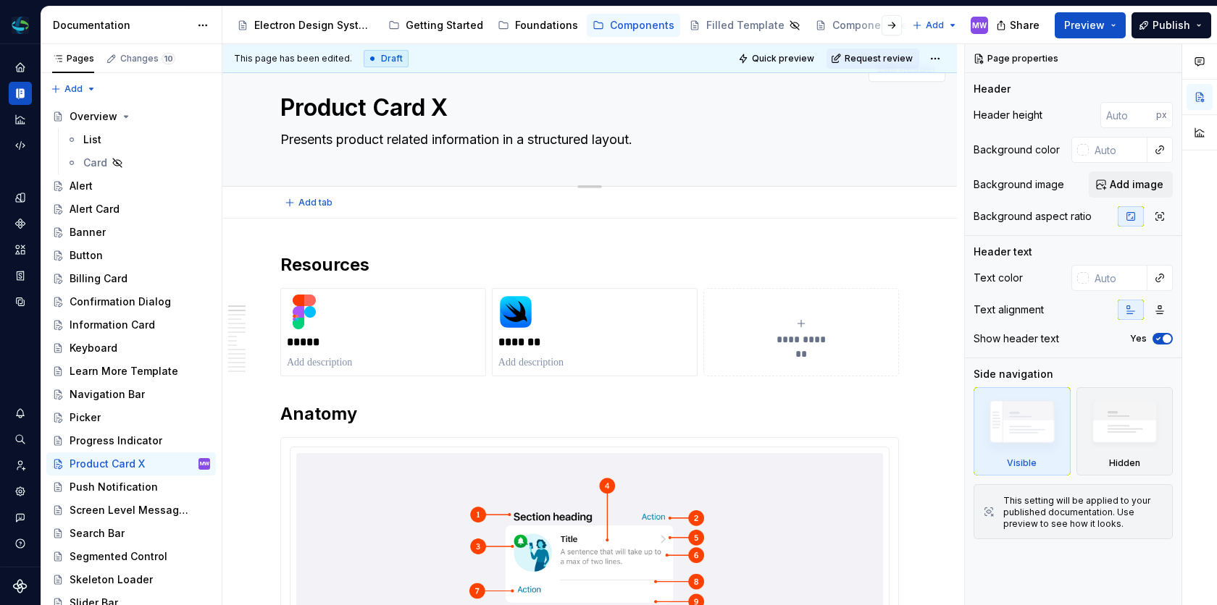
click at [392, 139] on textarea "Presents product related information in a structured layout." at bounding box center [586, 139] width 618 height 23
type textarea "*"
type textarea "Presents product elated information in a structured layout."
type textarea "*"
type textarea "Presents productelated information in a structured layout."
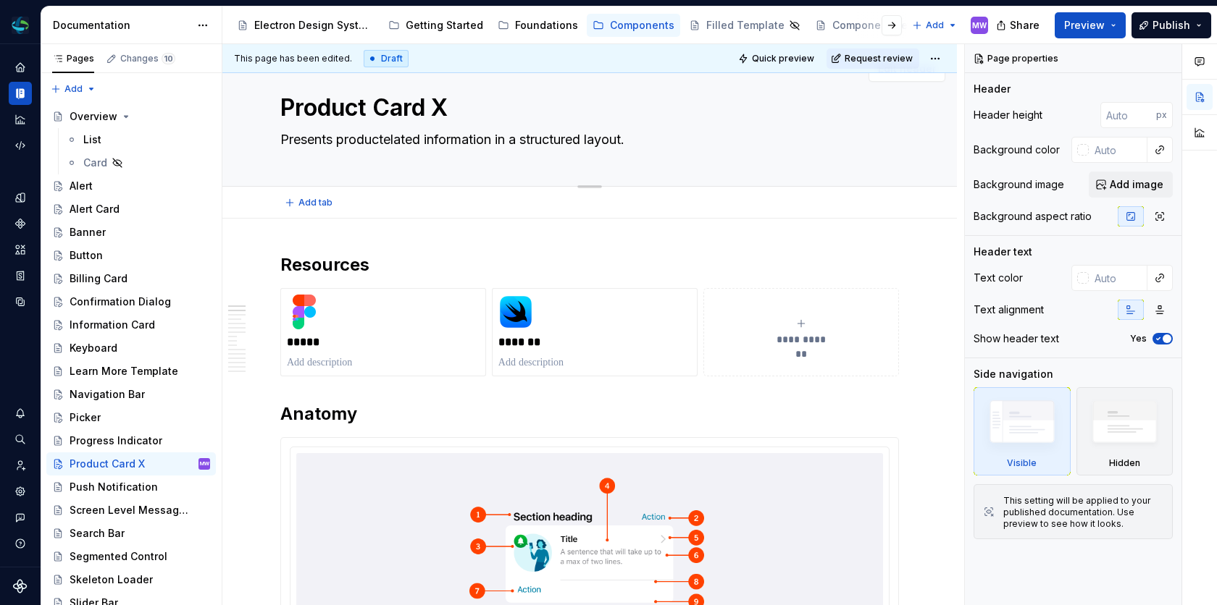
type textarea "*"
type textarea "Presents product-elated information in a structured layout."
type textarea "*"
type textarea "Presents product-related information in a structured layout."
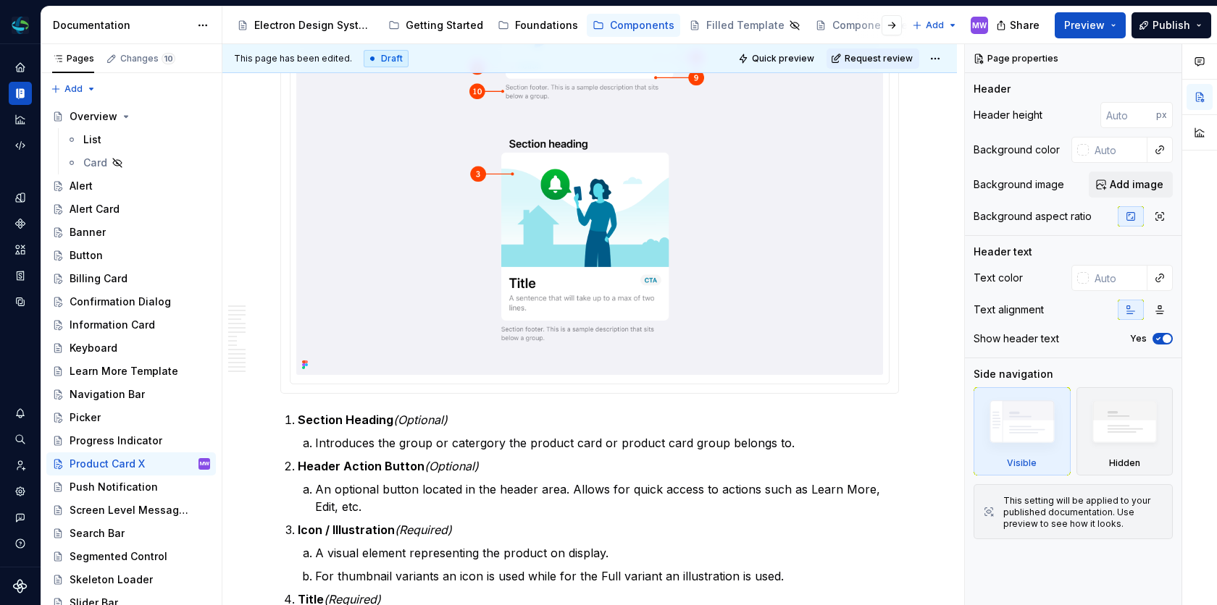
type textarea "*"
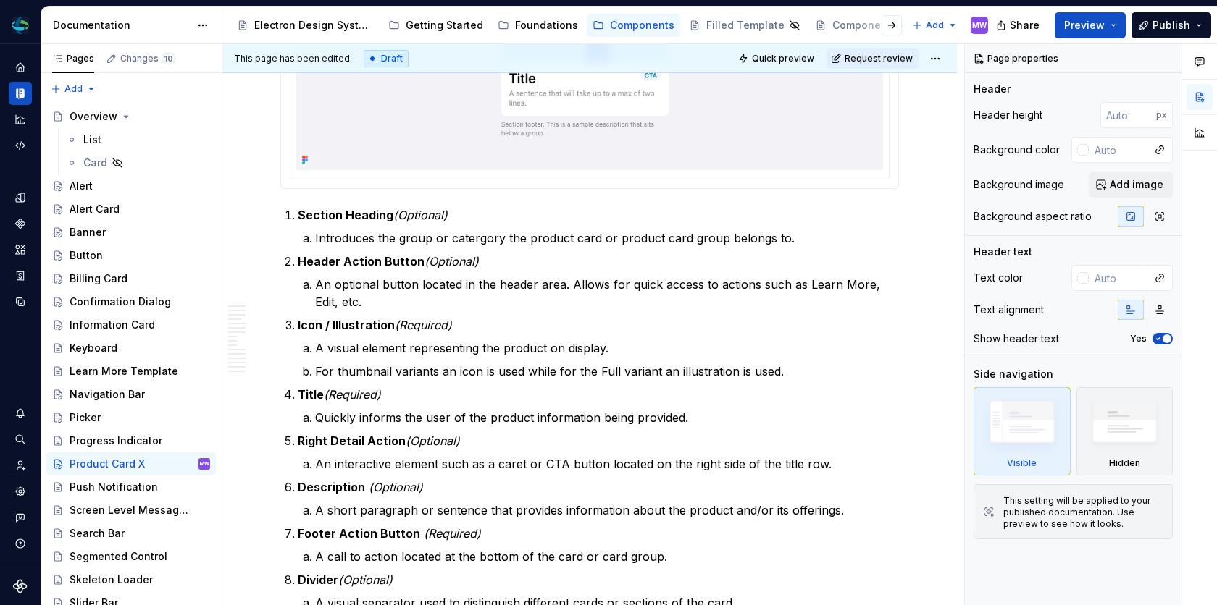
scroll to position [740, 0]
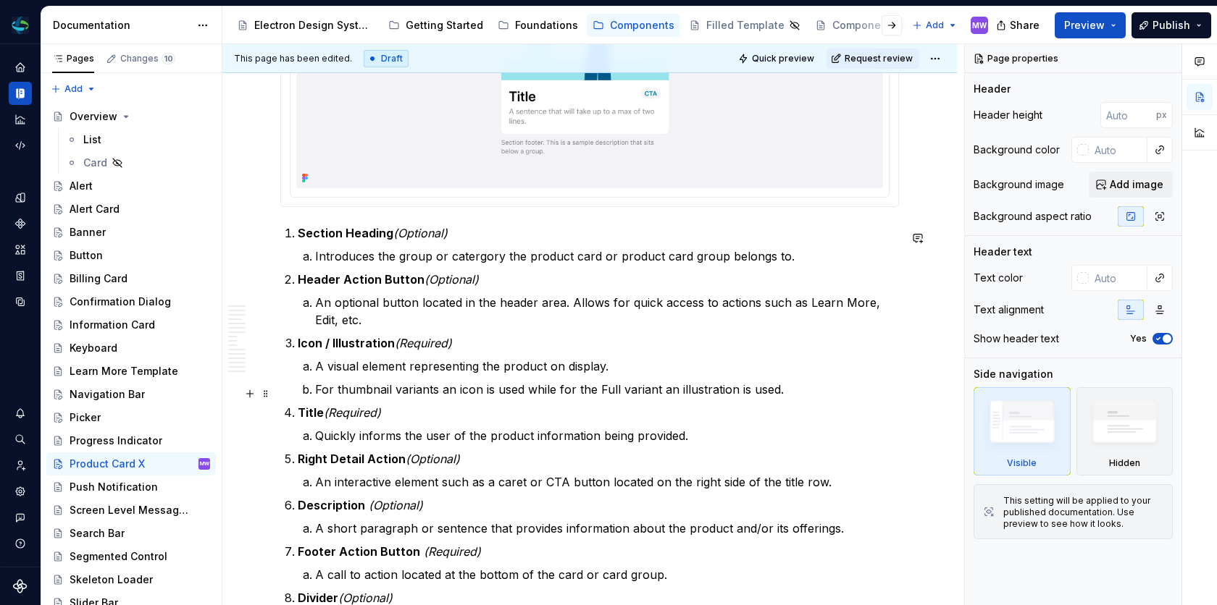
type textarea "Presents product-related information in a structured layout."
click at [317, 394] on p "For thumbnail variants an icon is used while for the Full variant an illustrati…" at bounding box center [607, 389] width 584 height 17
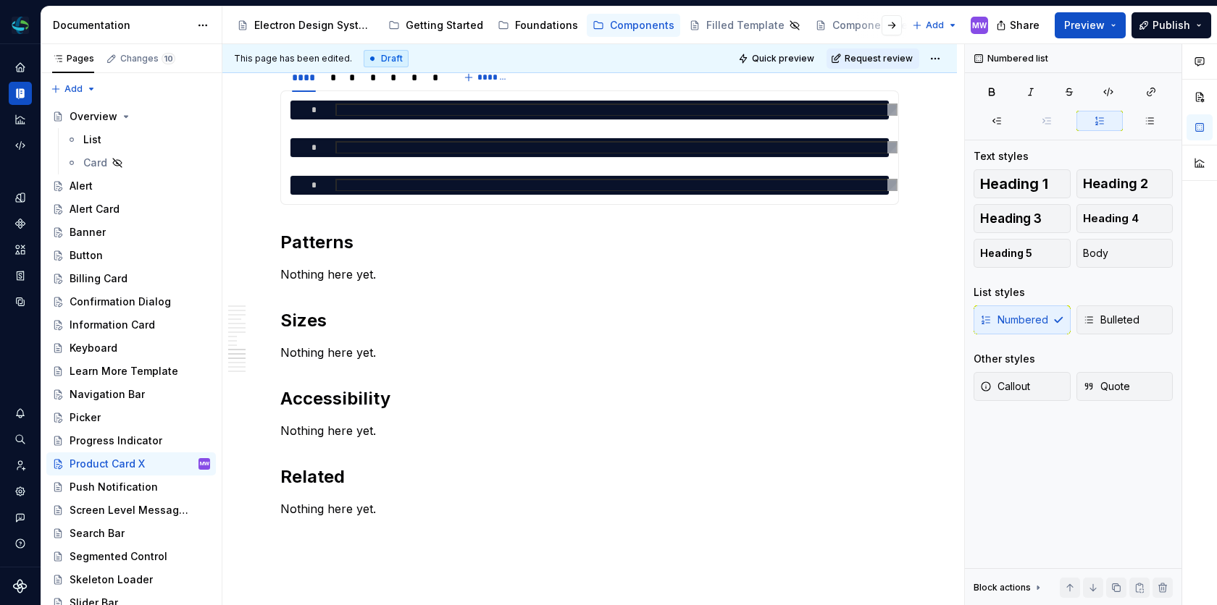
scroll to position [6484, 0]
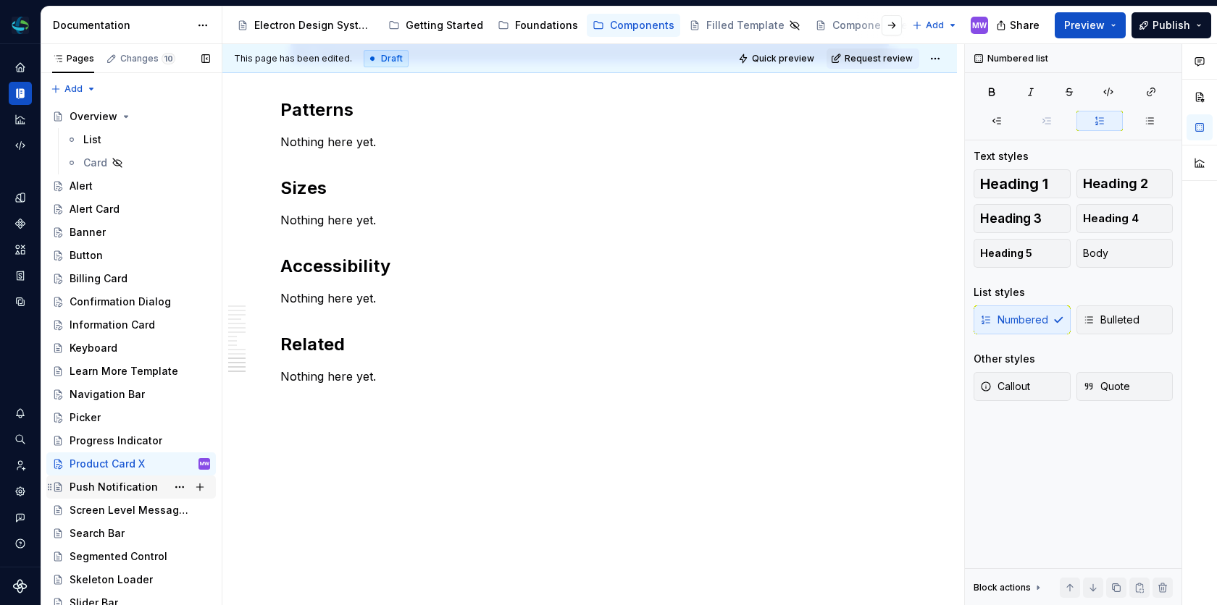
click at [93, 496] on div "Push Notification" at bounding box center [140, 487] width 140 height 20
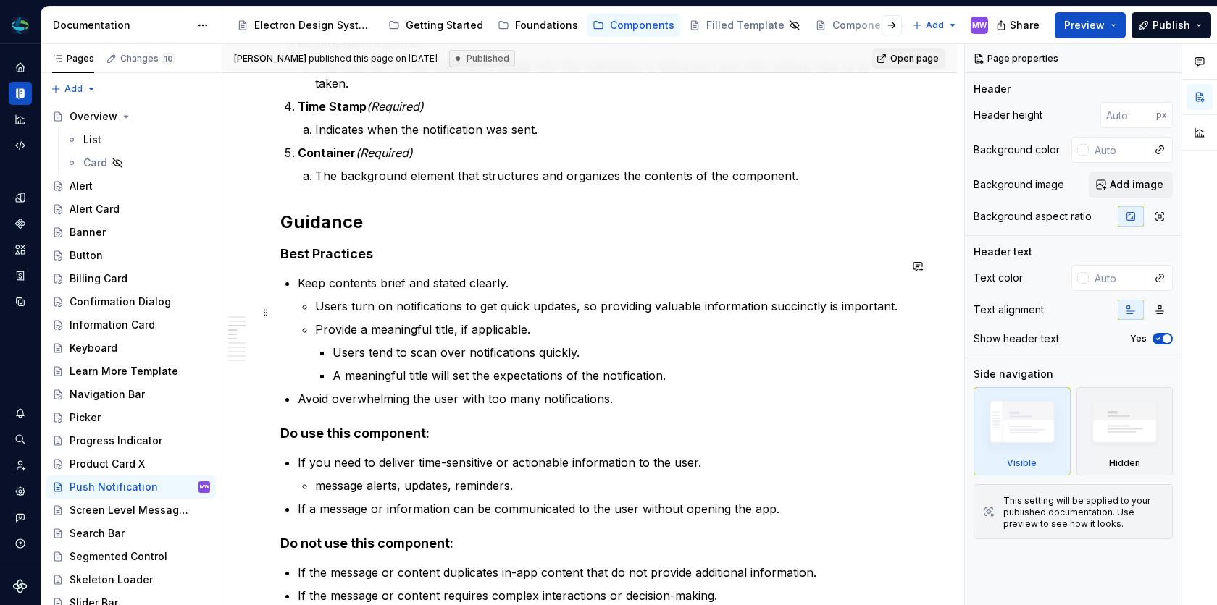
scroll to position [797, 0]
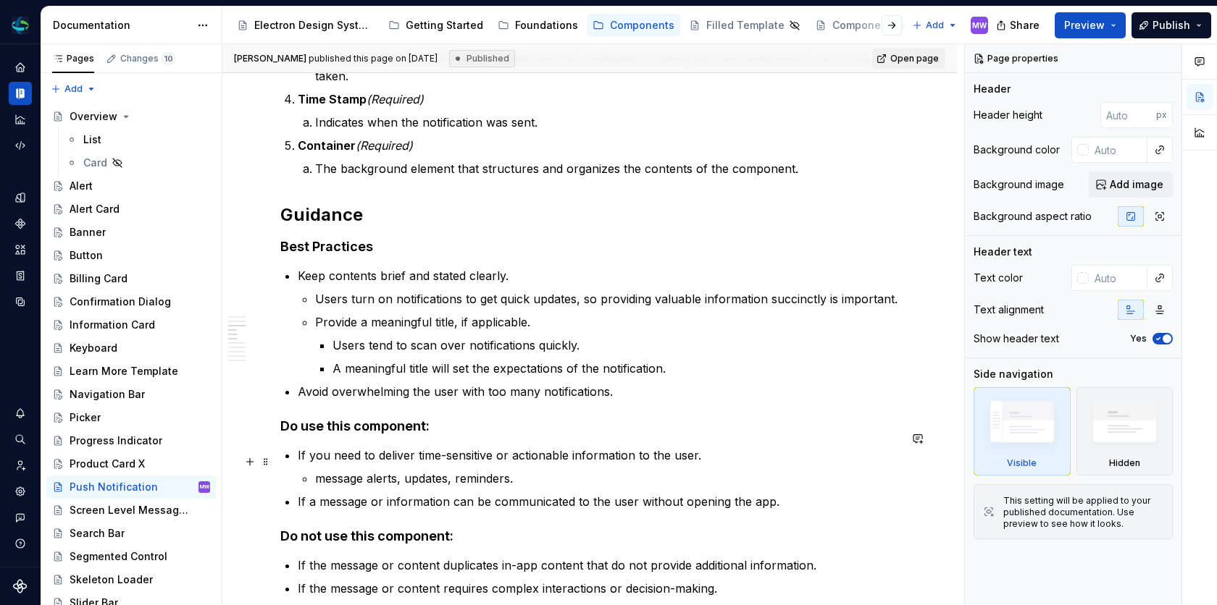
type textarea "*"
click at [319, 470] on p "message alerts, updates, reminders." at bounding box center [607, 478] width 584 height 17
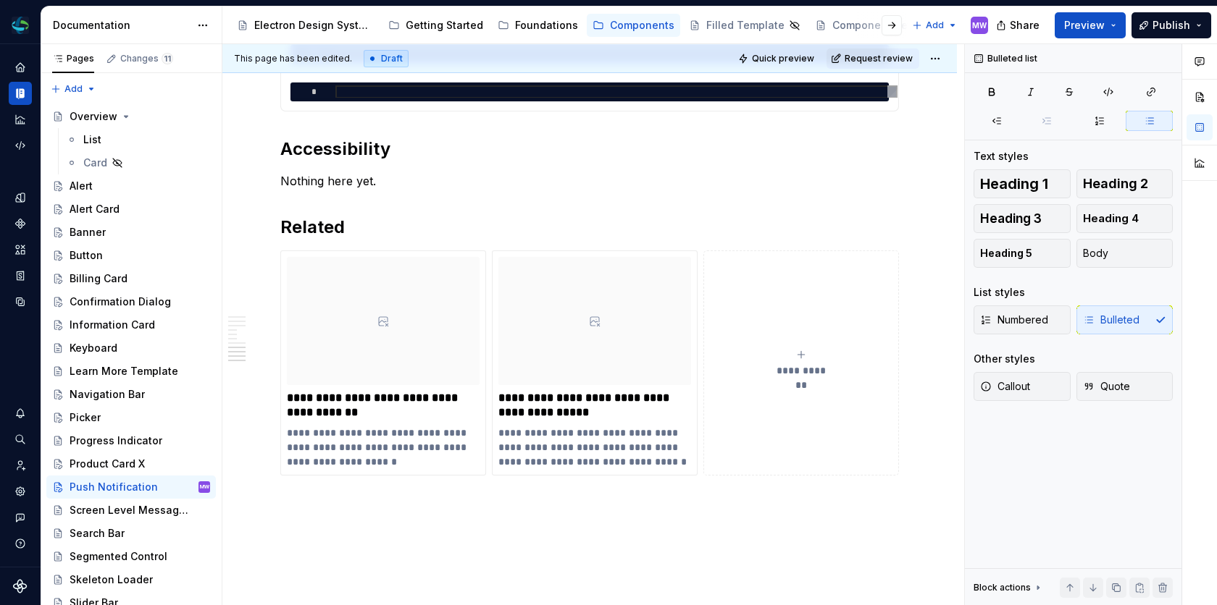
scroll to position [1913, 0]
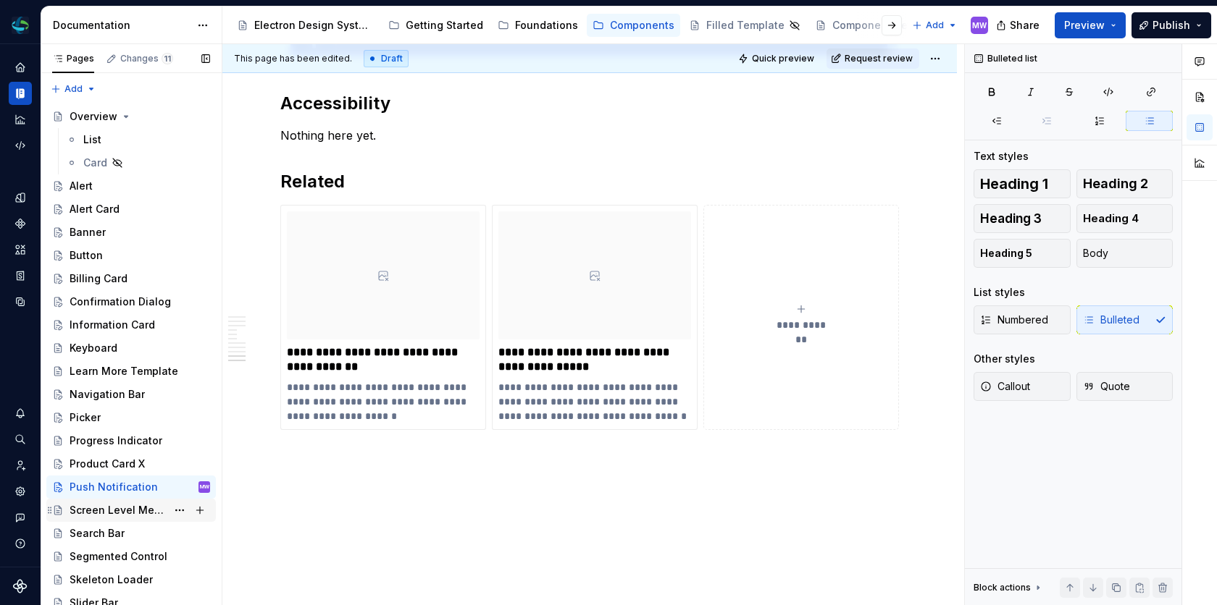
click at [162, 511] on div "Screen Level Message X" at bounding box center [118, 510] width 97 height 14
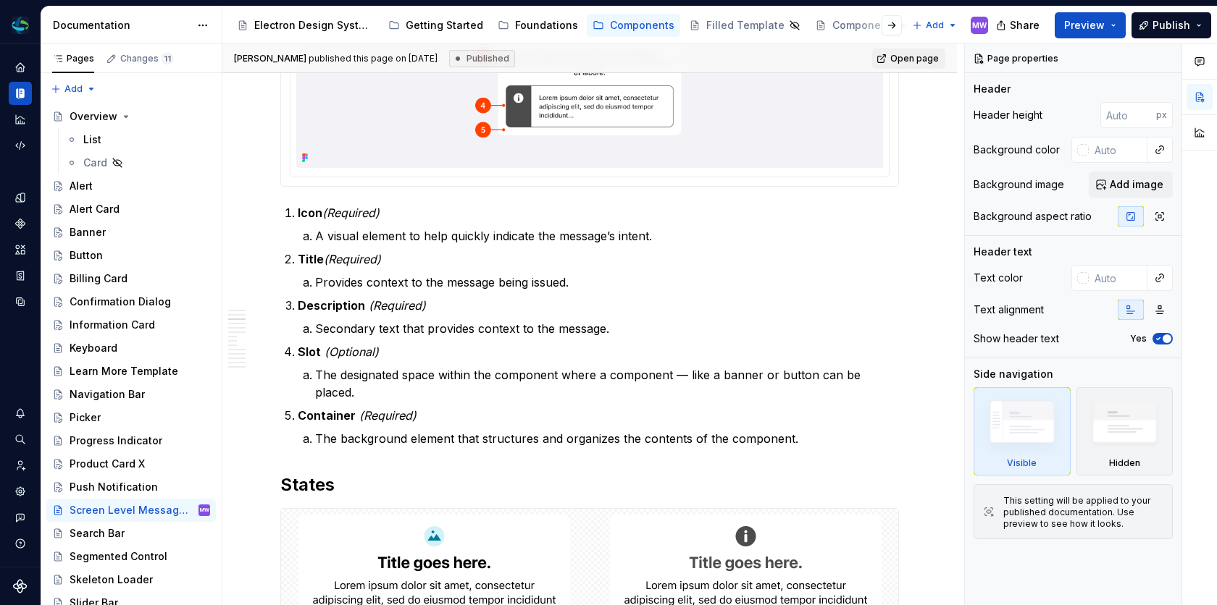
scroll to position [517, 0]
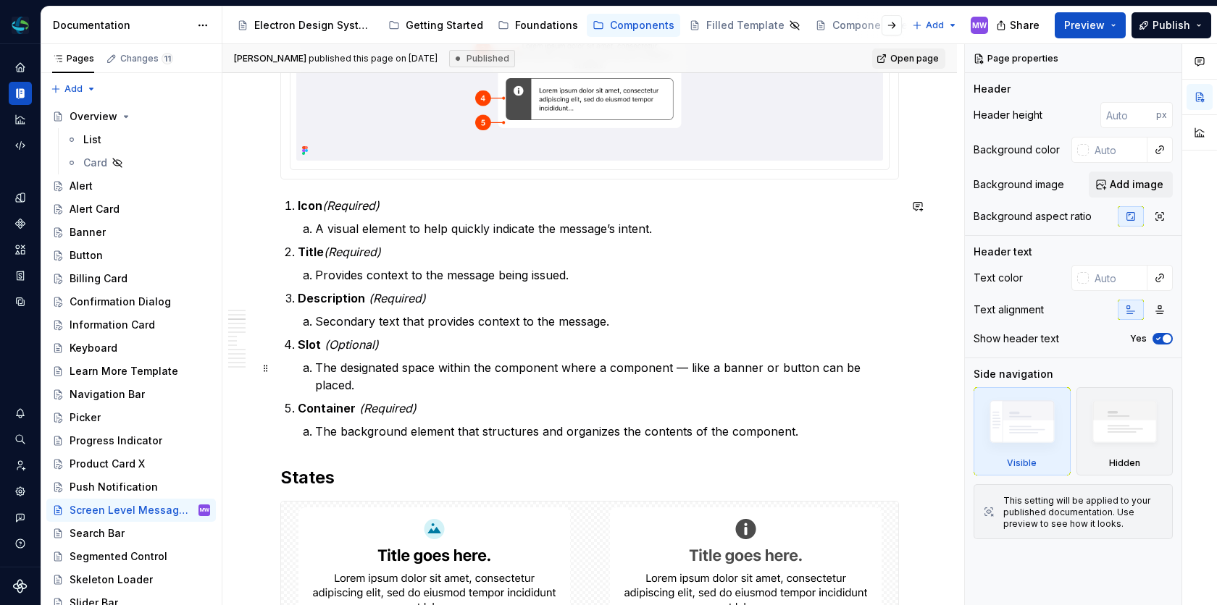
type textarea "*"
click at [688, 369] on p "The designated space within the component where a component — like a banner or …" at bounding box center [607, 376] width 584 height 35
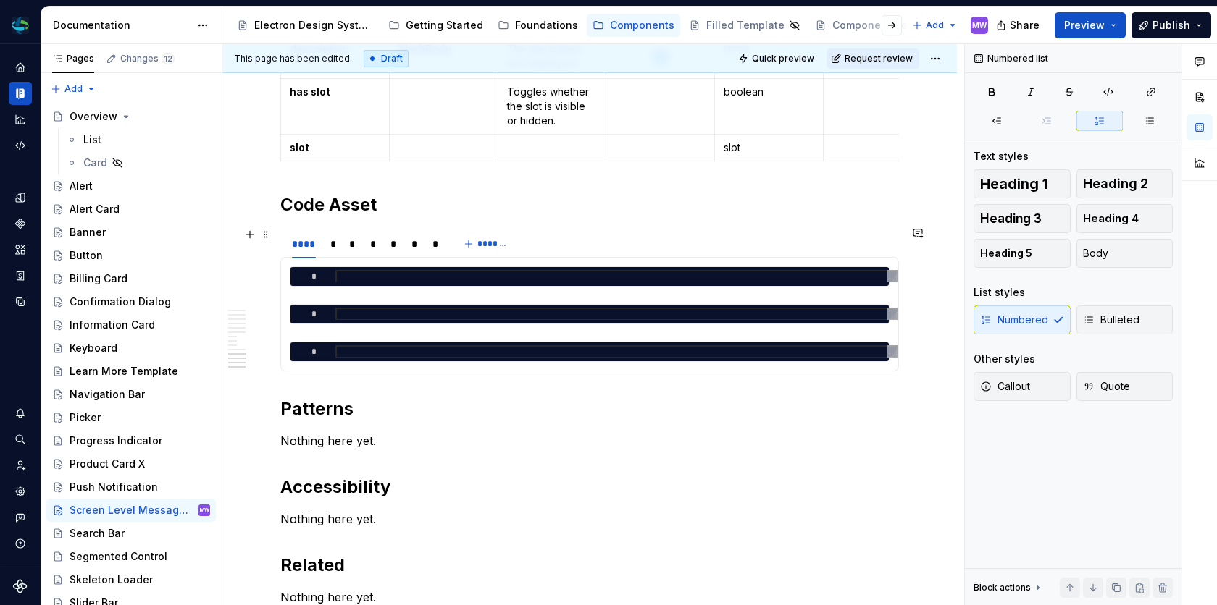
scroll to position [2729, 0]
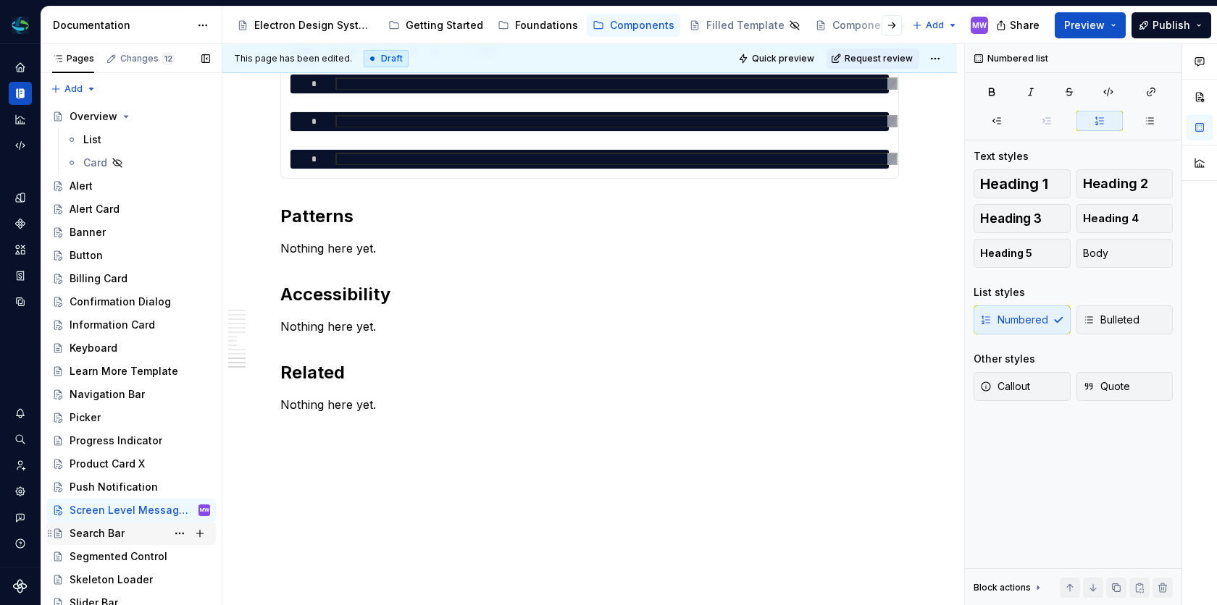
click at [86, 537] on div "Search Bar" at bounding box center [97, 533] width 55 height 14
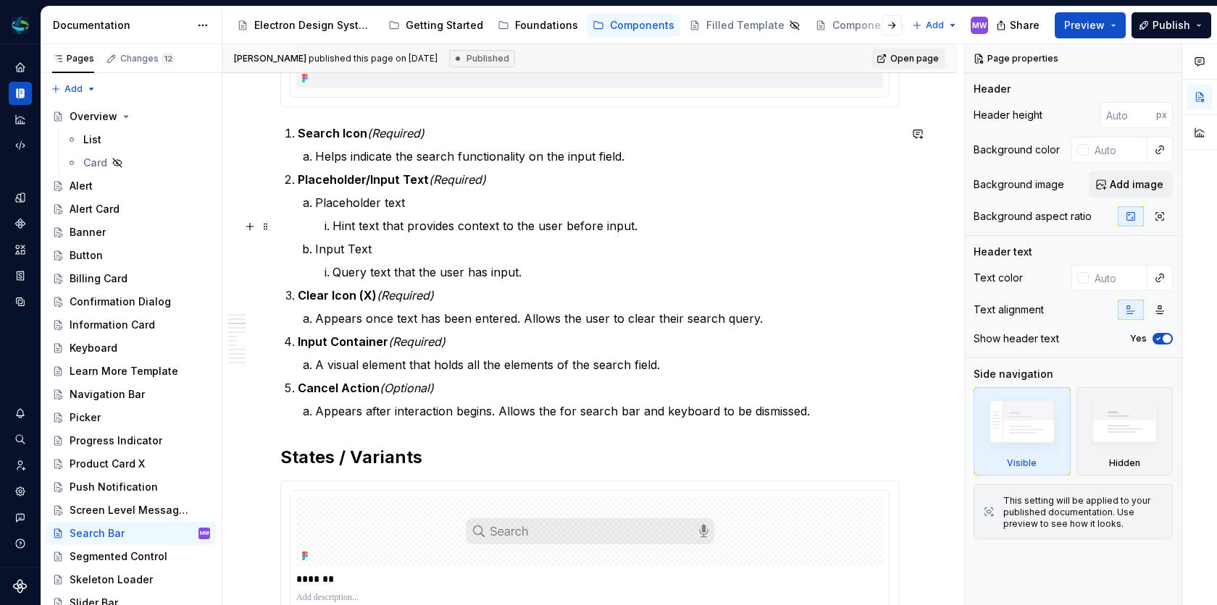
scroll to position [591, 0]
type textarea "*"
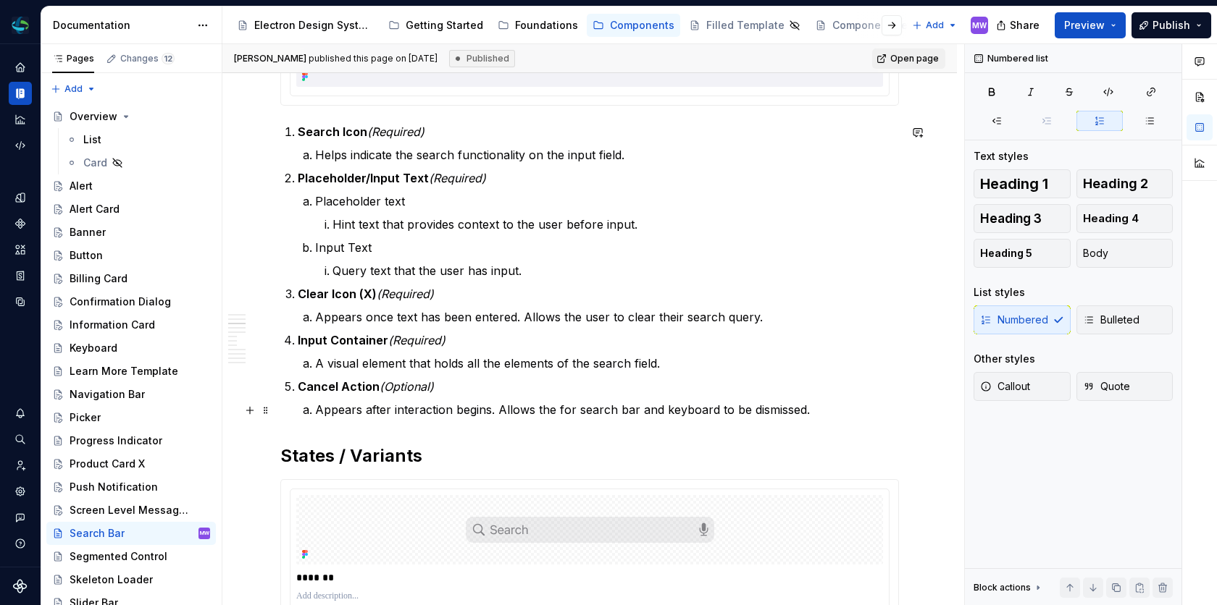
click at [492, 412] on p "Appears after interaction begins. Allows the for search bar and keyboard to be …" at bounding box center [607, 409] width 584 height 17
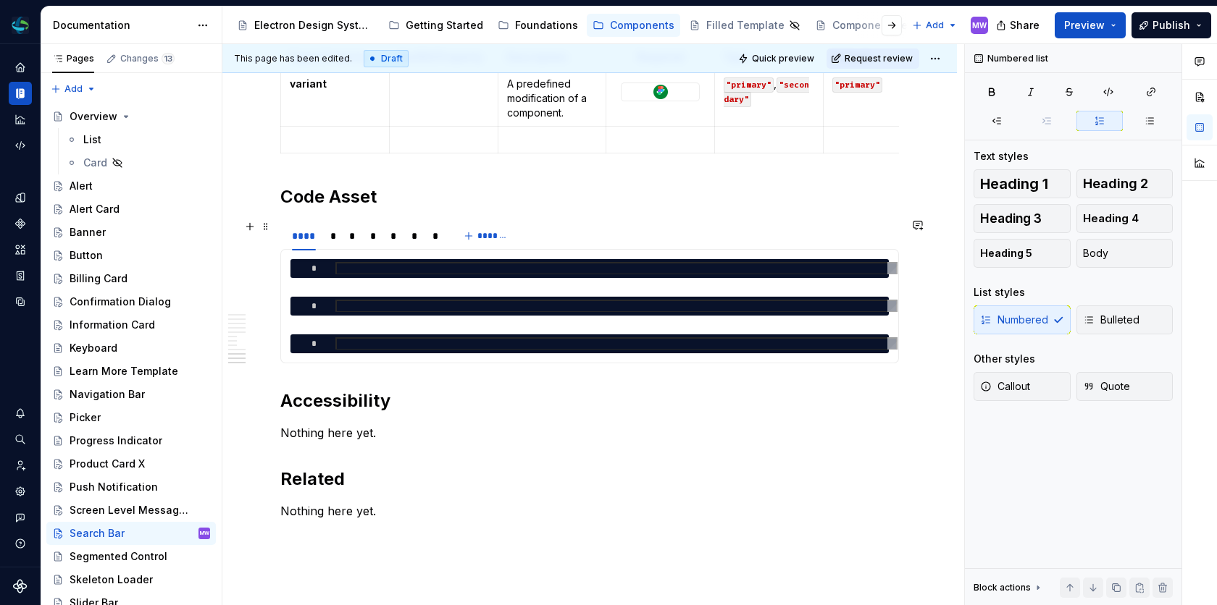
scroll to position [2319, 0]
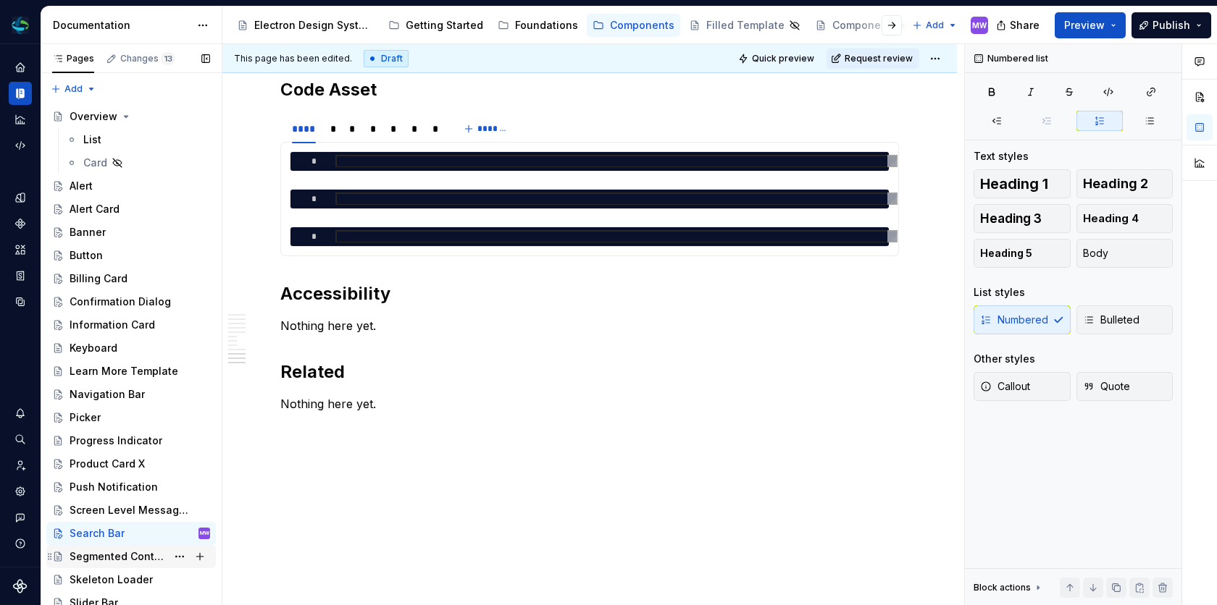
click at [113, 563] on div "Segmented Control" at bounding box center [118, 557] width 97 height 14
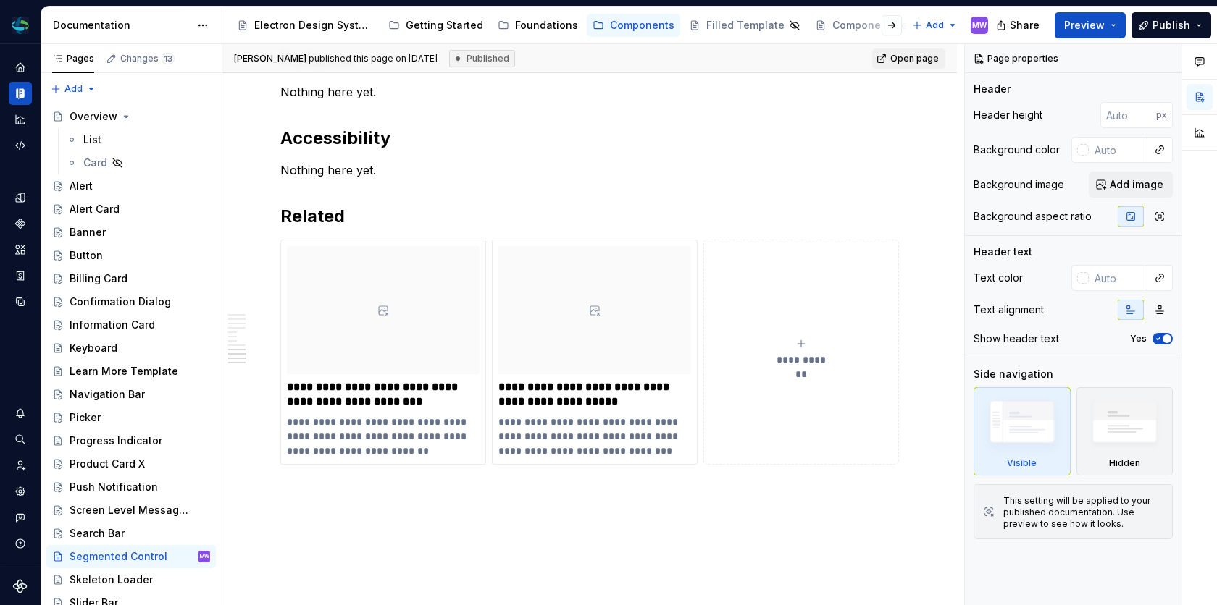
scroll to position [2007, 0]
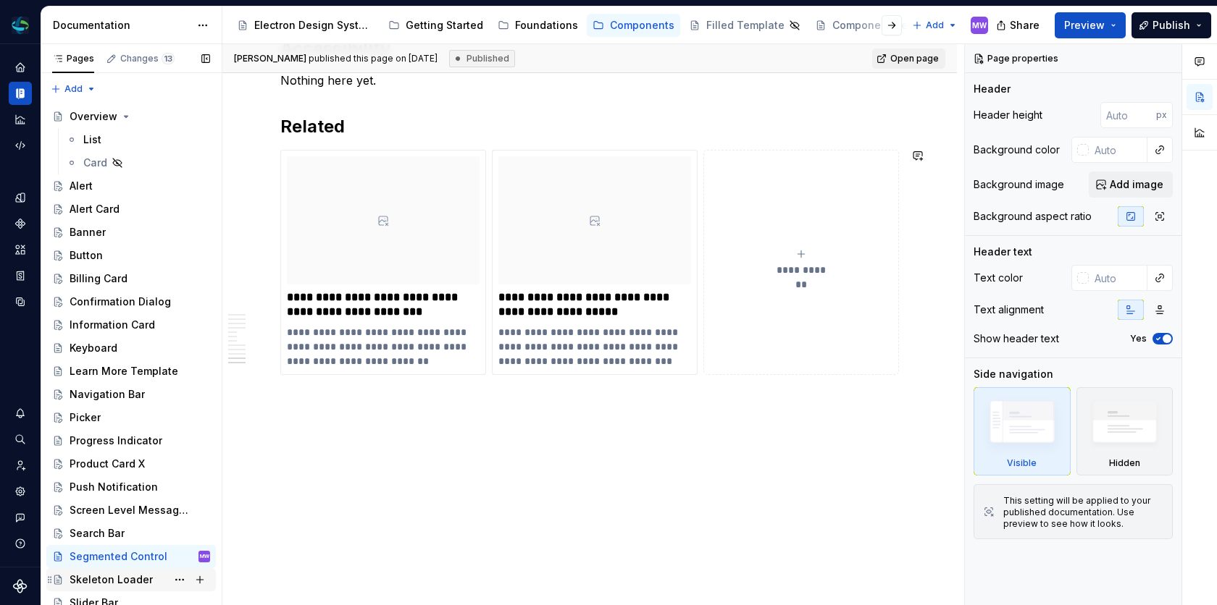
click at [109, 578] on div "Skeleton Loader" at bounding box center [111, 580] width 83 height 14
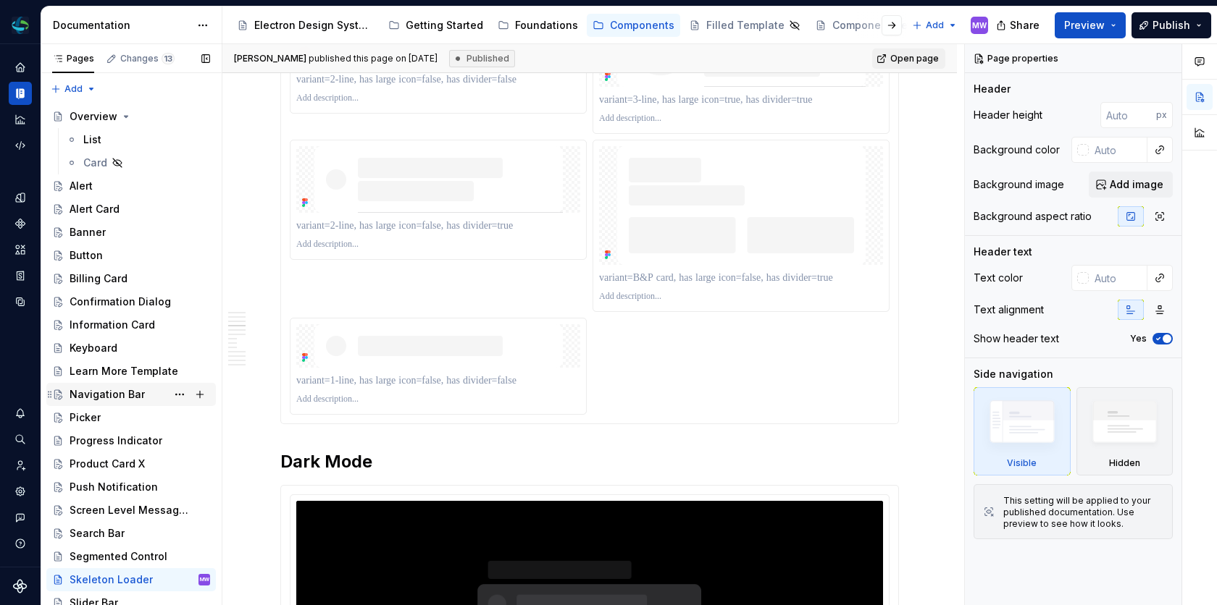
scroll to position [98, 0]
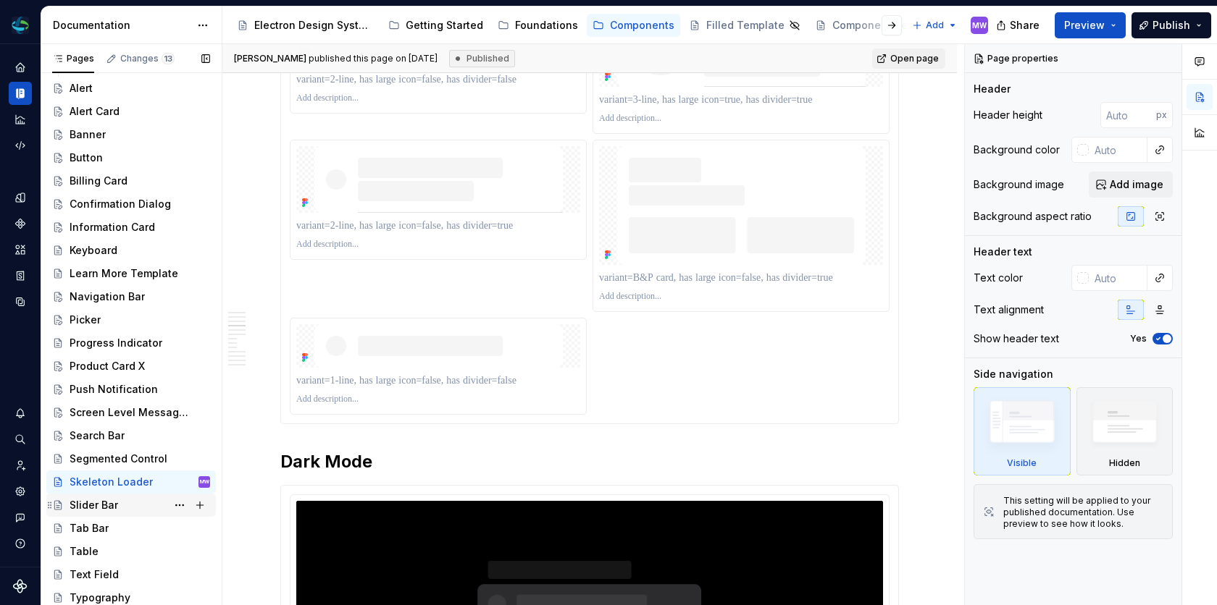
click at [116, 498] on div "Slider Bar" at bounding box center [94, 505] width 49 height 14
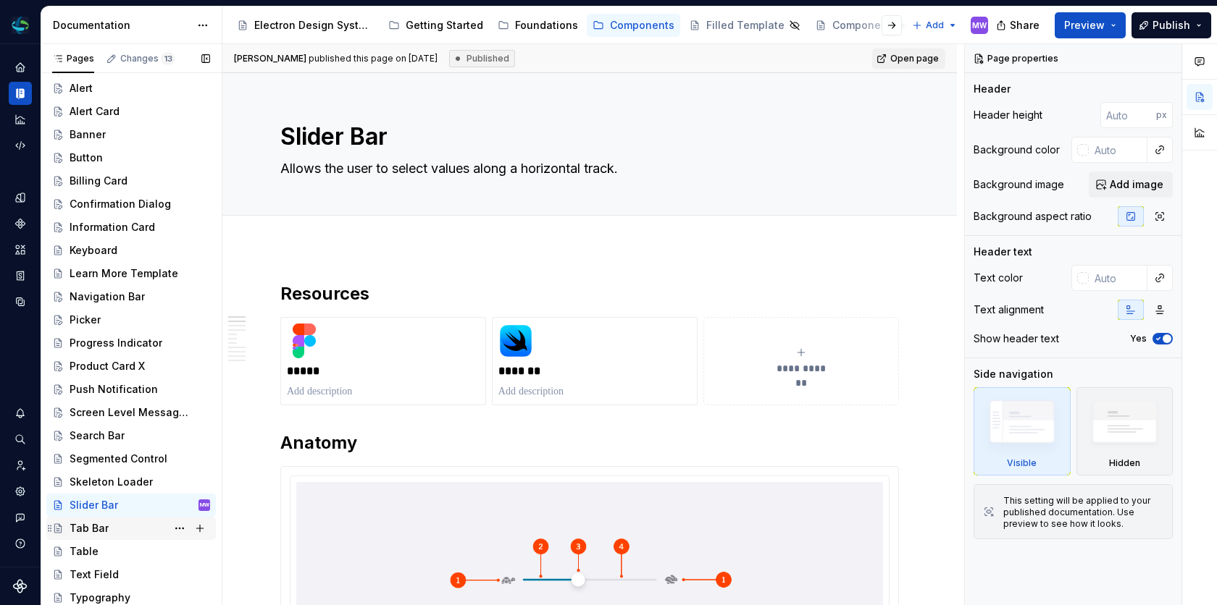
click at [106, 524] on div "Tab Bar" at bounding box center [140, 529] width 140 height 20
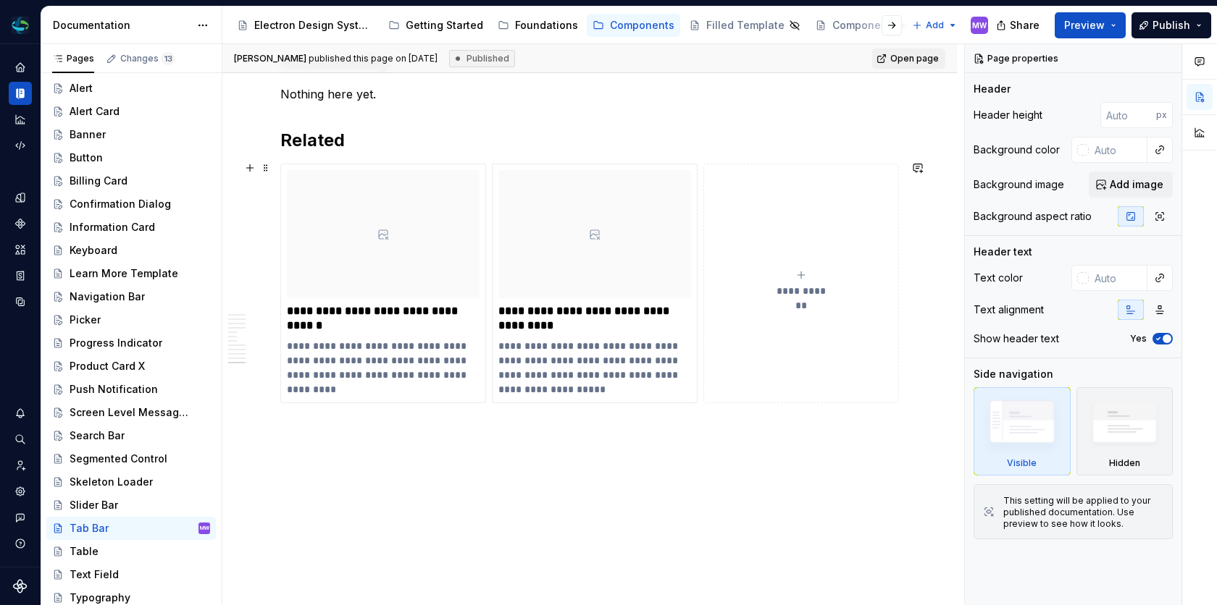
scroll to position [2220, 0]
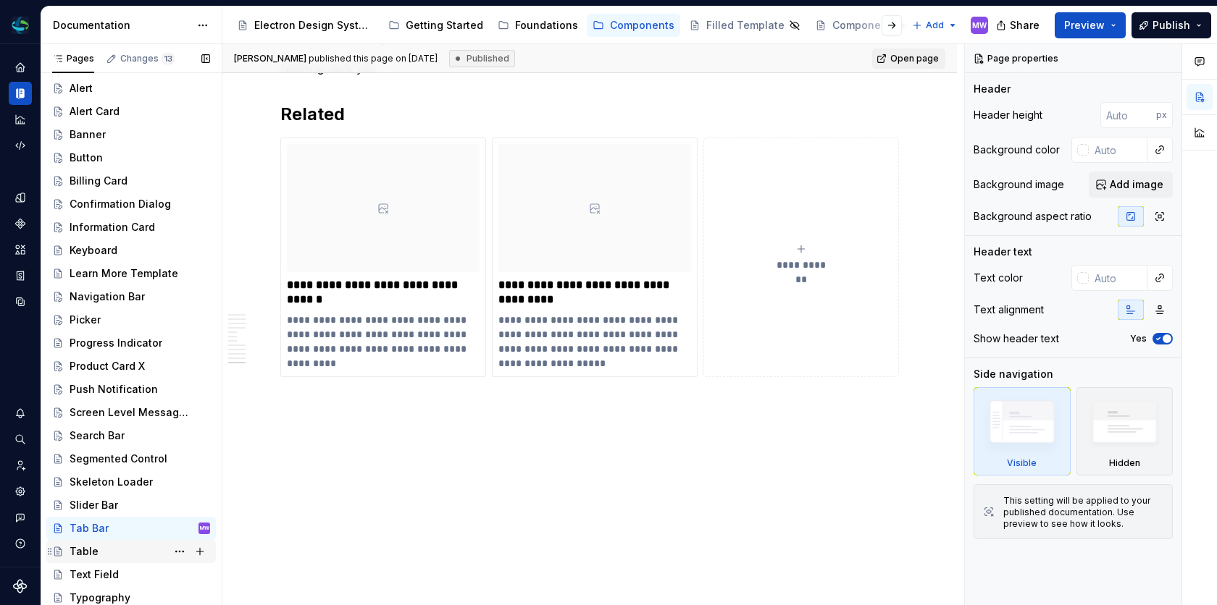
click at [90, 555] on div "Table" at bounding box center [84, 552] width 29 height 14
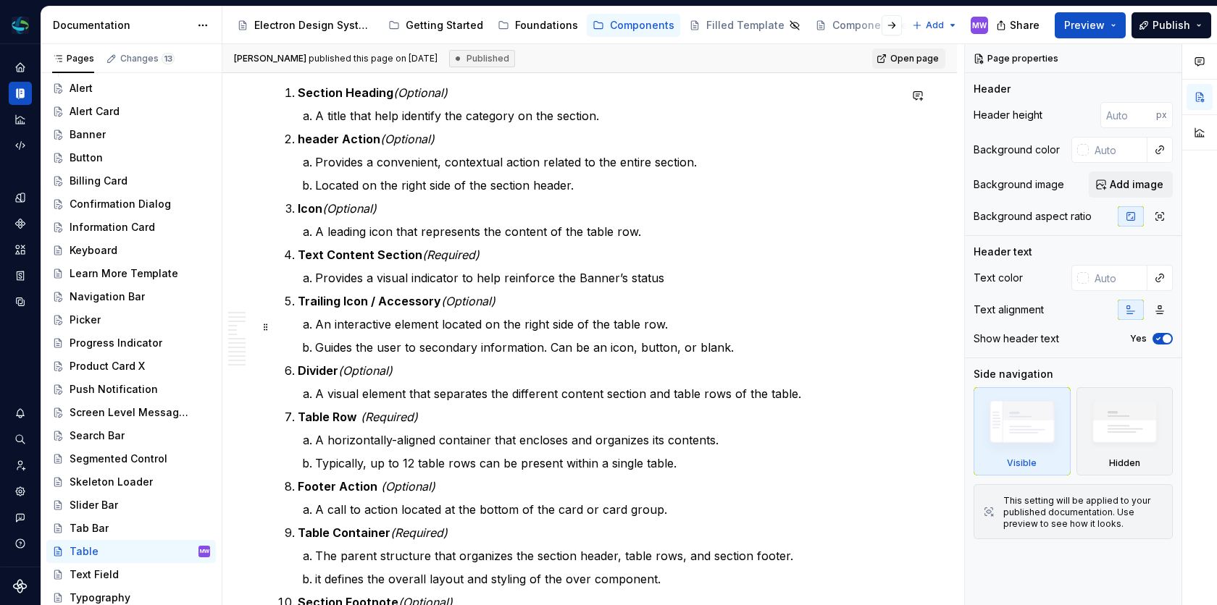
scroll to position [705, 0]
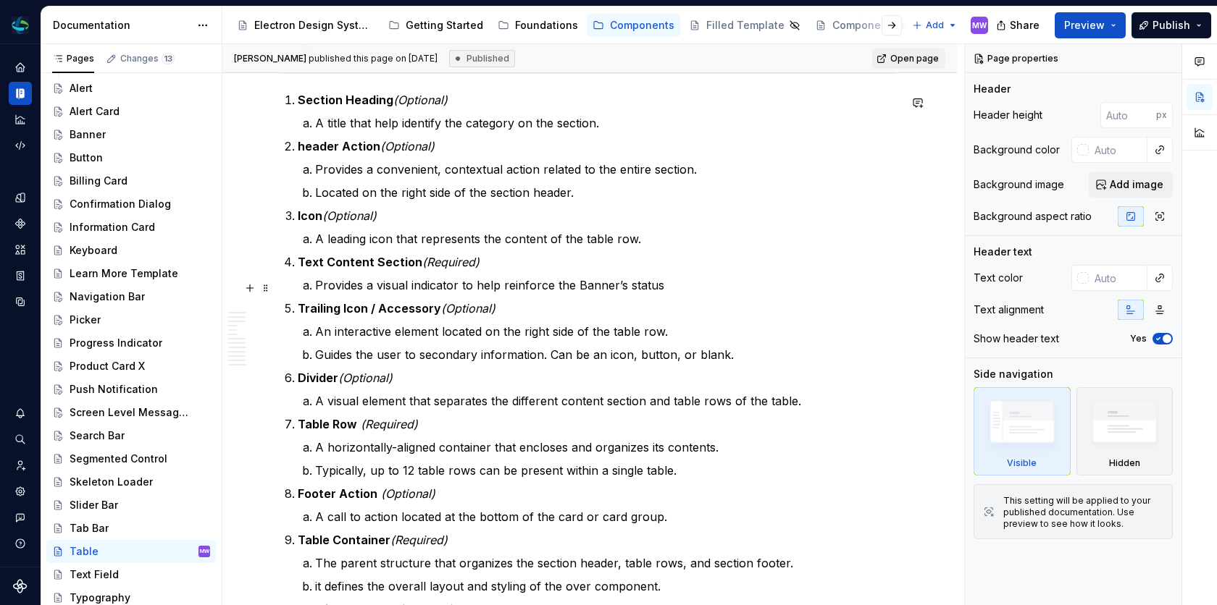
type textarea "*"
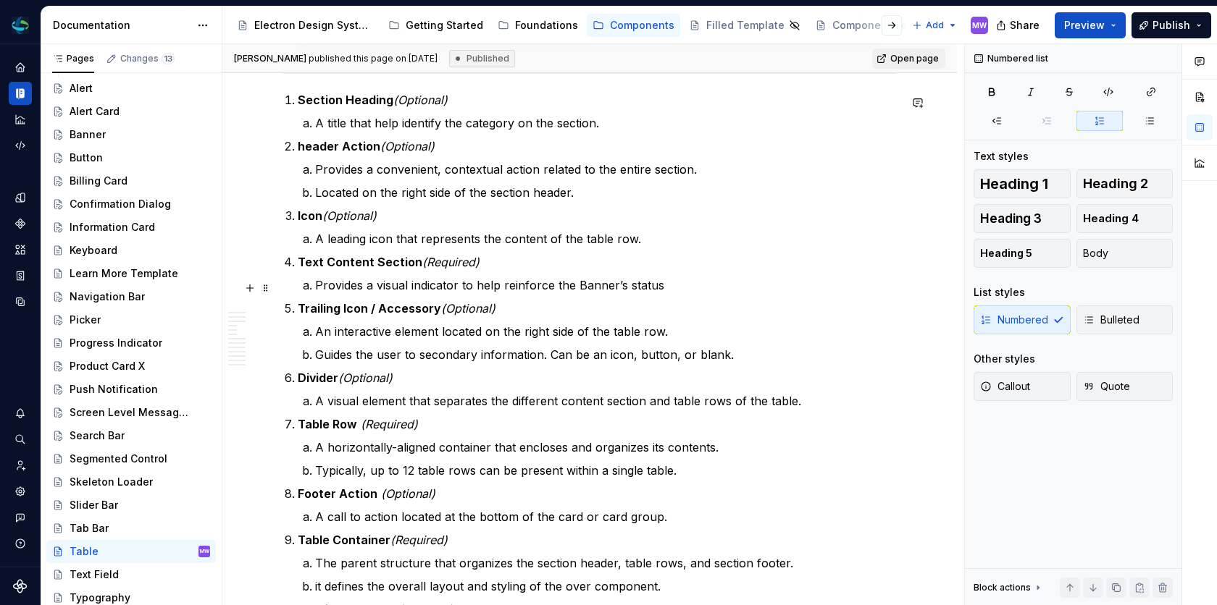
click at [673, 288] on p "Provides a visual indicator to help reinforce the Banner’s status" at bounding box center [607, 285] width 584 height 17
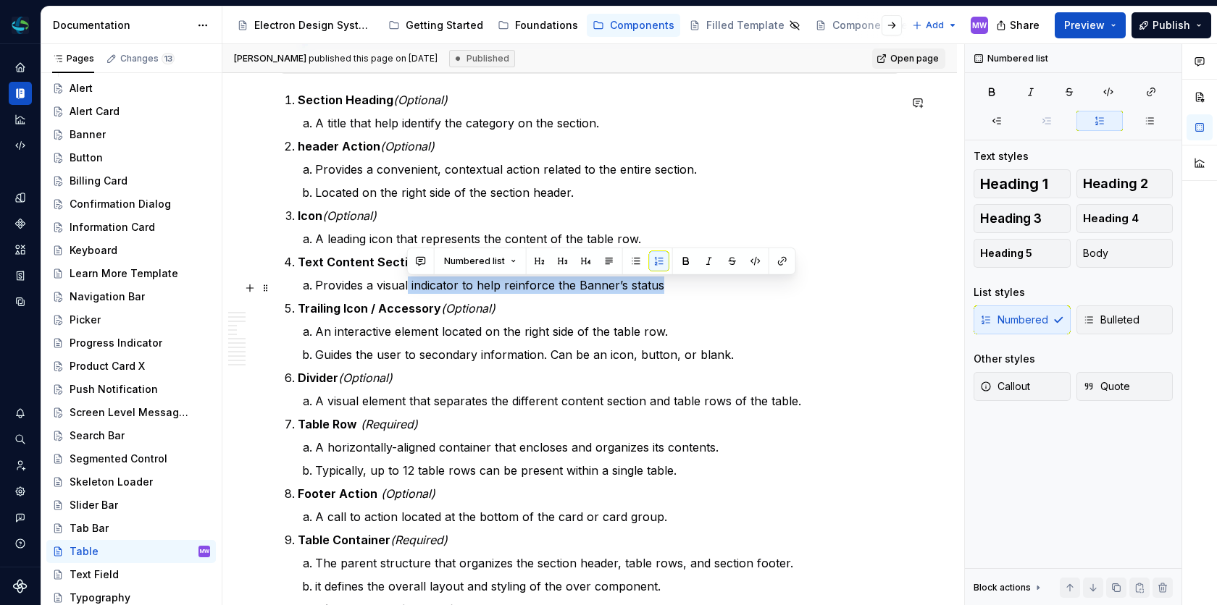
drag, startPoint x: 672, startPoint y: 288, endPoint x: 408, endPoint y: 291, distance: 264.4
click at [408, 291] on p "Provides a visual indicator to help reinforce the Banner’s status" at bounding box center [607, 285] width 584 height 17
click at [770, 295] on ol "Section Heading (Optional) A title that help identify the category on the secti…" at bounding box center [598, 378] width 601 height 574
drag, startPoint x: 665, startPoint y: 290, endPoint x: 319, endPoint y: 291, distance: 346.2
click at [318, 291] on p "Provides a visual indicator to help reinforce the Banner’s status" at bounding box center [607, 285] width 584 height 17
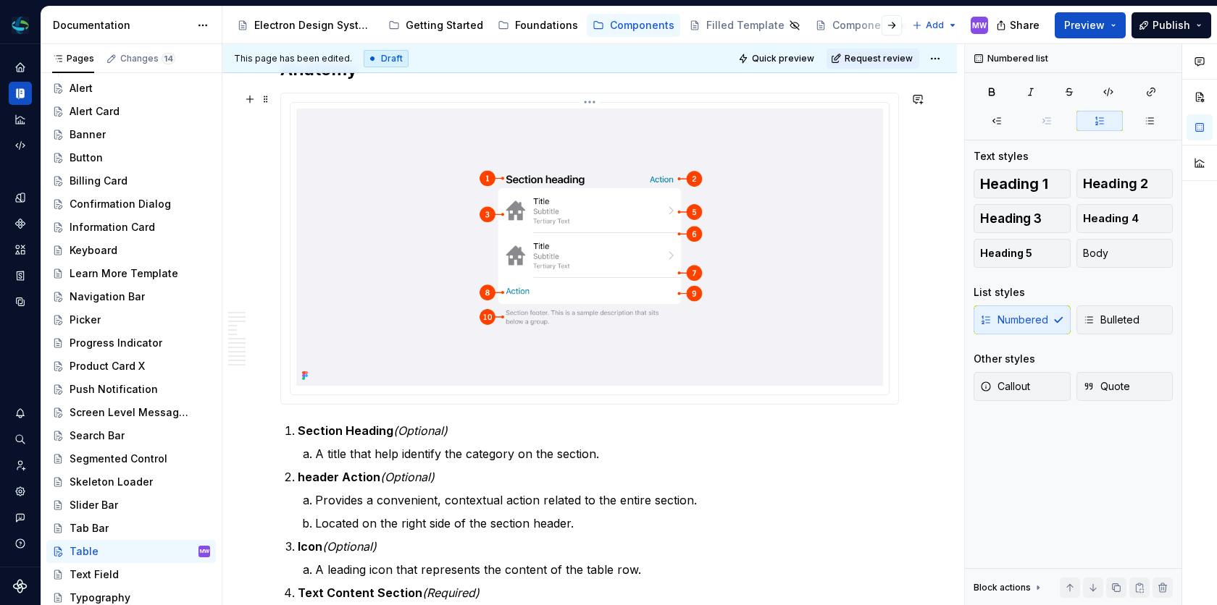
scroll to position [356, 0]
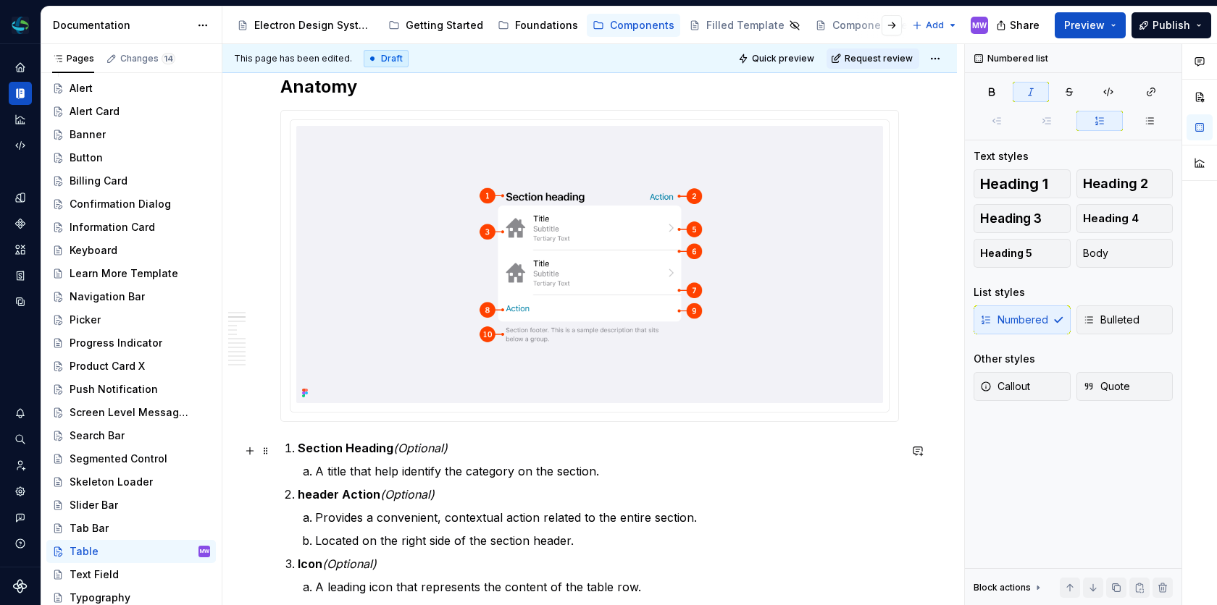
click at [700, 444] on p "Section Heading (Optional)" at bounding box center [598, 448] width 601 height 17
click at [592, 114] on html "CMA iOS MW Design system data Documentation Accessibility guide for tree Page t…" at bounding box center [608, 302] width 1217 height 605
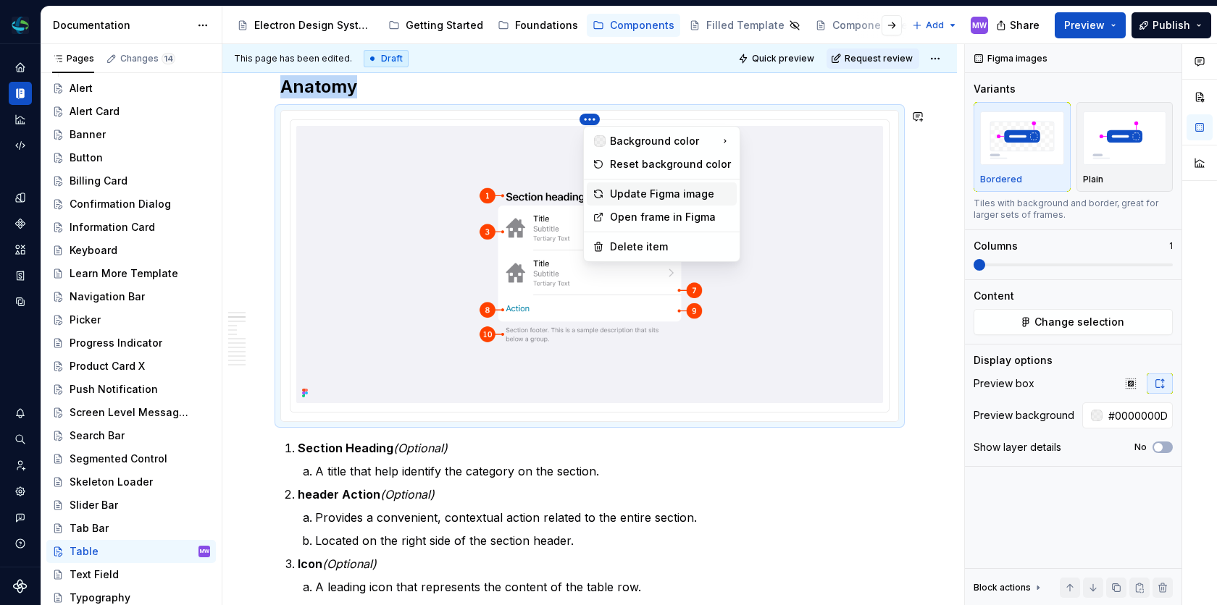
click at [610, 196] on div "Update Figma image" at bounding box center [670, 194] width 121 height 14
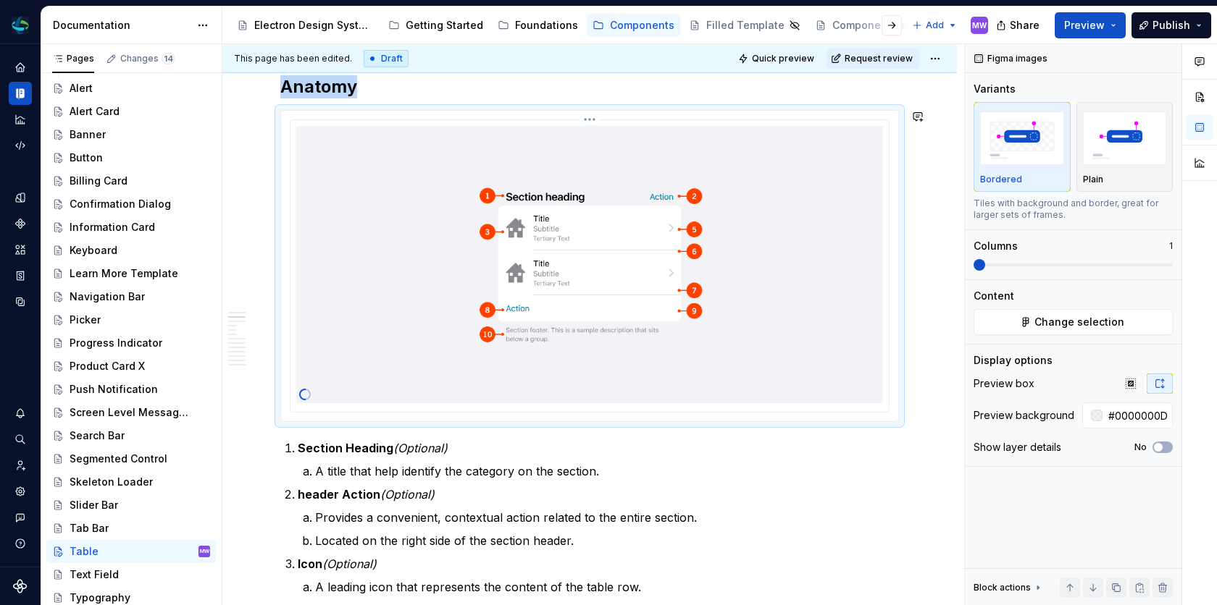
scroll to position [351, 0]
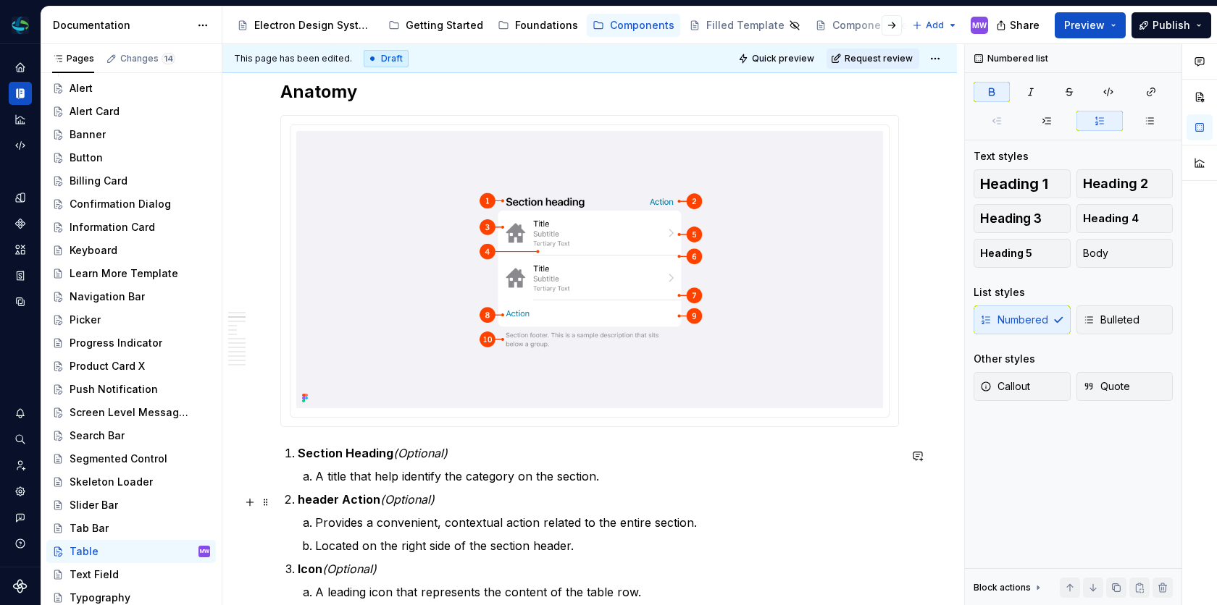
click at [300, 503] on strong "header Action" at bounding box center [339, 499] width 83 height 14
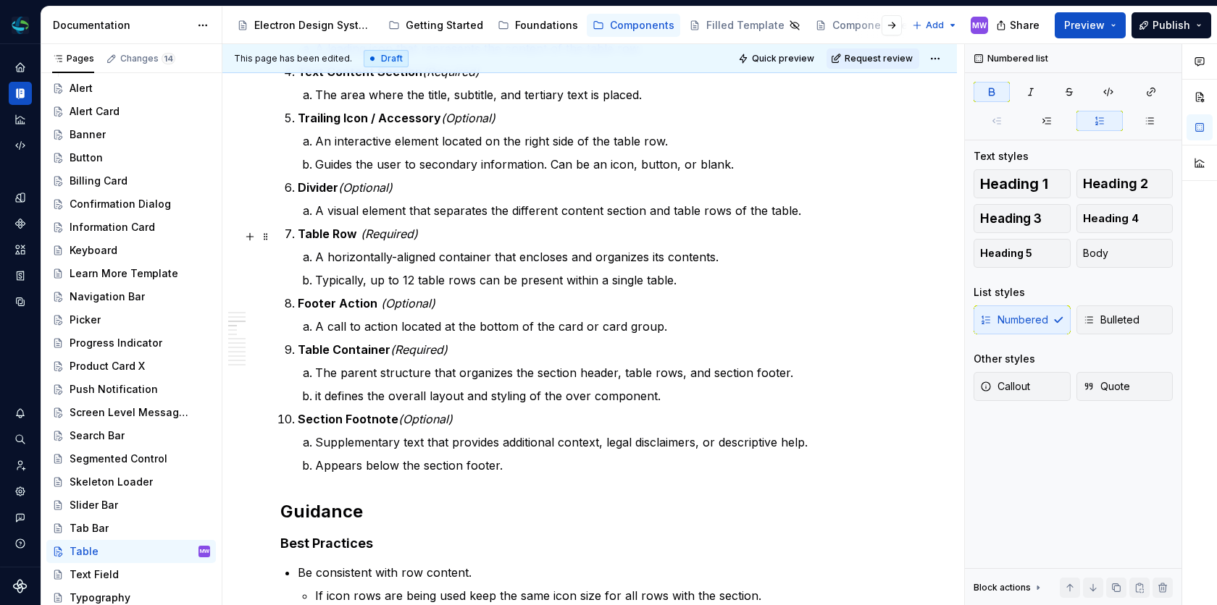
scroll to position [896, 0]
click at [325, 398] on p "it defines the overall layout and styling of the over component." at bounding box center [607, 395] width 584 height 17
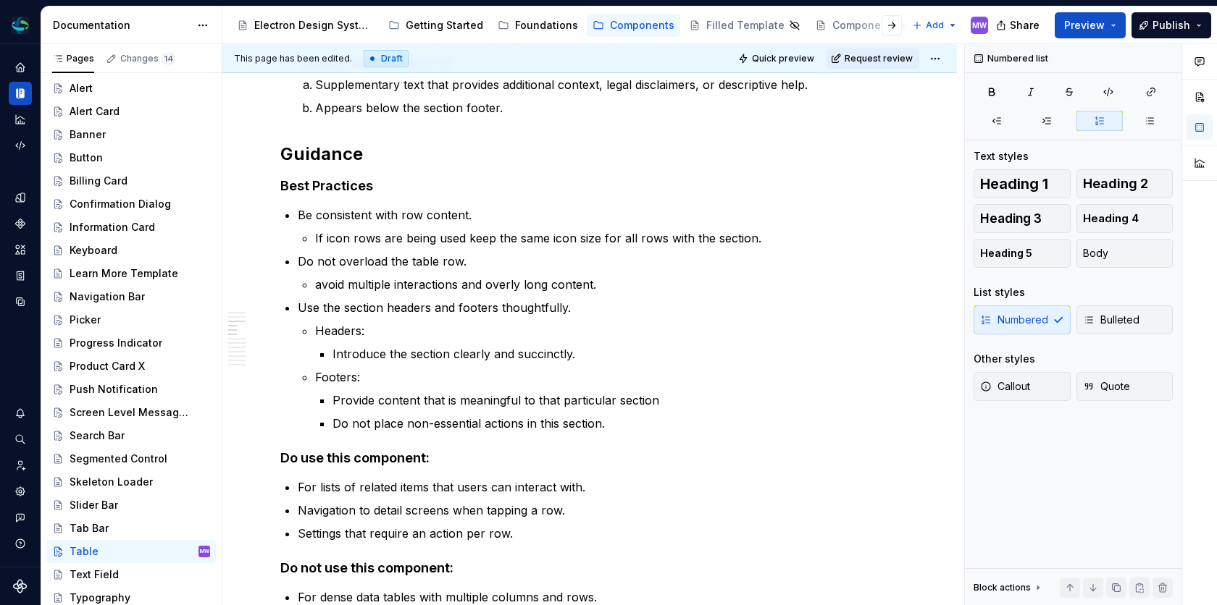
scroll to position [1254, 0]
click at [492, 266] on p "Do not overload the table row." at bounding box center [598, 260] width 601 height 17
click at [439, 309] on p "Use the section headers and footers thoughtfully." at bounding box center [598, 306] width 601 height 17
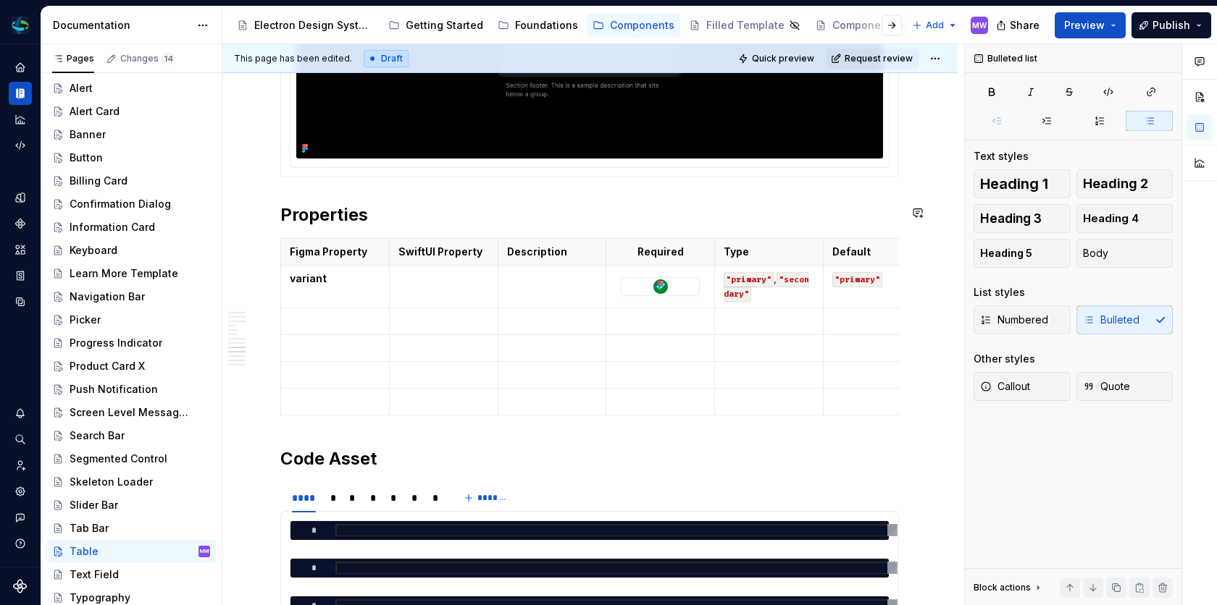
scroll to position [3543, 0]
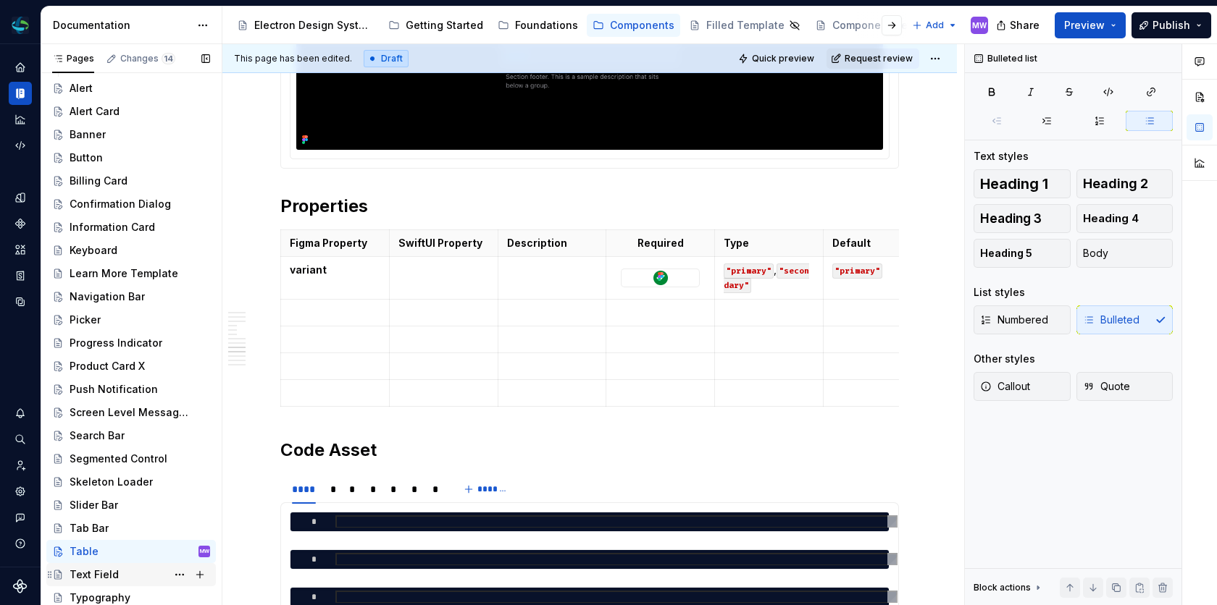
click at [99, 569] on div "Text Field" at bounding box center [94, 575] width 49 height 14
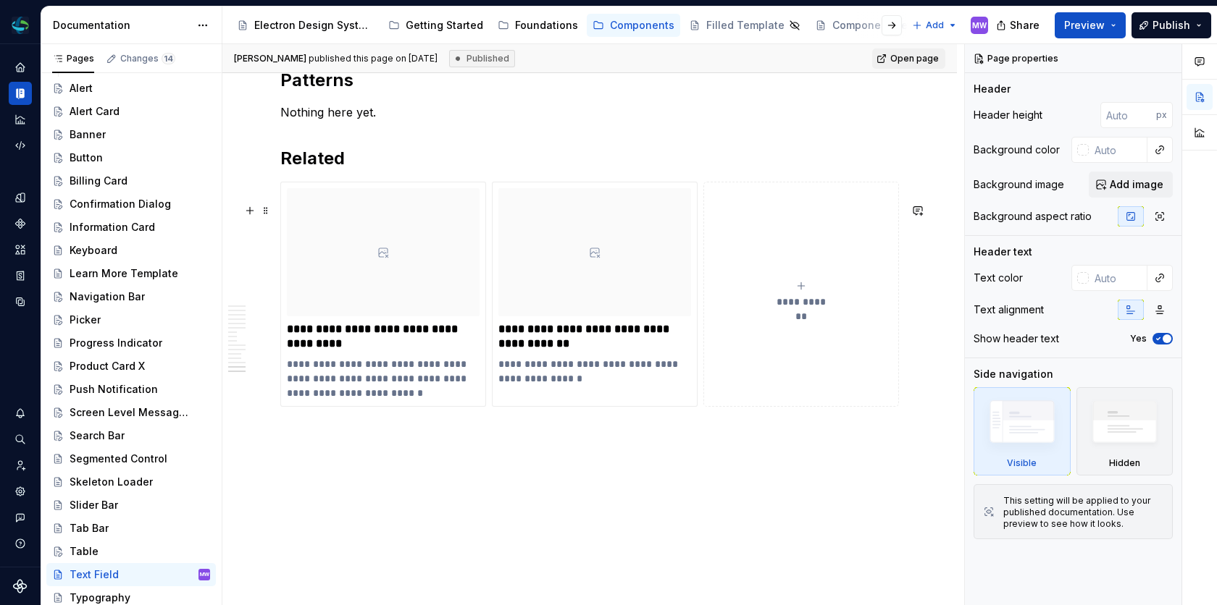
scroll to position [4926, 0]
click at [1163, 33] on button "Publish" at bounding box center [1171, 25] width 80 height 26
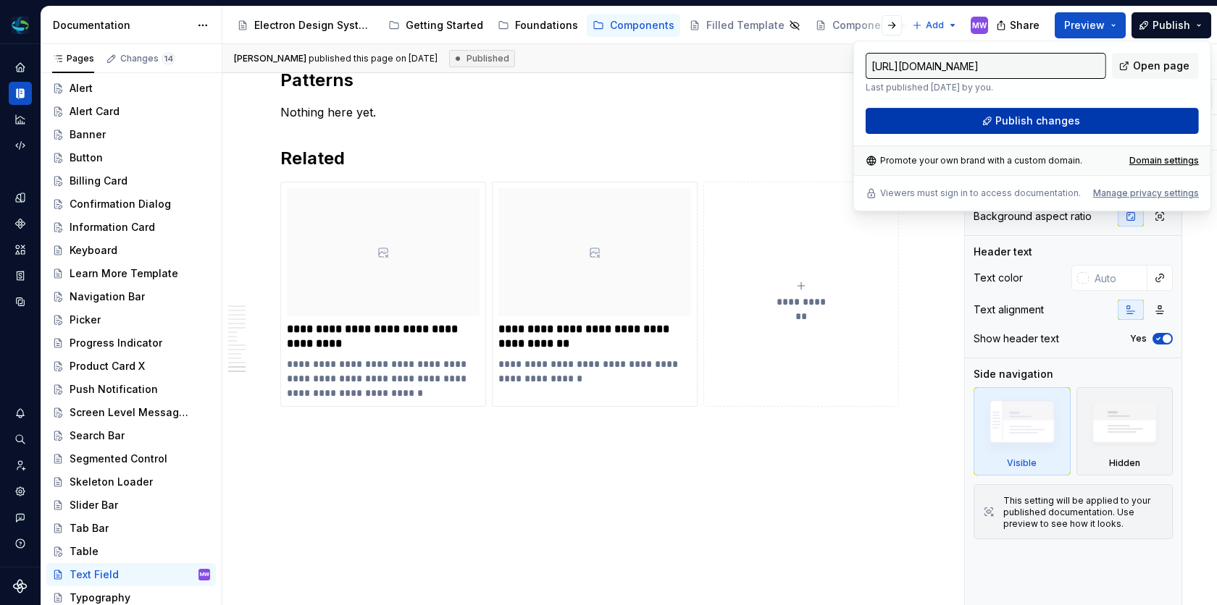
click at [1051, 117] on span "Publish changes" at bounding box center [1037, 121] width 85 height 14
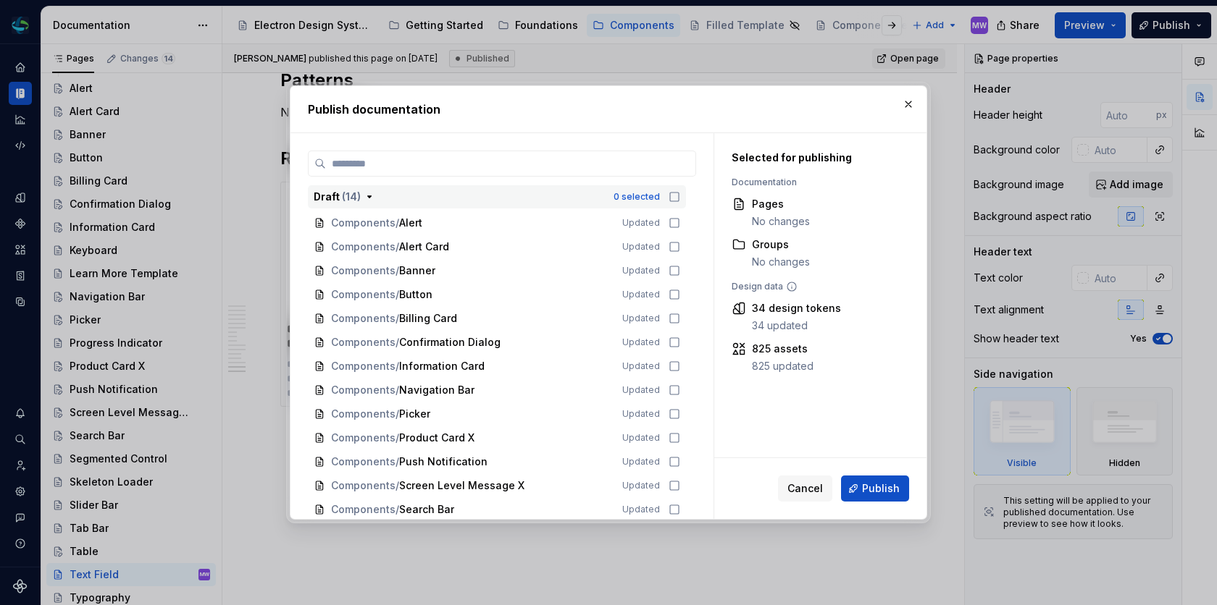
click at [680, 199] on icon "button" at bounding box center [674, 197] width 12 height 12
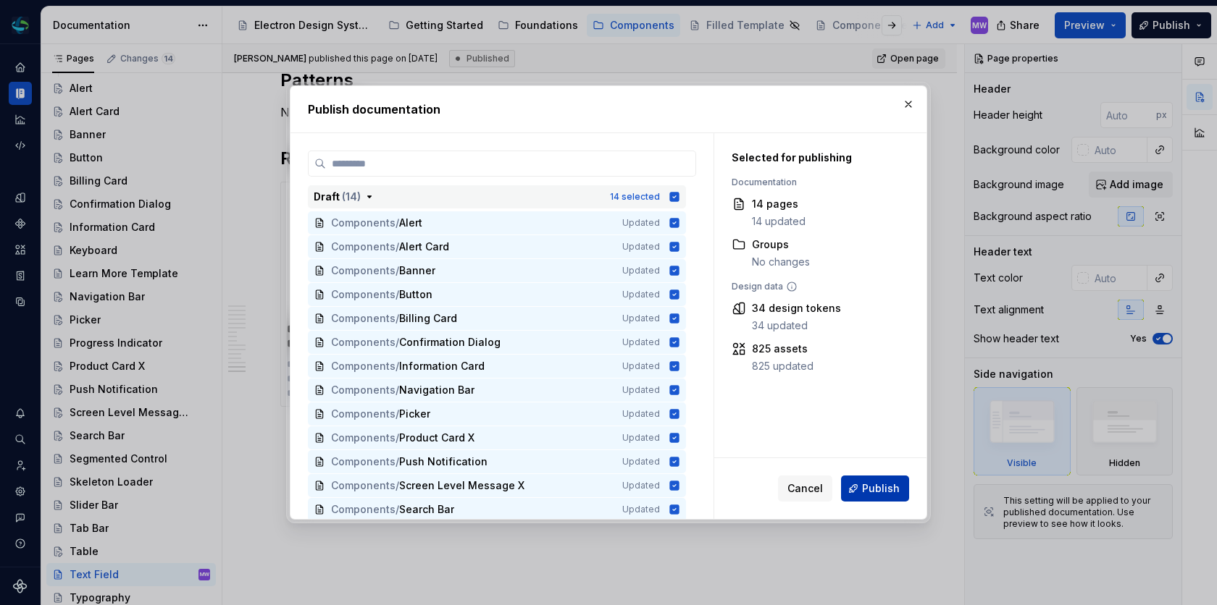
click at [885, 498] on button "Publish" at bounding box center [875, 489] width 68 height 26
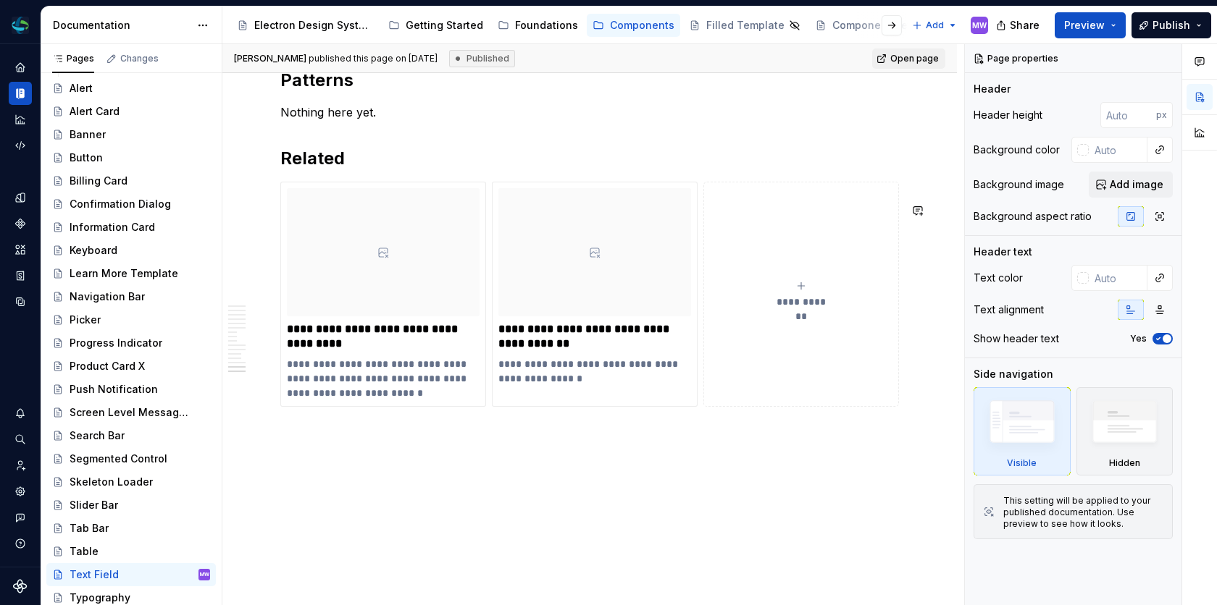
type textarea "*"
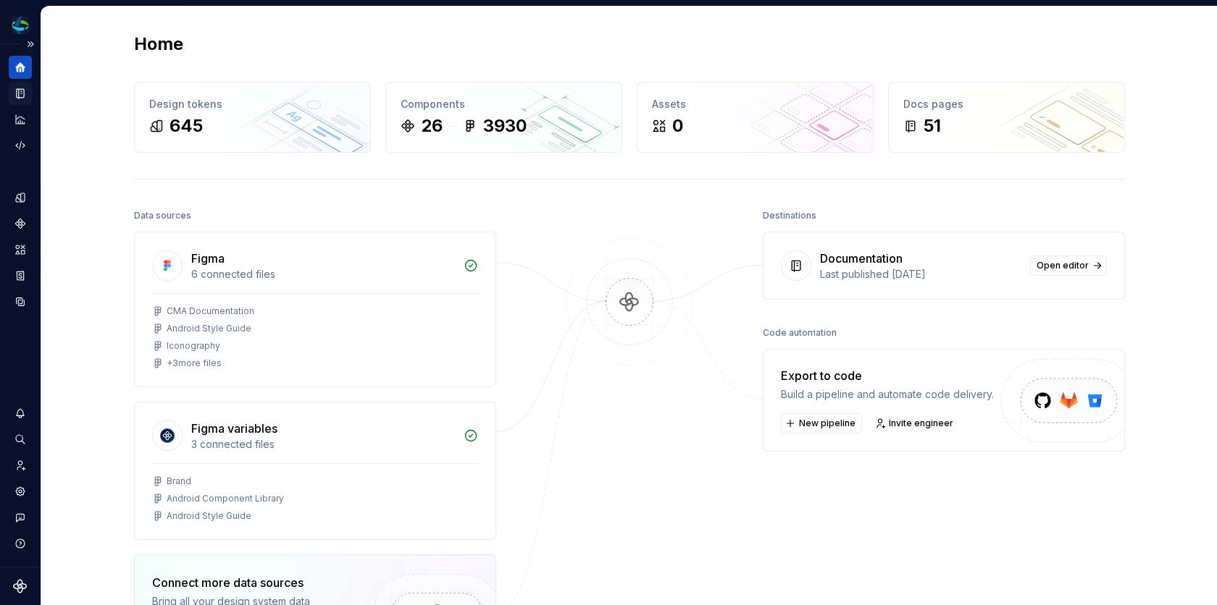
click at [24, 90] on icon "Documentation" at bounding box center [20, 93] width 13 height 13
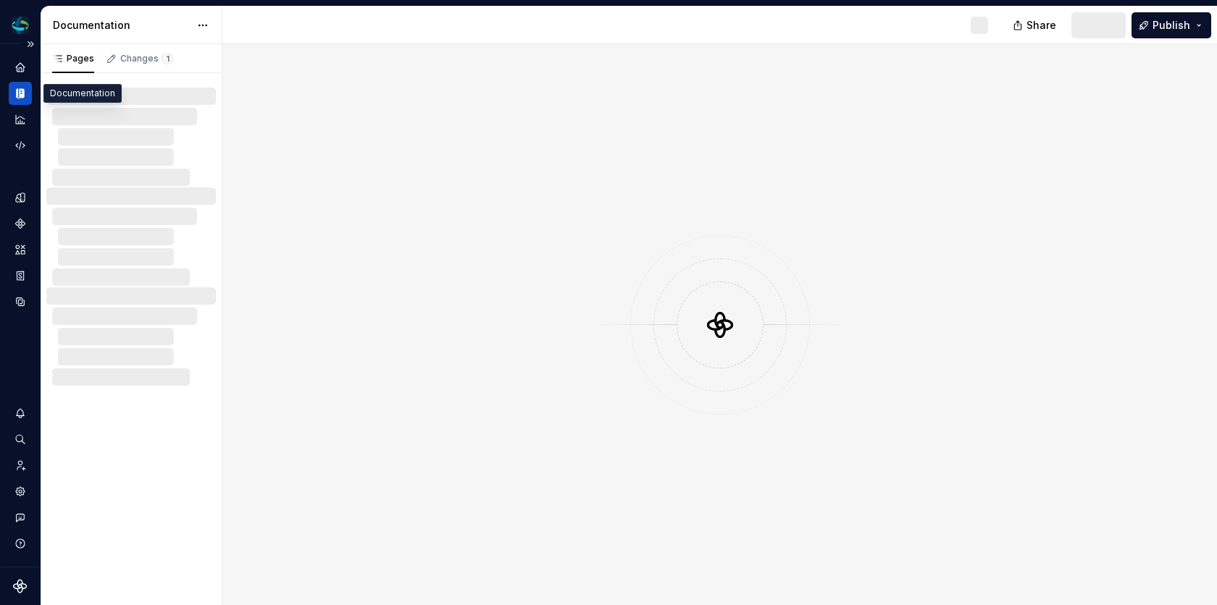
click at [22, 93] on icon "Documentation" at bounding box center [20, 93] width 13 height 13
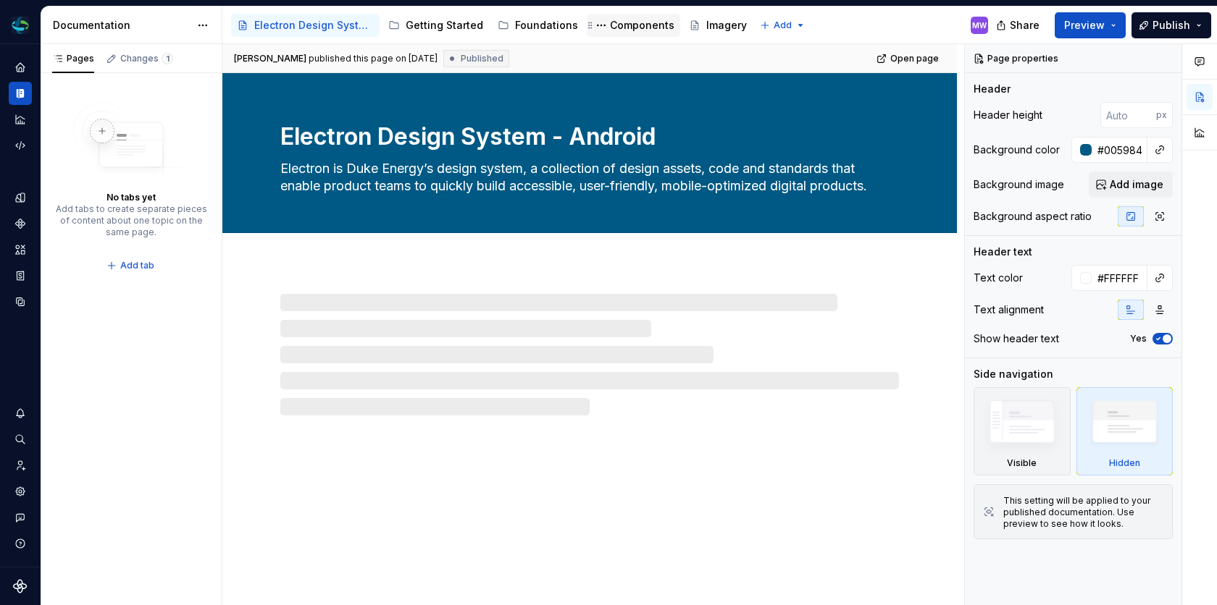
click at [628, 23] on div "Components" at bounding box center [642, 25] width 64 height 14
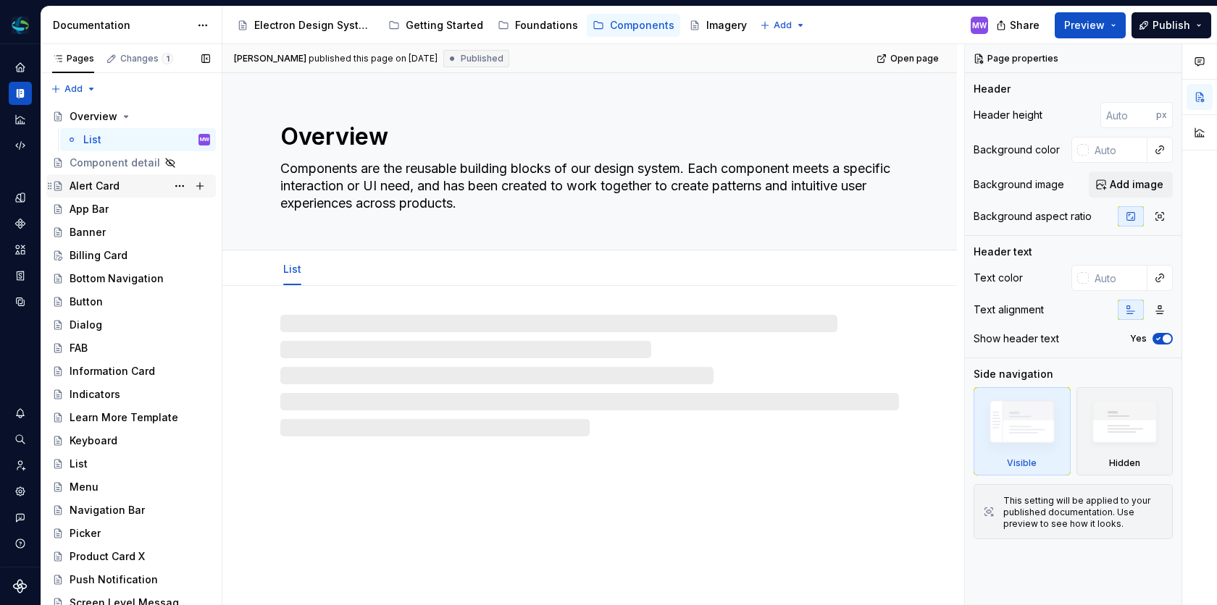
click at [85, 179] on div "Alert Card" at bounding box center [95, 186] width 50 height 14
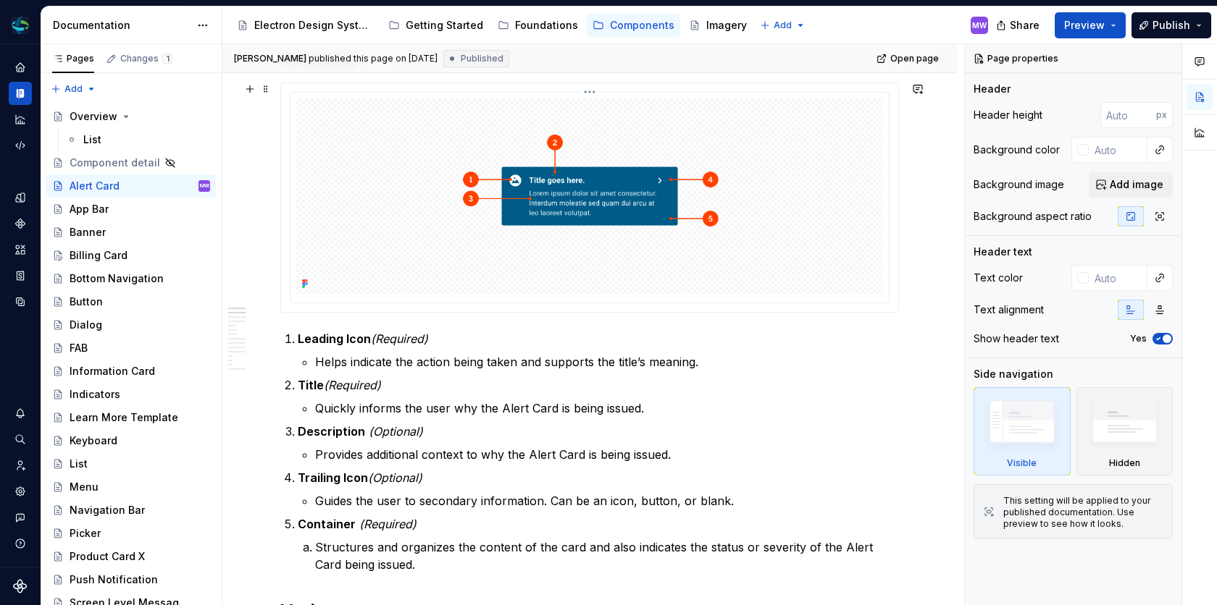
scroll to position [351, 0]
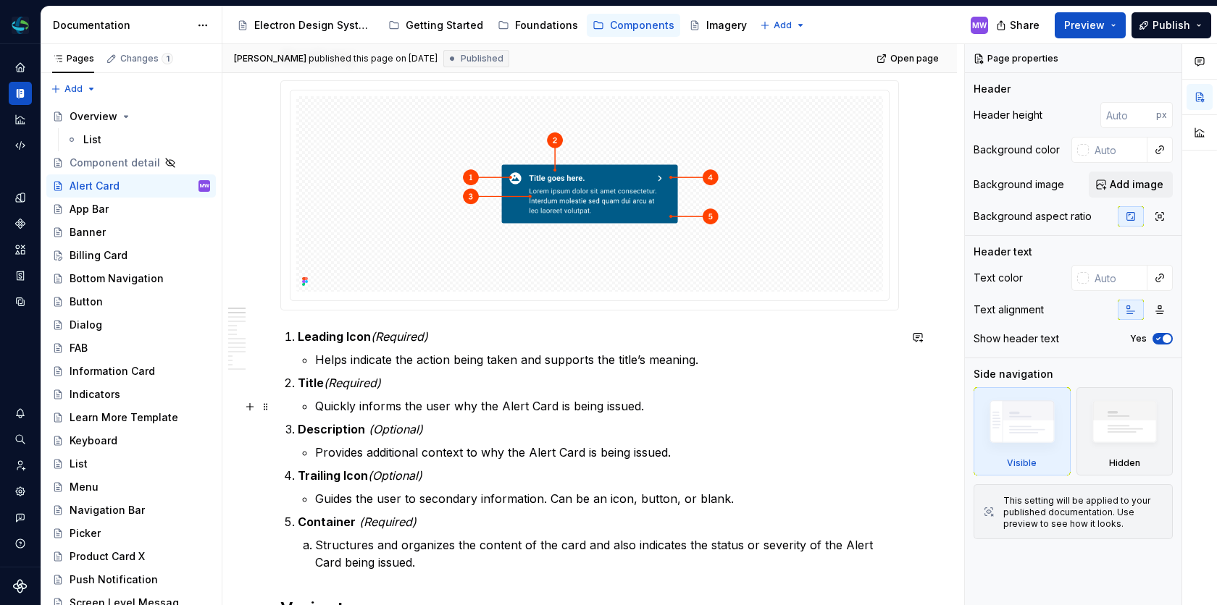
type textarea "*"
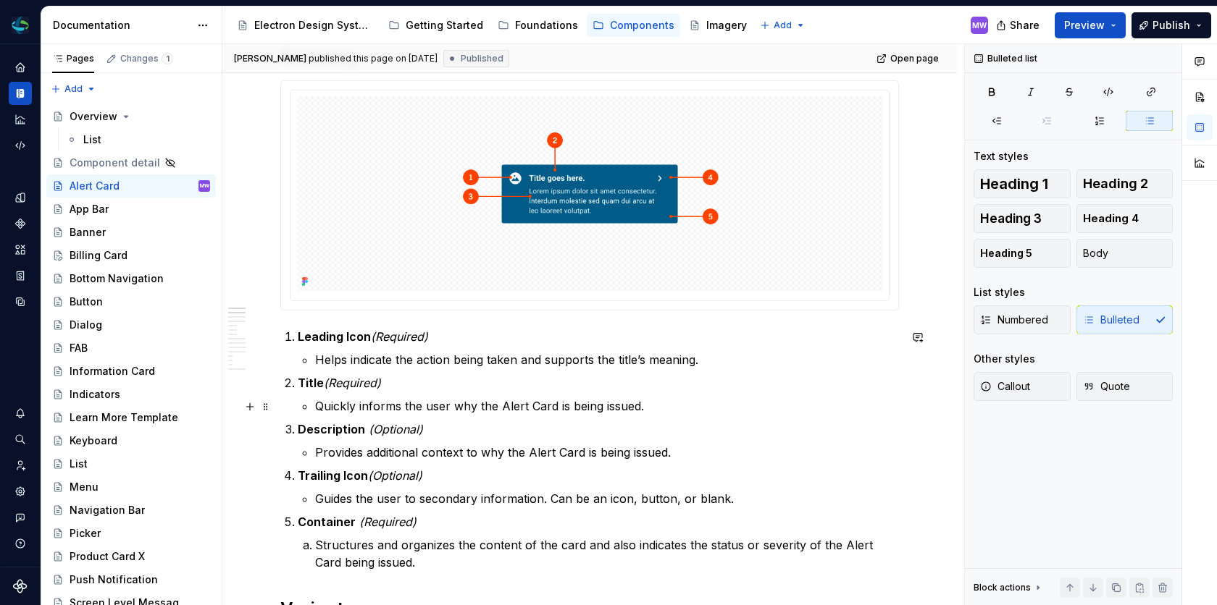
click at [553, 408] on p "Quickly informs the user why the Alert Card is being issued." at bounding box center [607, 406] width 584 height 17
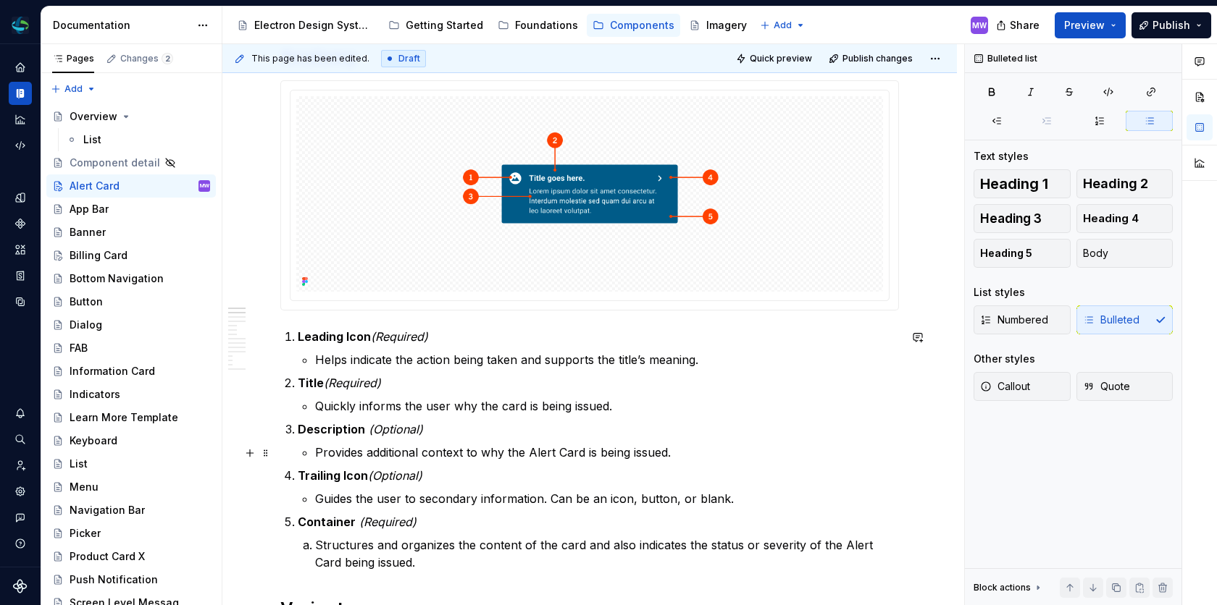
click at [584, 453] on p "Provides additional context to why the Alert Card is being issued." at bounding box center [607, 452] width 584 height 17
click at [547, 498] on p "Guides the user to secondary information. Can be an icon, button, or blank." at bounding box center [607, 498] width 584 height 17
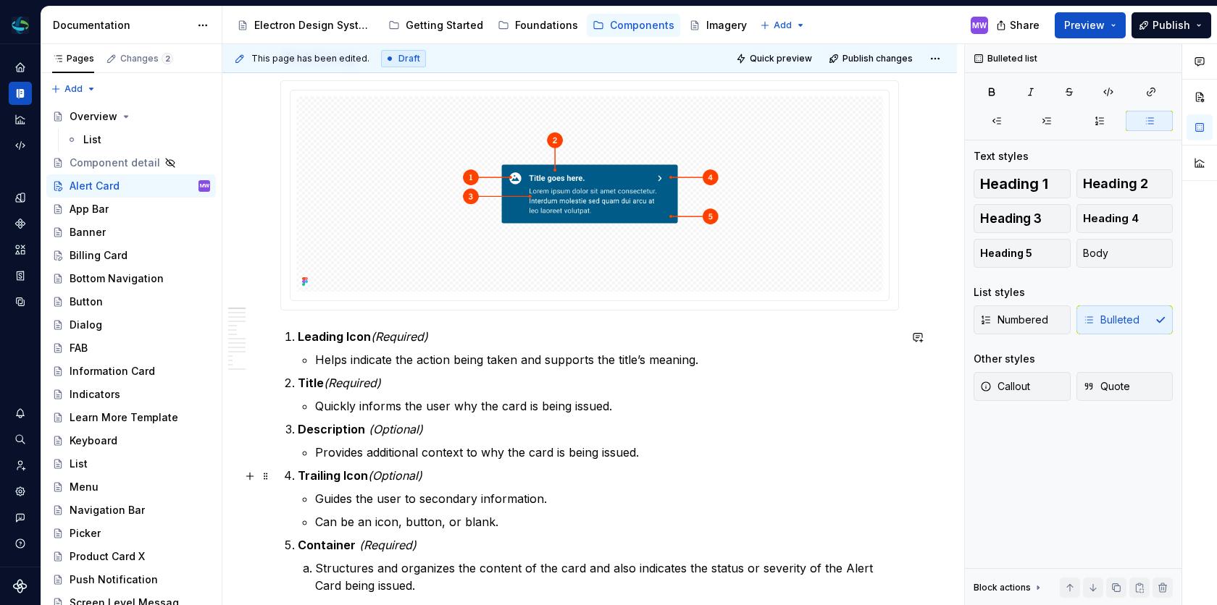
click at [529, 484] on li "Trailing Icon (Optional) Guides the user to secondary information. Can be an ic…" at bounding box center [598, 499] width 601 height 64
click at [319, 526] on p "Can be an icon, button, or blank." at bounding box center [607, 521] width 584 height 17
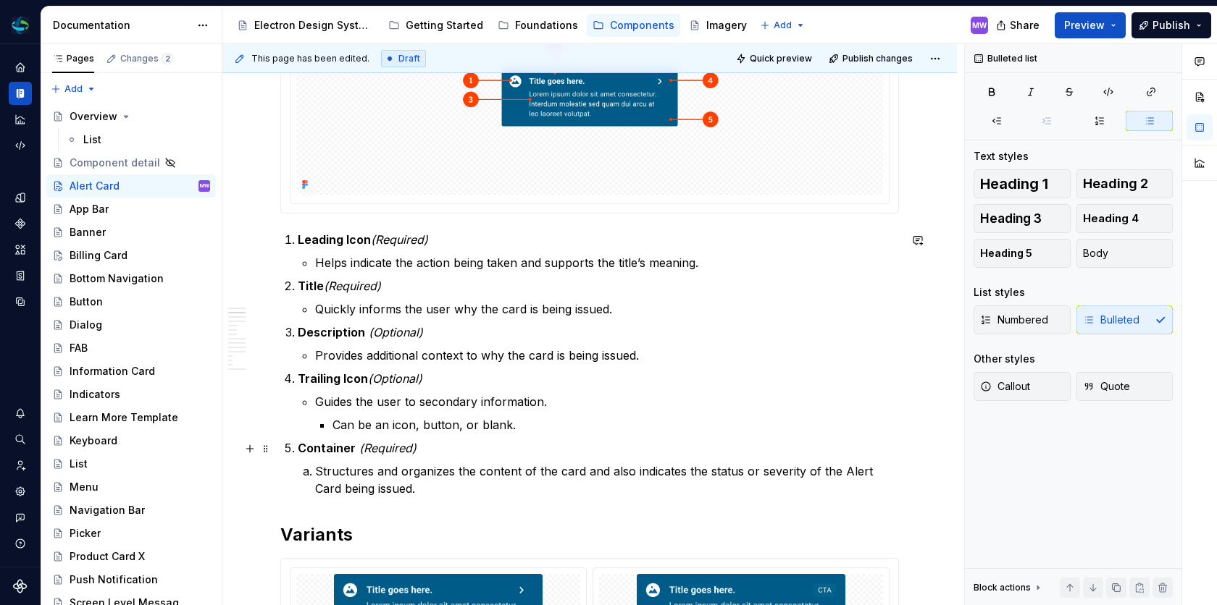
scroll to position [454, 0]
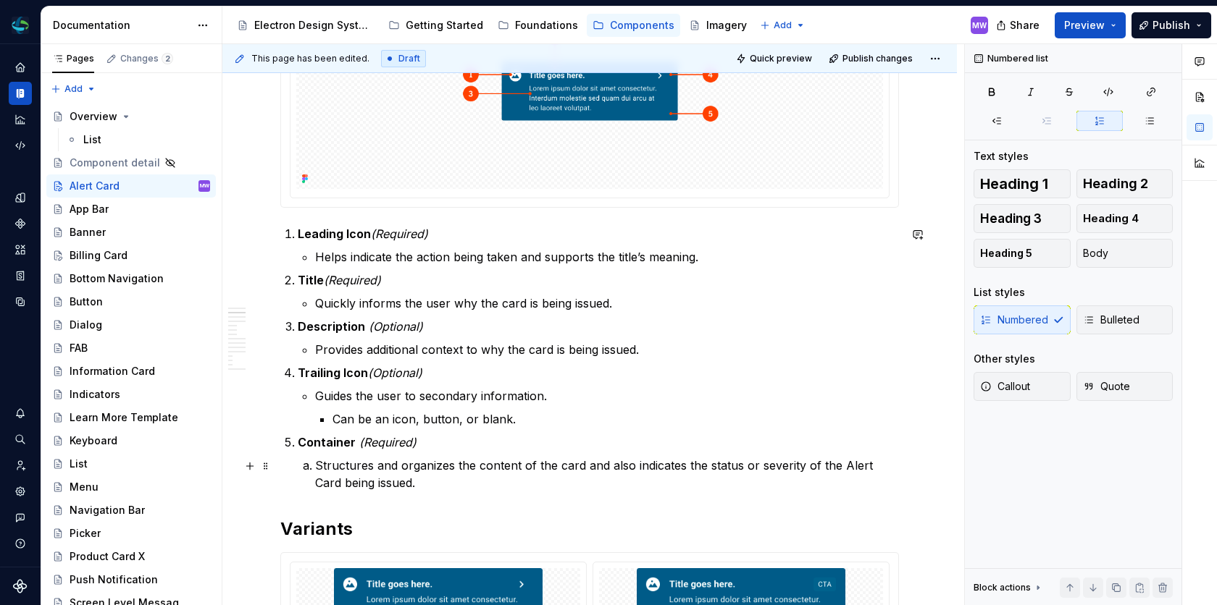
click at [679, 468] on p "Structures and organizes the content of the card and also indicates the status …" at bounding box center [607, 474] width 584 height 35
click at [569, 486] on p "Structures and organizes the content of the card and also indicates its the sta…" at bounding box center [607, 474] width 584 height 35
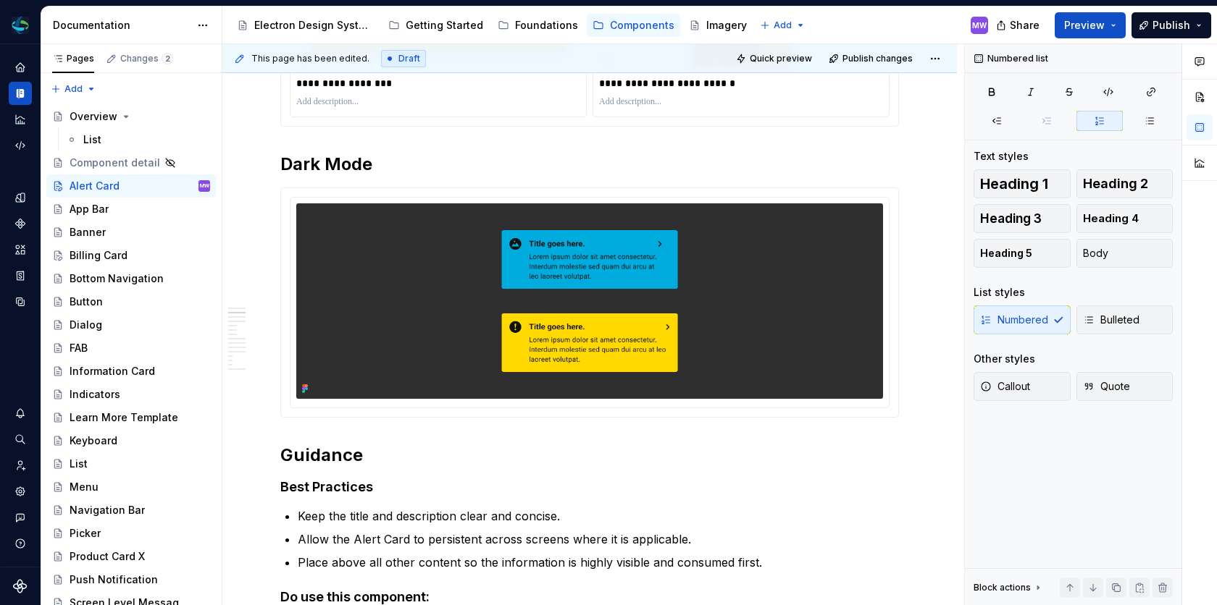
scroll to position [1477, 0]
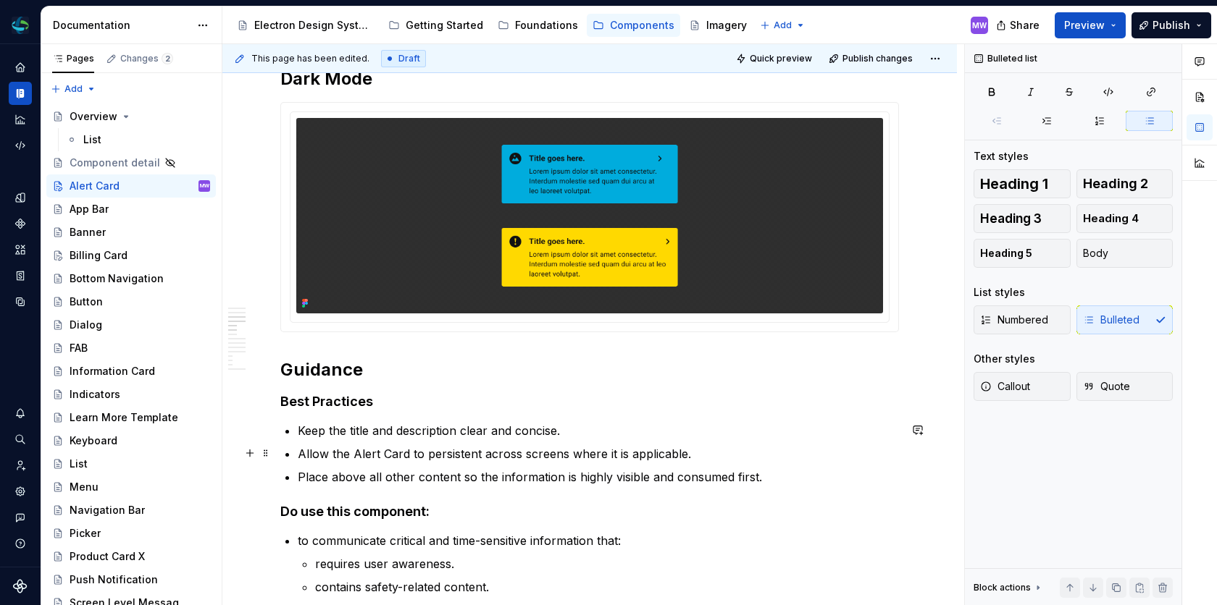
click at [390, 452] on p "Allow the Alert Card to persistent across screens where it is applicable." at bounding box center [598, 453] width 601 height 17
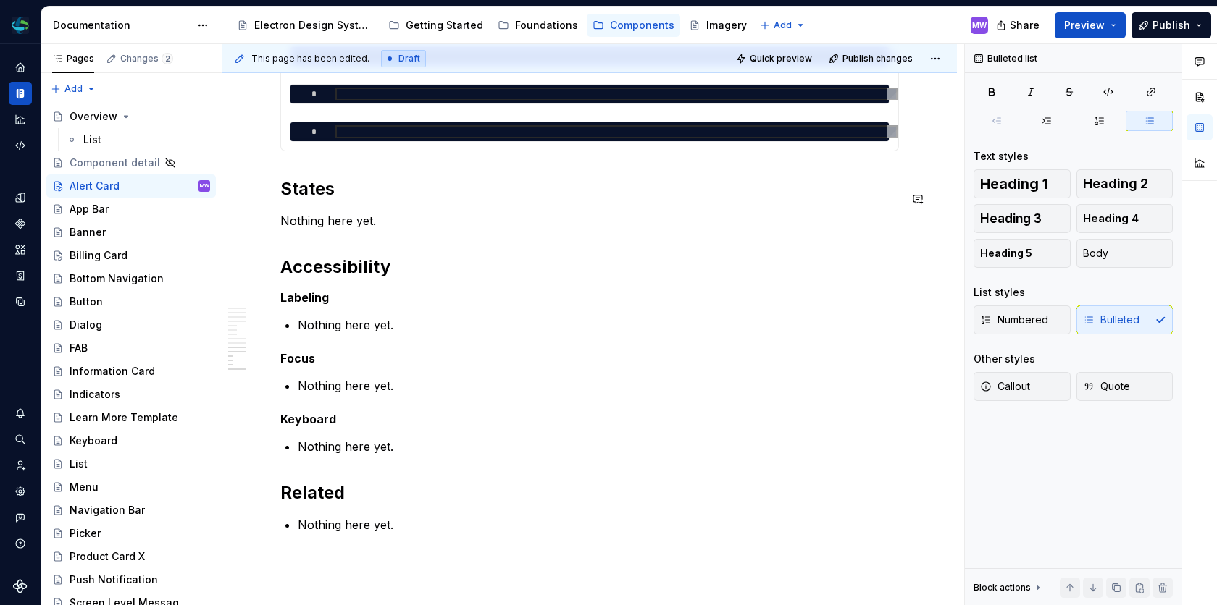
scroll to position [2963, 0]
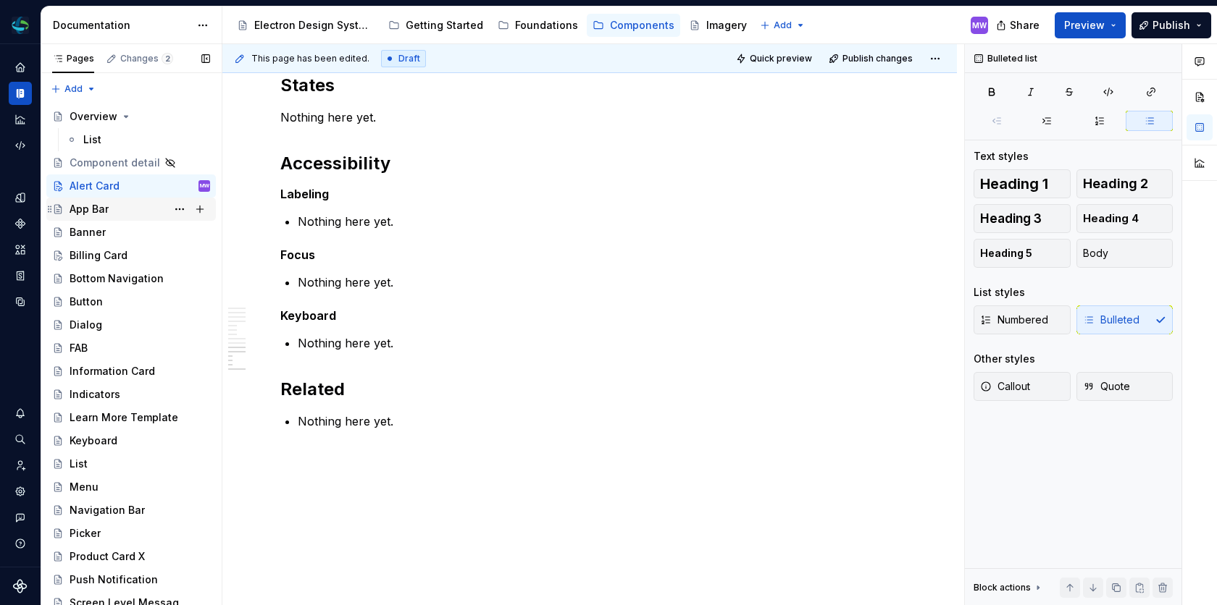
click at [71, 212] on div "App Bar" at bounding box center [89, 209] width 39 height 14
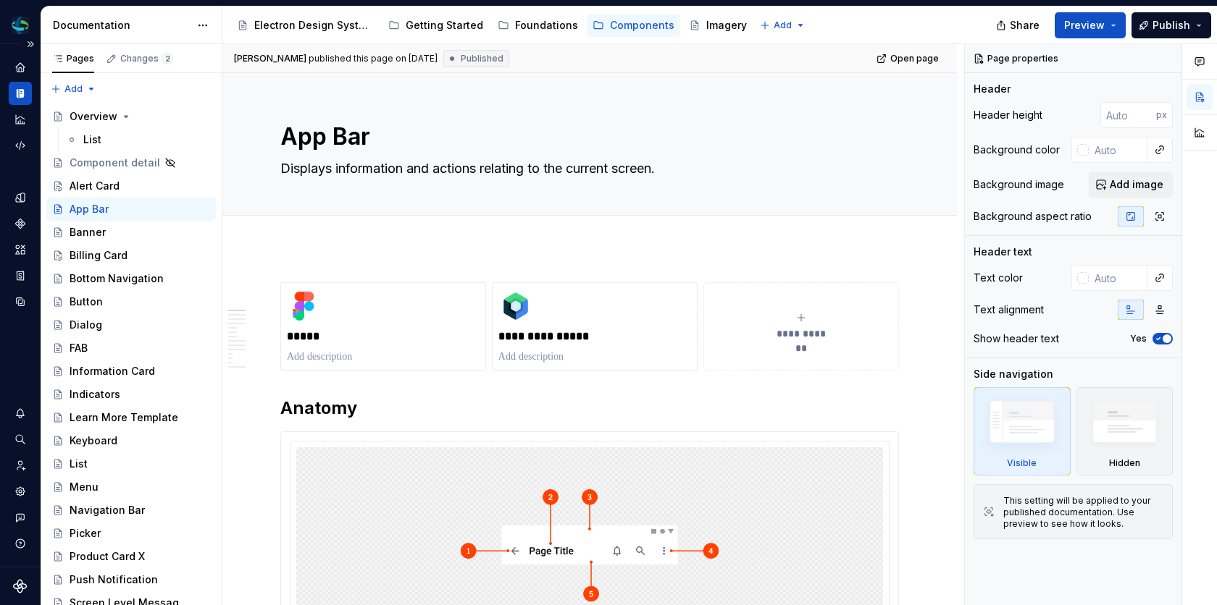
type textarea "*"
